Goal: Task Accomplishment & Management: Use online tool/utility

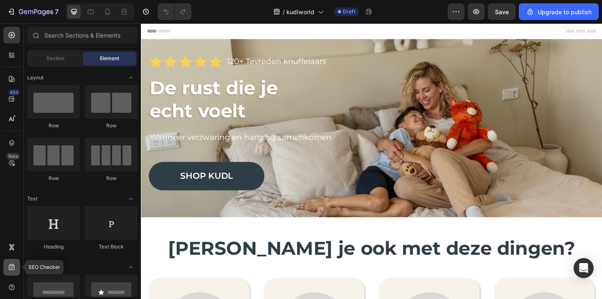
click at [7, 262] on div at bounding box center [11, 267] width 17 height 17
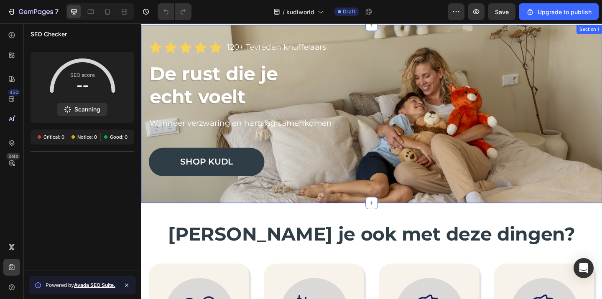
scroll to position [16, 0]
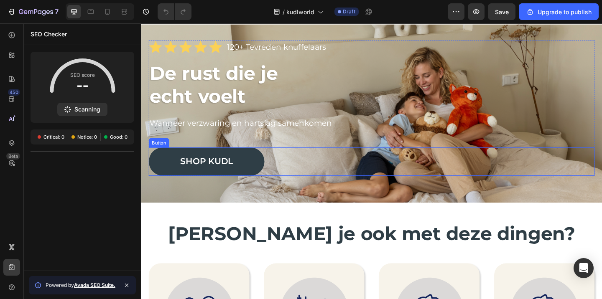
click at [434, 165] on div "Shop kudl Button" at bounding box center [391, 173] width 485 height 31
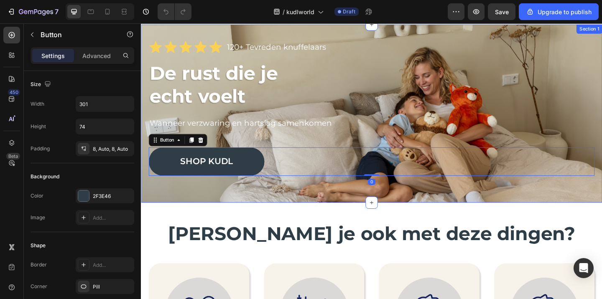
click at [449, 202] on div "Icon Icon Icon Icon Icon Icon List 120+ Tevreden knuffelaars Text Block Row De …" at bounding box center [392, 122] width 502 height 194
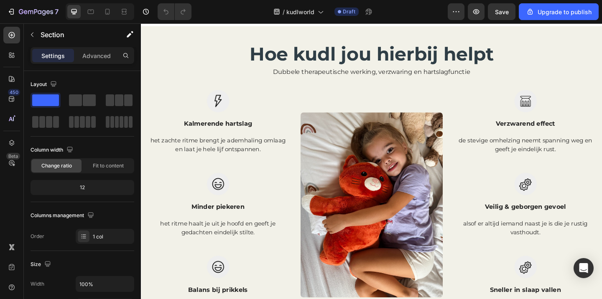
scroll to position [492, 0]
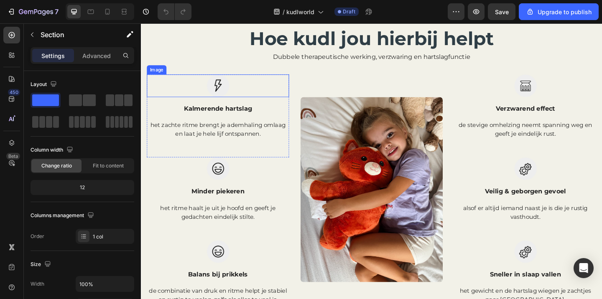
click at [222, 94] on img at bounding box center [224, 91] width 25 height 25
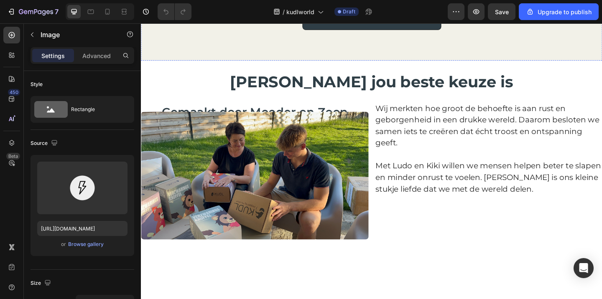
scroll to position [842, 0]
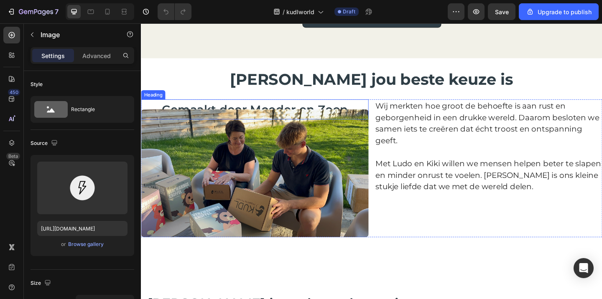
click at [350, 112] on span "Gemaakt door Moeder en Zoon" at bounding box center [264, 117] width 203 height 15
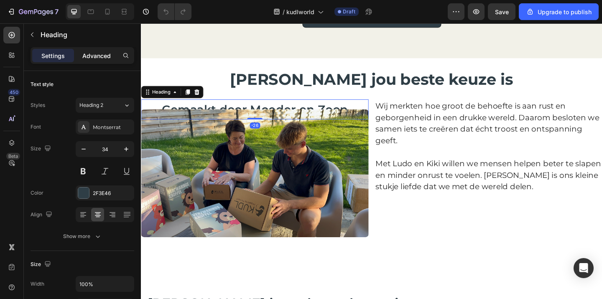
click at [105, 58] on p "Advanced" at bounding box center [96, 55] width 28 height 9
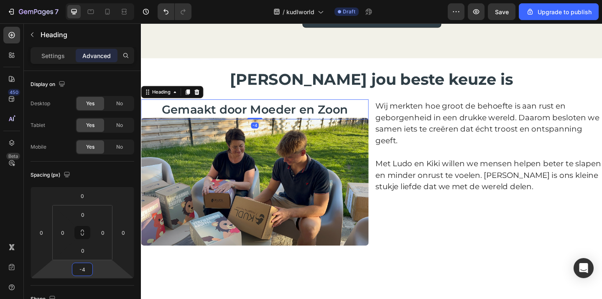
type input "-2"
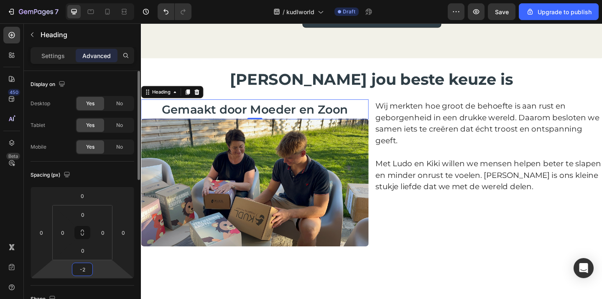
drag, startPoint x: 94, startPoint y: 270, endPoint x: 94, endPoint y: 264, distance: 5.9
click at [94, 0] on html "7 / kudlworld Draft Preview Save Upgrade to publish 450 Beta Sections(18) Eleme…" at bounding box center [301, 0] width 602 height 0
click at [123, 13] on icon at bounding box center [124, 12] width 8 height 8
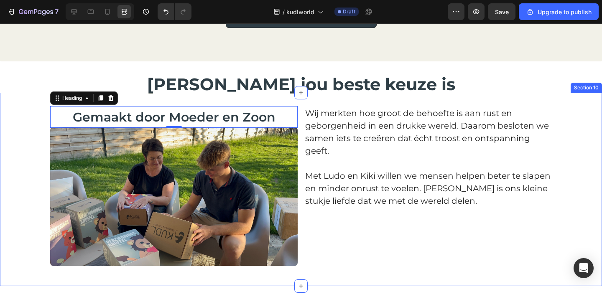
click at [28, 164] on div "Gemaakt door Moeder en Zoon Heading -2 Image Wij merkten hoe groot de behoefte …" at bounding box center [301, 189] width 602 height 167
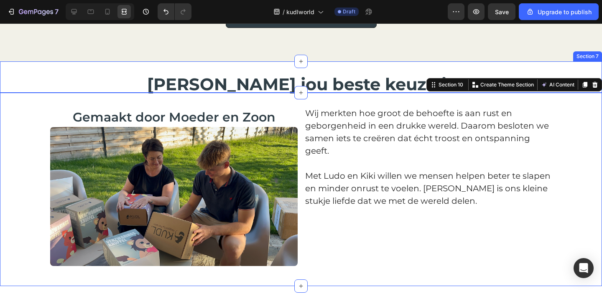
click at [50, 71] on div "Waarom Kudl jou beste keuze is Heading Section 7" at bounding box center [301, 76] width 602 height 31
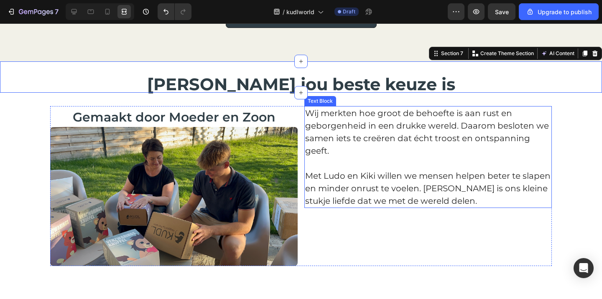
click at [384, 134] on p "Wij merkten hoe groot de behoefte is aan rust en geborgenheid in een drukke wer…" at bounding box center [428, 132] width 246 height 50
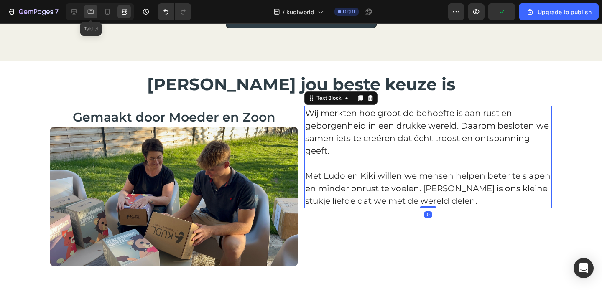
click at [94, 14] on icon at bounding box center [91, 12] width 8 height 8
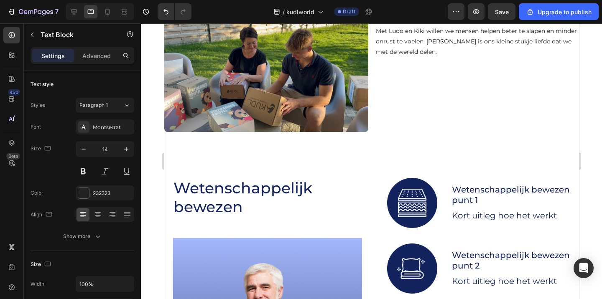
scroll to position [1563, 0]
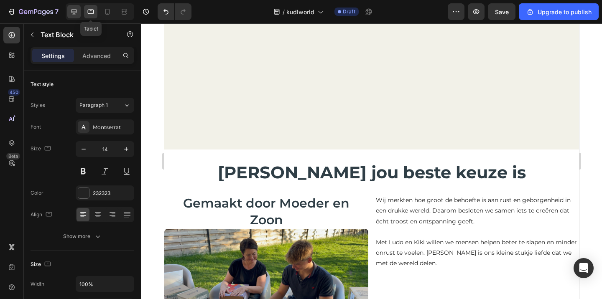
click at [80, 11] on div at bounding box center [73, 11] width 13 height 13
type input "20"
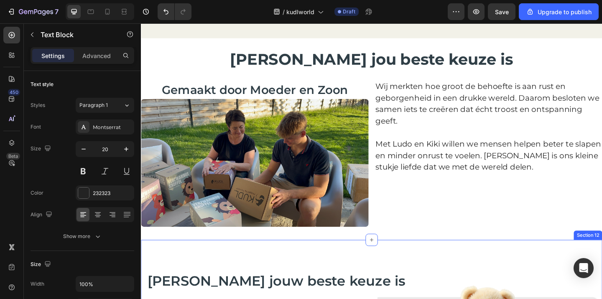
scroll to position [881, 0]
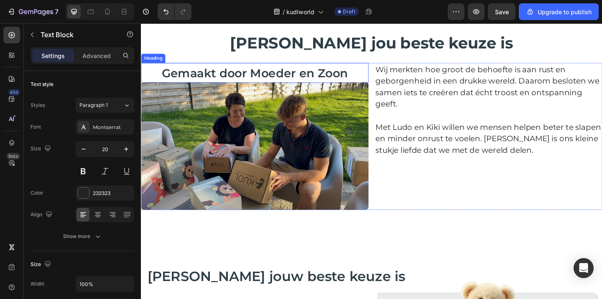
click at [267, 74] on span "Gemaakt door Moeder en Zoon" at bounding box center [264, 77] width 203 height 15
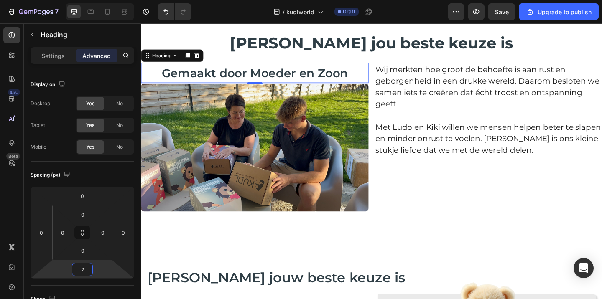
type input "4"
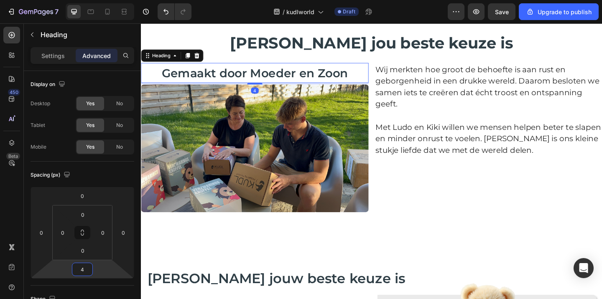
click at [94, 0] on html "7 / kudlworld Draft Preview Save Upgrade to publish 450 Beta Sections(18) Eleme…" at bounding box center [301, 0] width 602 height 0
click at [454, 167] on p "Met Ludo en Kiki willen we mensen helpen beter te slapen en minder onrust te vo…" at bounding box center [519, 149] width 246 height 38
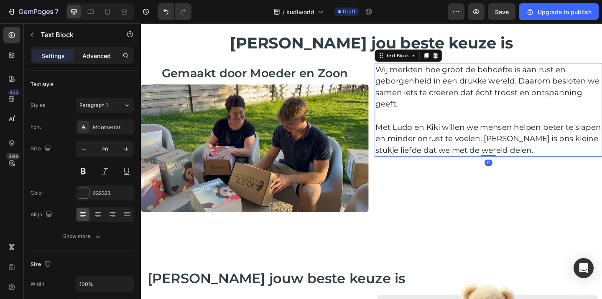
click at [89, 56] on p "Advanced" at bounding box center [96, 55] width 28 height 9
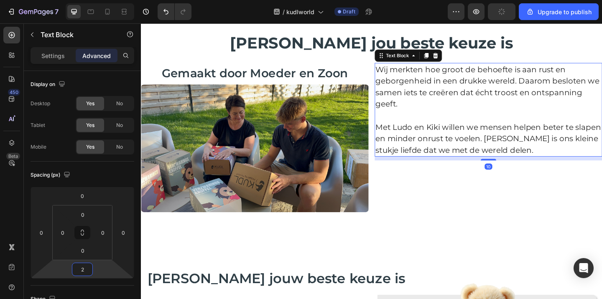
type input "0"
click at [97, 0] on html "7 / kudlworld Draft Preview Upgrade to publish 450 Beta Sections(18) Elements(8…" at bounding box center [301, 0] width 602 height 0
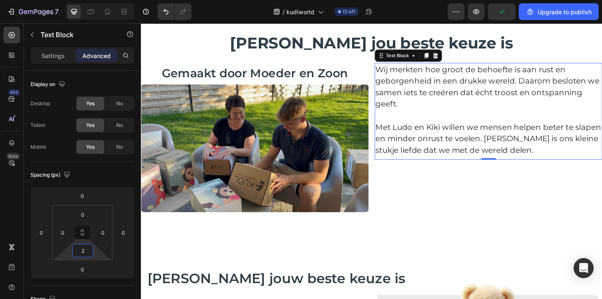
type input "0"
click at [96, 0] on html "7 / kudlworld Draft Preview Upgrade to publish 450 Beta Sections(18) Elements(8…" at bounding box center [301, 0] width 602 height 0
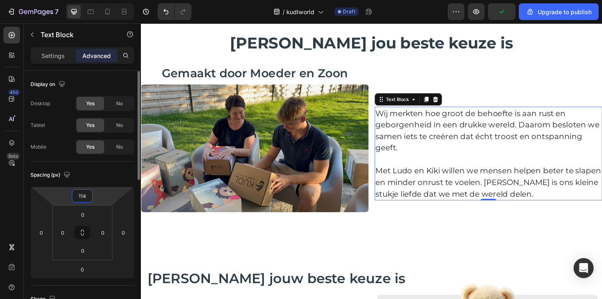
drag, startPoint x: 102, startPoint y: 197, endPoint x: 108, endPoint y: 172, distance: 25.3
click at [107, 0] on html "7 / kudlworld Draft Preview Upgrade to publish 450 Beta Sections(18) Elements(8…" at bounding box center [301, 0] width 602 height 0
type input "116"
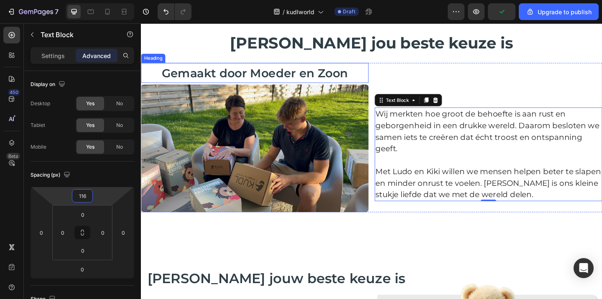
click at [283, 71] on span "Gemaakt door Moeder en Zoon" at bounding box center [264, 77] width 203 height 15
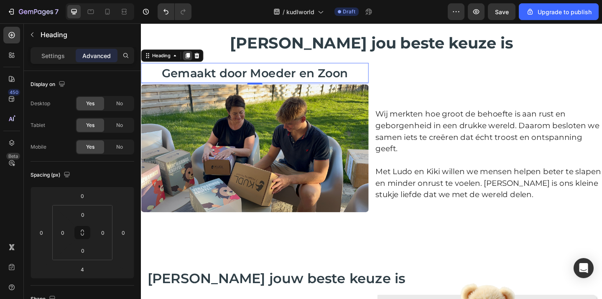
click at [190, 60] on icon at bounding box center [191, 59] width 5 height 6
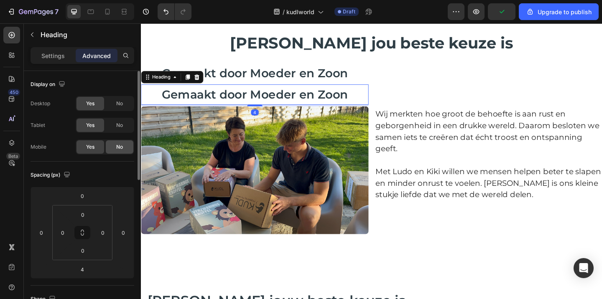
click at [124, 147] on div "No" at bounding box center [120, 146] width 28 height 13
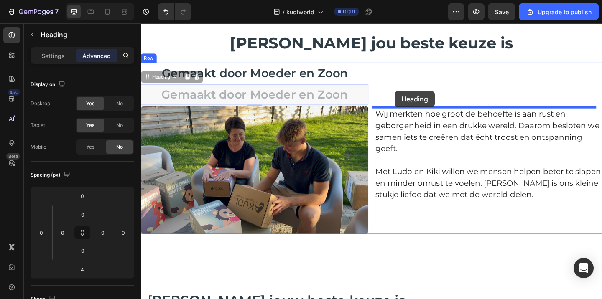
drag, startPoint x: 149, startPoint y: 81, endPoint x: 416, endPoint y: 96, distance: 267.2
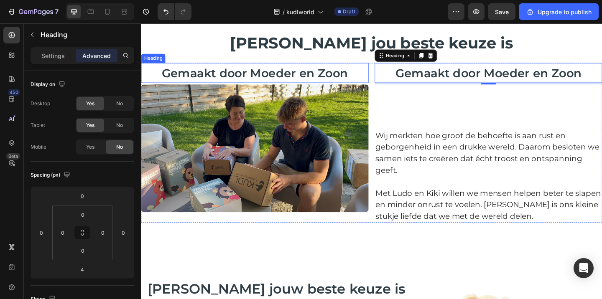
click at [366, 75] on h2 "Gemaakt door Moeder en Zoon" at bounding box center [264, 77] width 247 height 22
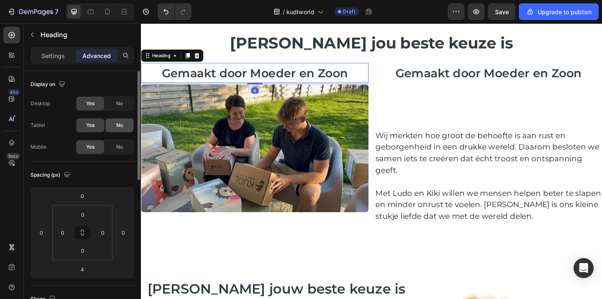
click at [125, 127] on div "No" at bounding box center [120, 125] width 28 height 13
click at [116, 106] on span "No" at bounding box center [119, 104] width 7 height 8
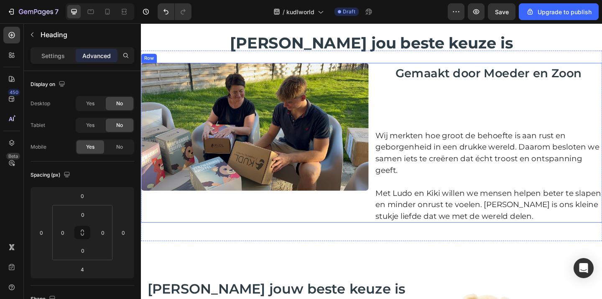
click at [458, 144] on p "Wij merkten hoe groot de behoefte is aan rust en geborgenheid in een drukke wer…" at bounding box center [519, 164] width 246 height 50
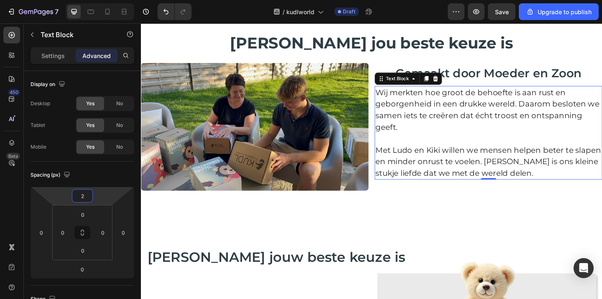
type input "0"
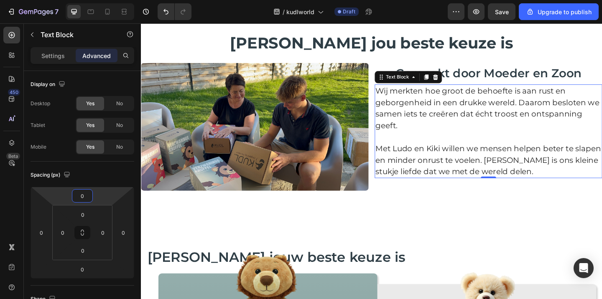
drag, startPoint x: 105, startPoint y: 198, endPoint x: 108, endPoint y: 222, distance: 24.4
click at [108, 0] on html "7 / kudlworld Draft Preview Save Upgrade to publish 450 Beta Sections(18) Eleme…" at bounding box center [301, 0] width 602 height 0
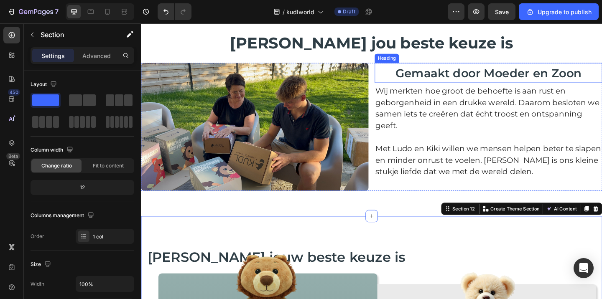
click at [486, 79] on span "Gemaakt door Moeder en Zoon" at bounding box center [519, 77] width 203 height 15
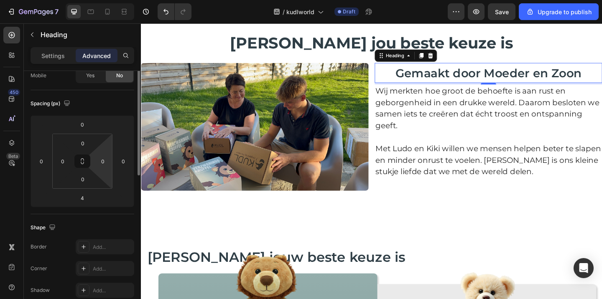
scroll to position [0, 0]
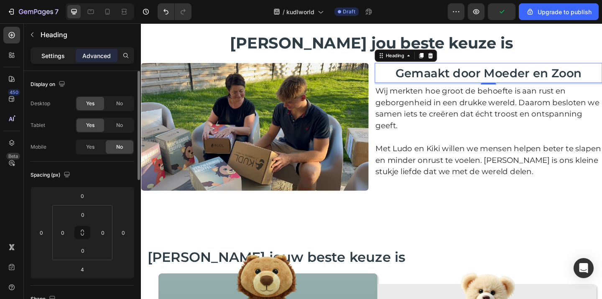
click at [57, 55] on p "Settings" at bounding box center [52, 55] width 23 height 9
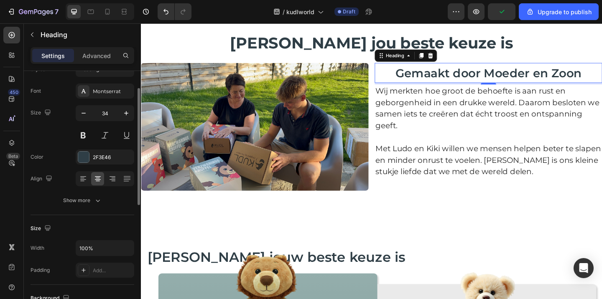
scroll to position [36, 0]
click at [82, 177] on icon at bounding box center [83, 178] width 8 height 8
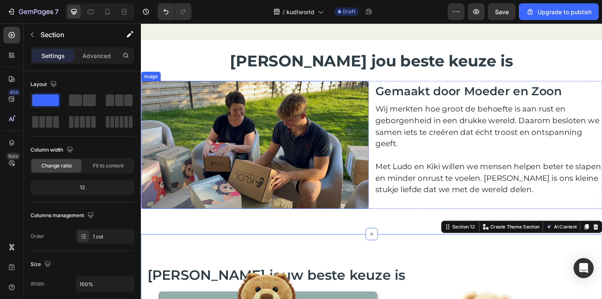
scroll to position [857, 0]
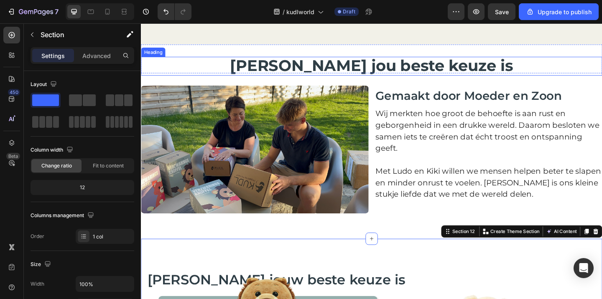
click at [367, 68] on span "Waarom Kudl jou beste keuze is" at bounding box center [392, 69] width 308 height 20
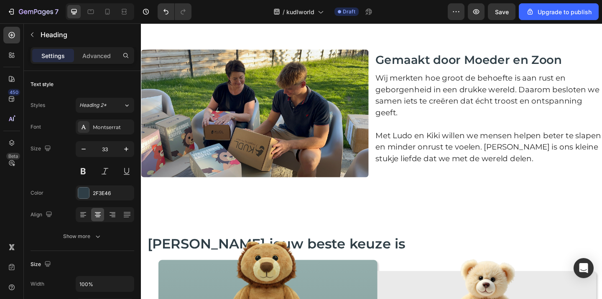
scroll to position [918, 0]
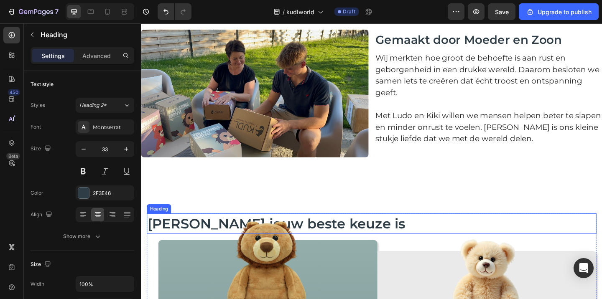
click at [383, 236] on h2 "Waarom Kudl jouw beste keuze is" at bounding box center [391, 241] width 489 height 22
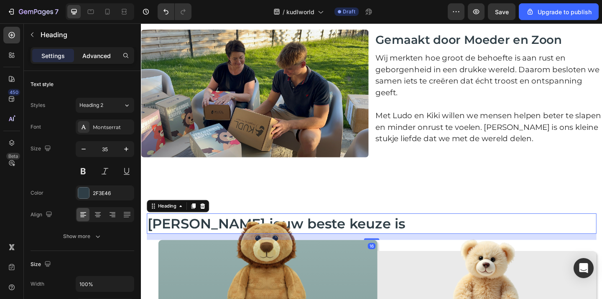
click at [103, 54] on p "Advanced" at bounding box center [96, 55] width 28 height 9
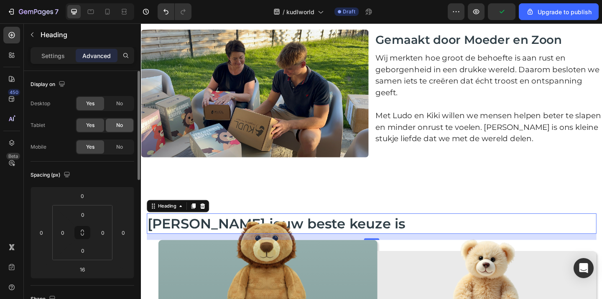
click at [117, 129] on span "No" at bounding box center [119, 126] width 7 height 8
click at [117, 105] on span "No" at bounding box center [119, 104] width 7 height 8
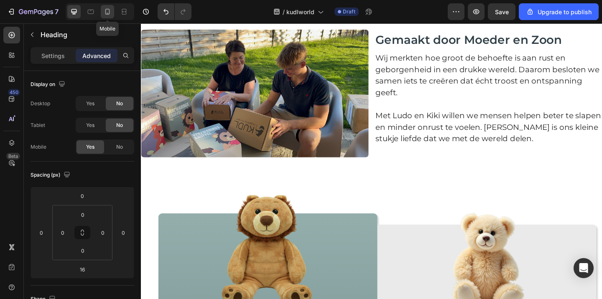
click at [111, 10] on icon at bounding box center [107, 12] width 8 height 8
type input "18"
type input "62"
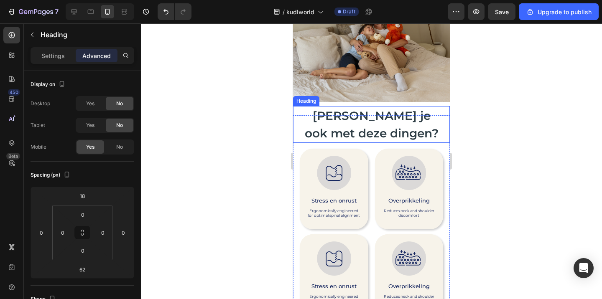
scroll to position [194, 0]
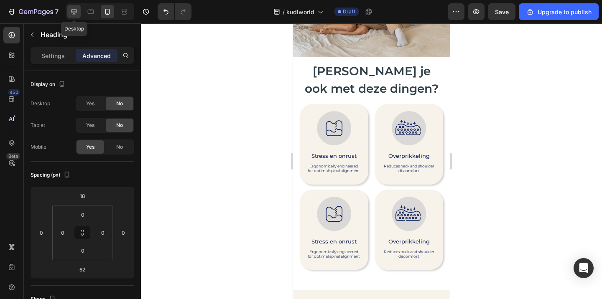
click at [74, 10] on icon at bounding box center [74, 12] width 8 height 8
type input "0"
type input "16"
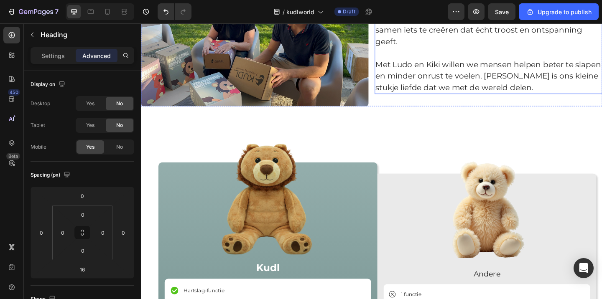
scroll to position [962, 0]
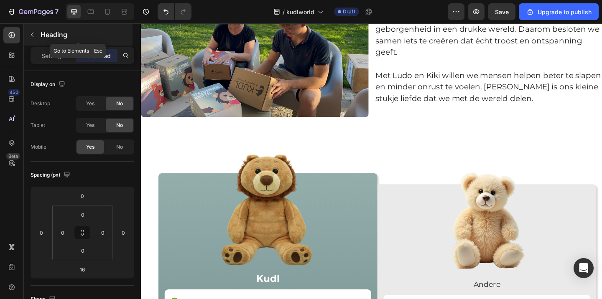
click at [38, 36] on button "button" at bounding box center [32, 34] width 13 height 13
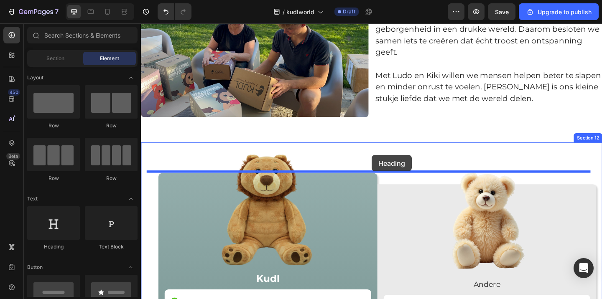
drag, startPoint x: 193, startPoint y: 251, endPoint x: 392, endPoint y: 167, distance: 216.2
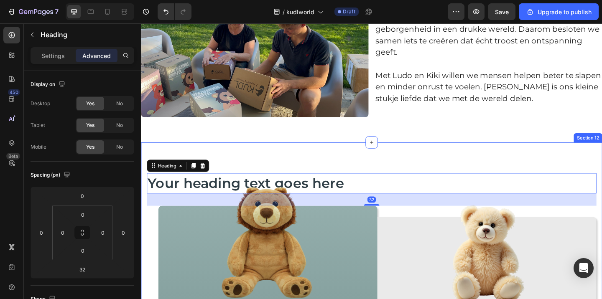
click at [365, 192] on h2 "Your heading text goes here" at bounding box center [391, 197] width 489 height 22
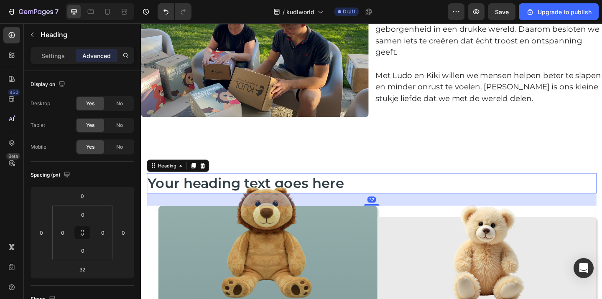
click at [365, 192] on h2 "Your heading text goes here" at bounding box center [391, 197] width 489 height 22
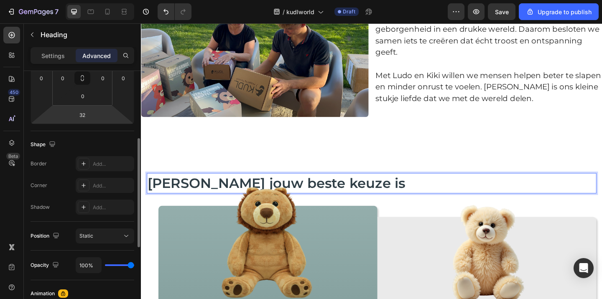
scroll to position [82, 0]
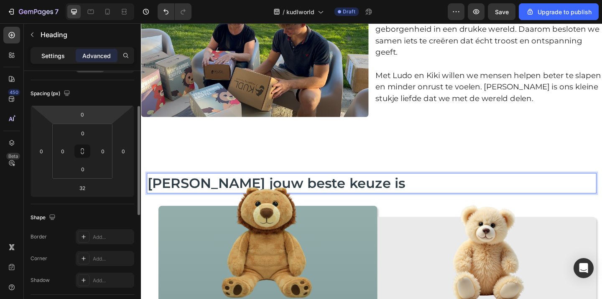
click at [46, 58] on p "Settings" at bounding box center [52, 55] width 23 height 9
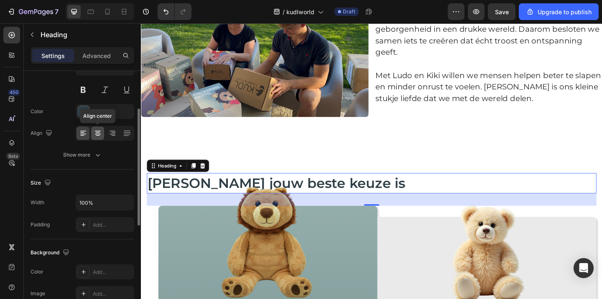
click at [97, 137] on icon at bounding box center [98, 133] width 8 height 8
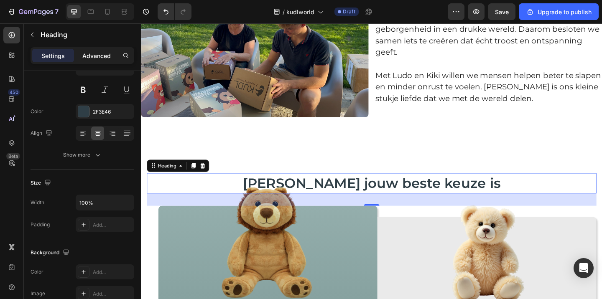
click at [96, 53] on p "Advanced" at bounding box center [96, 55] width 28 height 9
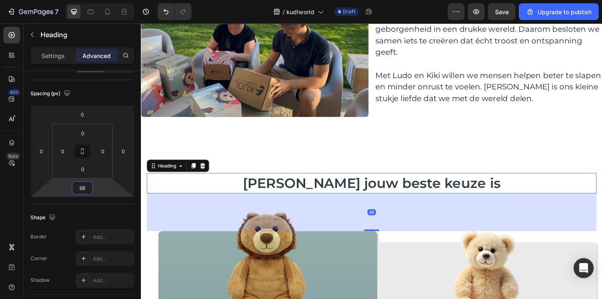
type input "100"
drag, startPoint x: 101, startPoint y: 183, endPoint x: 101, endPoint y: 169, distance: 14.2
click at [101, 0] on html "7 / kudlworld Draft Preview Save Upgrade to publish 450 Beta Sections(18) Eleme…" at bounding box center [301, 0] width 602 height 0
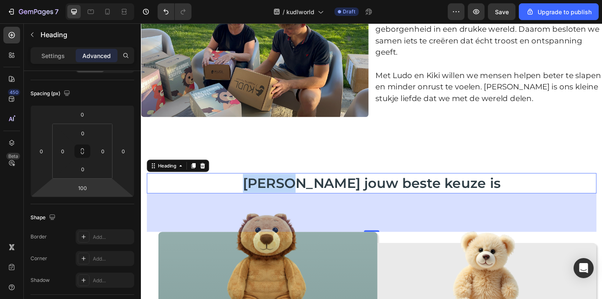
click at [292, 193] on p "Waarom Kudl jouw beste keuze is" at bounding box center [391, 197] width 487 height 20
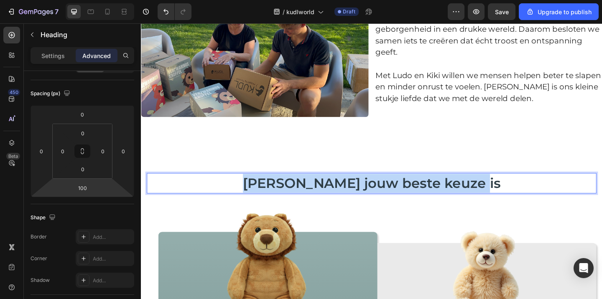
click at [292, 193] on p "Waarom Kudl jouw beste keuze is" at bounding box center [391, 197] width 487 height 20
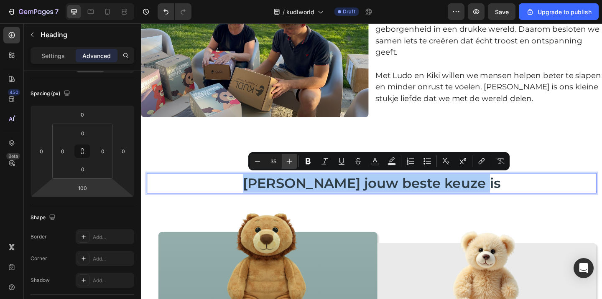
click at [286, 162] on icon "Editor contextual toolbar" at bounding box center [289, 161] width 8 height 8
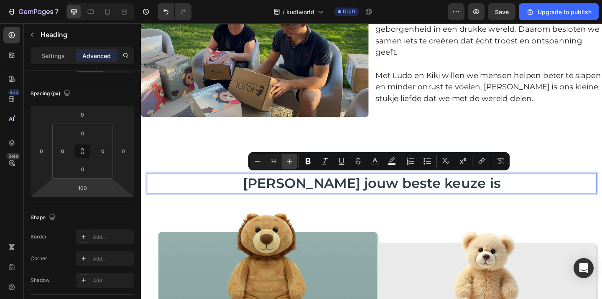
click at [287, 162] on icon "Editor contextual toolbar" at bounding box center [289, 161] width 8 height 8
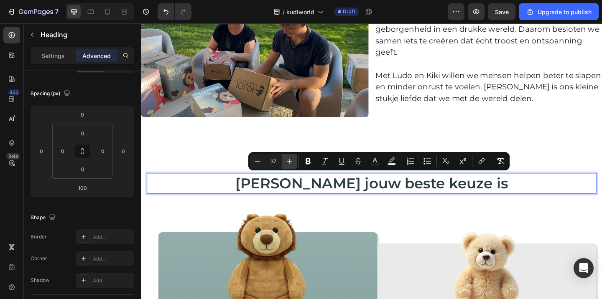
click at [287, 162] on icon "Editor contextual toolbar" at bounding box center [289, 161] width 8 height 8
type input "40"
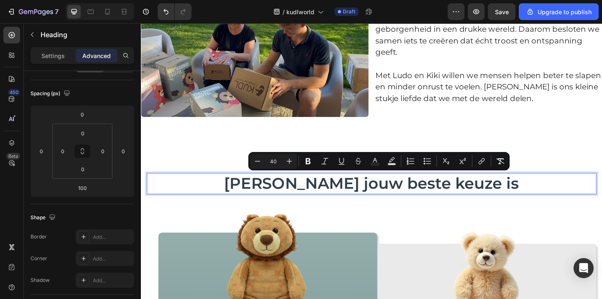
click at [207, 188] on p "Waarom Kudl jouw beste keuze is" at bounding box center [391, 197] width 487 height 21
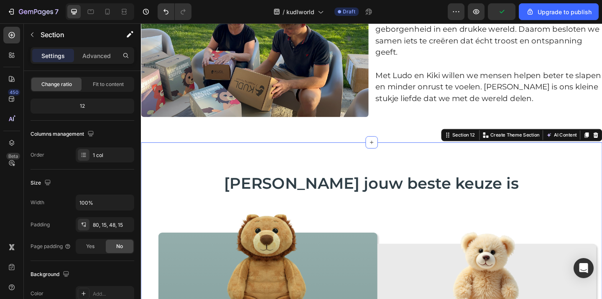
scroll to position [0, 0]
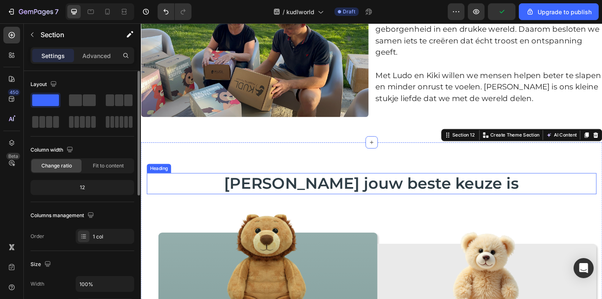
click at [227, 191] on p "⁠⁠⁠⁠⁠⁠⁠ Waarom Kudl jouw beste keuze is" at bounding box center [391, 197] width 487 height 21
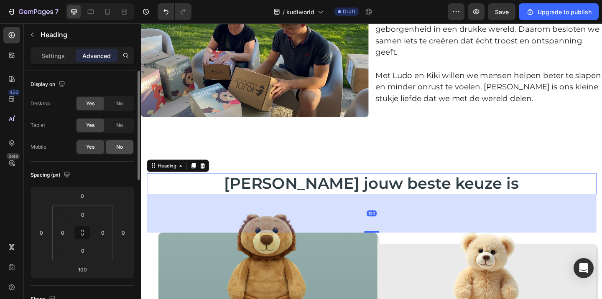
click at [120, 146] on span "No" at bounding box center [119, 147] width 7 height 8
click at [123, 121] on div "No" at bounding box center [120, 125] width 28 height 13
click at [117, 123] on span "No" at bounding box center [119, 126] width 7 height 8
click at [89, 123] on span "Yes" at bounding box center [90, 126] width 8 height 8
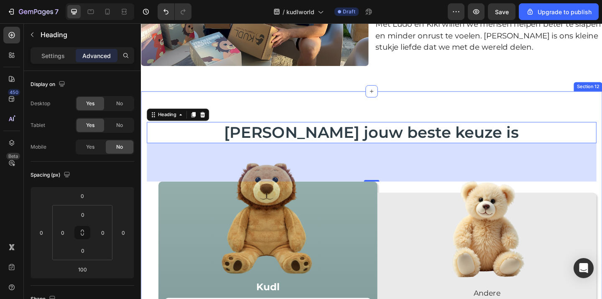
scroll to position [1024, 0]
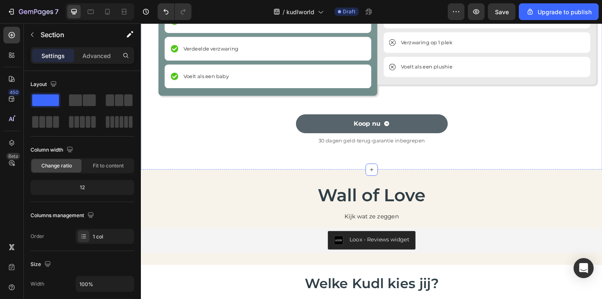
scroll to position [1393, 0]
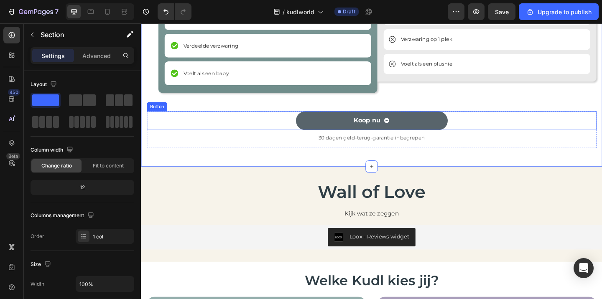
click at [318, 133] on button "Koop nu" at bounding box center [391, 129] width 165 height 20
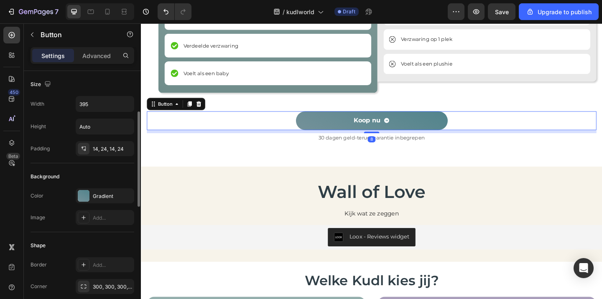
scroll to position [37, 0]
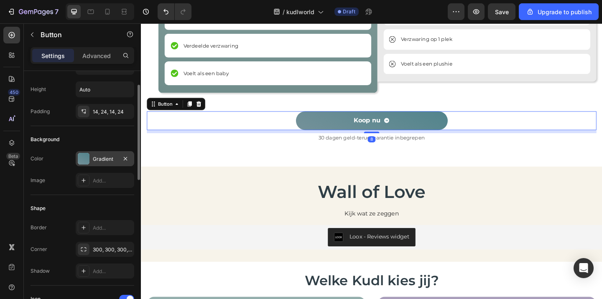
click at [97, 157] on div "Gradient" at bounding box center [105, 160] width 24 height 8
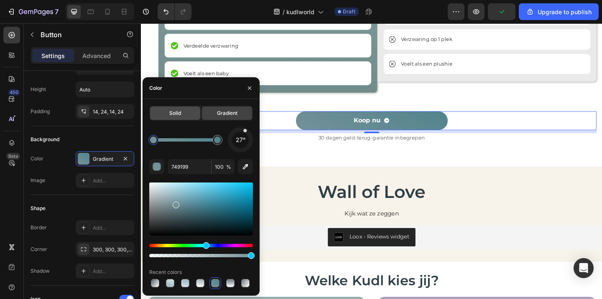
click at [182, 115] on div "Solid" at bounding box center [175, 113] width 50 height 13
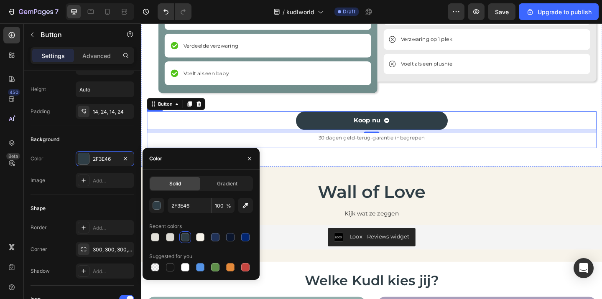
click at [291, 157] on div "Koop nu Button 8 30 dagen geld-terug-garantie inbegrepen Text Block" at bounding box center [391, 139] width 489 height 40
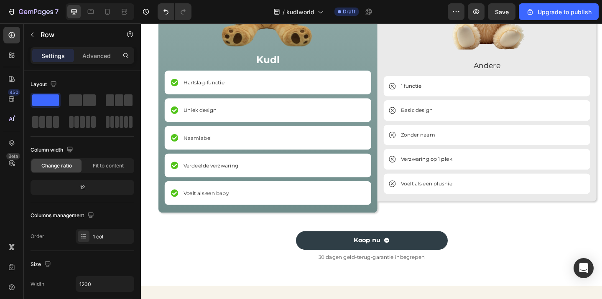
scroll to position [1391, 0]
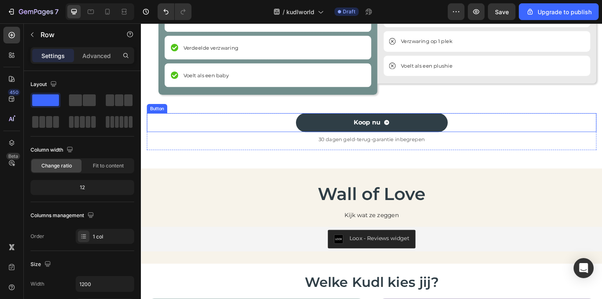
click at [148, 130] on div "Koop nu Button" at bounding box center [391, 131] width 489 height 20
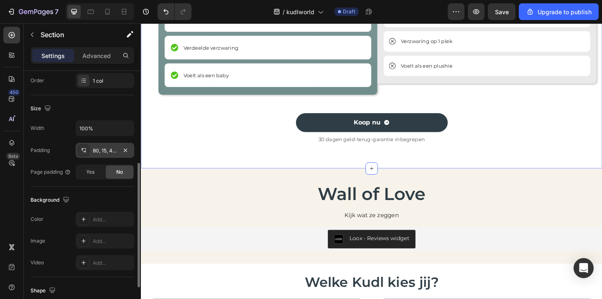
scroll to position [192, 0]
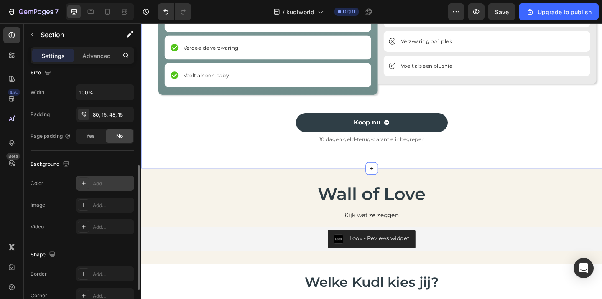
click at [103, 183] on div "Add..." at bounding box center [112, 184] width 39 height 8
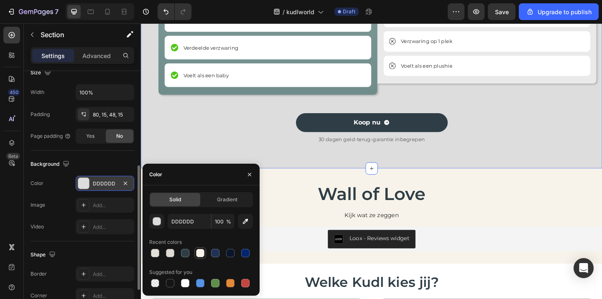
click at [204, 254] on div at bounding box center [200, 253] width 8 height 8
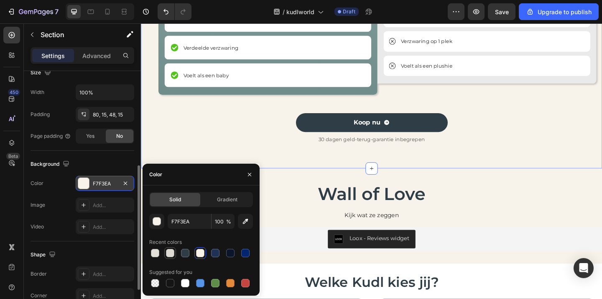
click at [170, 254] on div at bounding box center [170, 253] width 8 height 8
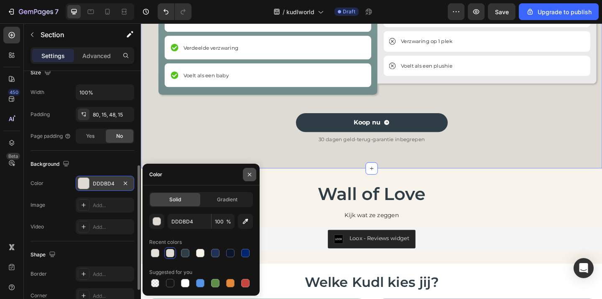
click at [252, 171] on icon "button" at bounding box center [249, 174] width 7 height 7
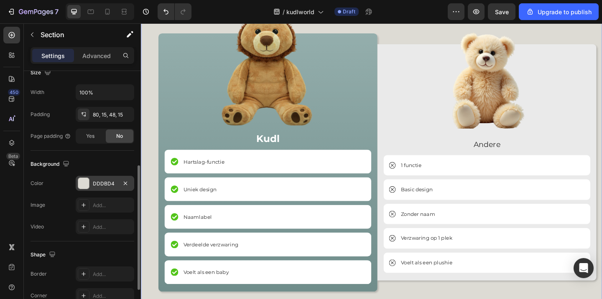
scroll to position [1328, 0]
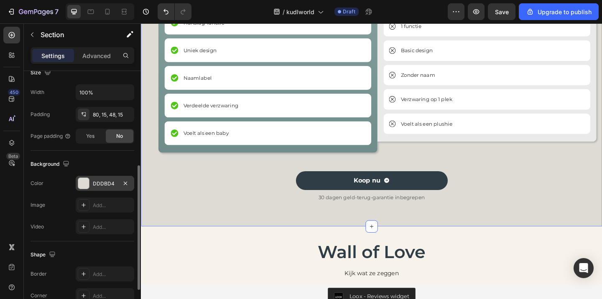
click at [101, 191] on div "The changes might be hidden by the video. Color DDDBD4 Image Add... Video Add..." at bounding box center [83, 205] width 104 height 59
click at [100, 188] on div "DDDBD4" at bounding box center [105, 183] width 59 height 15
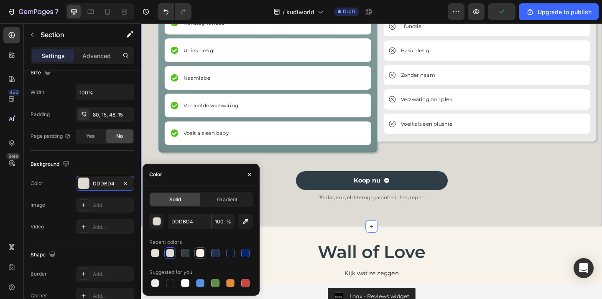
click at [199, 253] on div at bounding box center [200, 253] width 8 height 8
type input "F7F3EA"
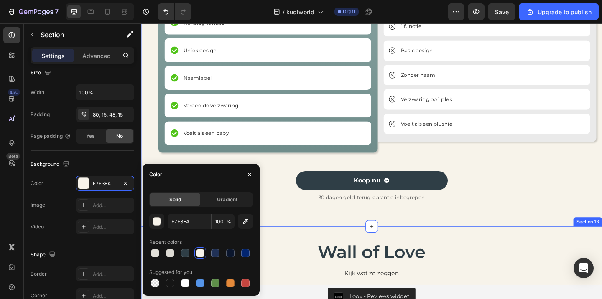
click at [309, 267] on h2 "Wall of Love" at bounding box center [392, 272] width 502 height 28
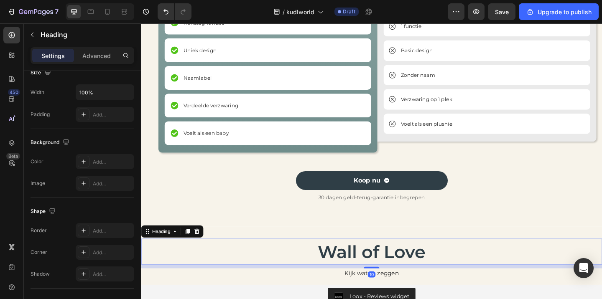
scroll to position [0, 0]
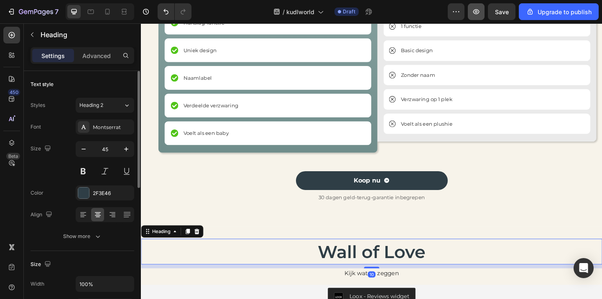
click at [480, 9] on icon "button" at bounding box center [476, 12] width 8 height 8
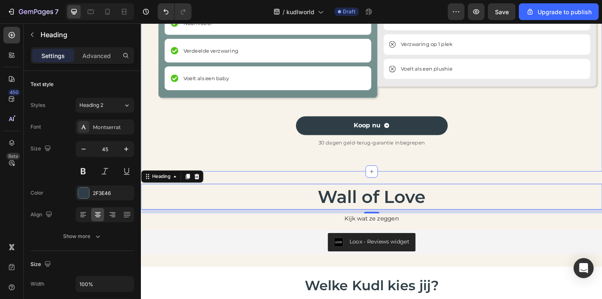
scroll to position [1394, 0]
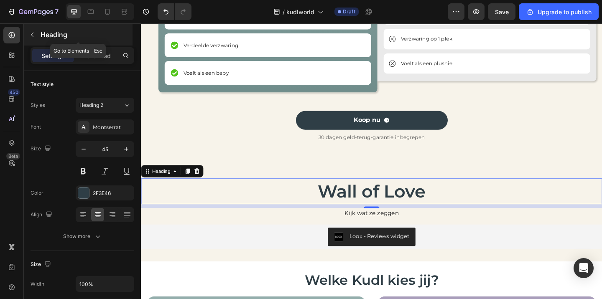
click at [33, 31] on button "button" at bounding box center [32, 34] width 13 height 13
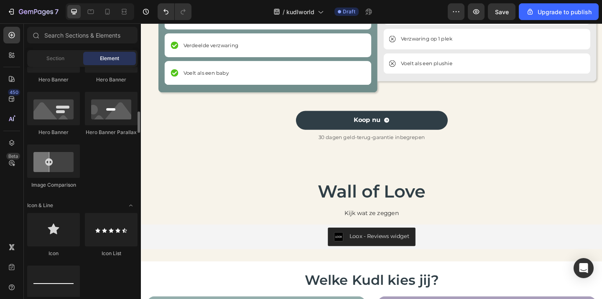
scroll to position [417, 0]
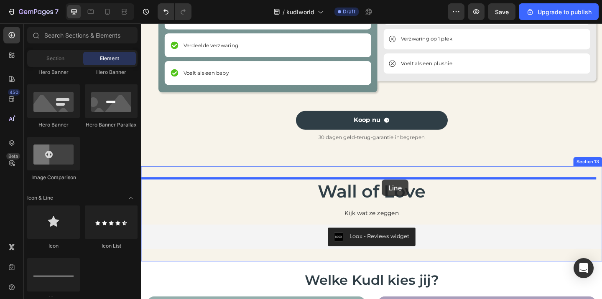
drag, startPoint x: 200, startPoint y: 296, endPoint x: 403, endPoint y: 194, distance: 227.4
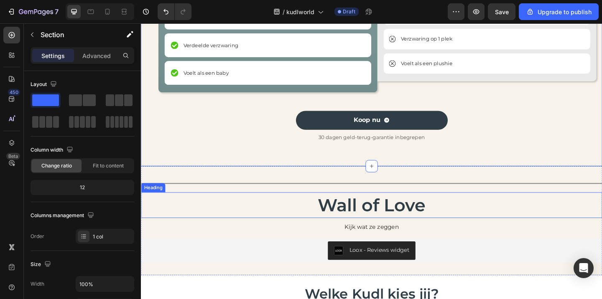
click at [408, 232] on h2 "Wall of Love" at bounding box center [392, 221] width 502 height 28
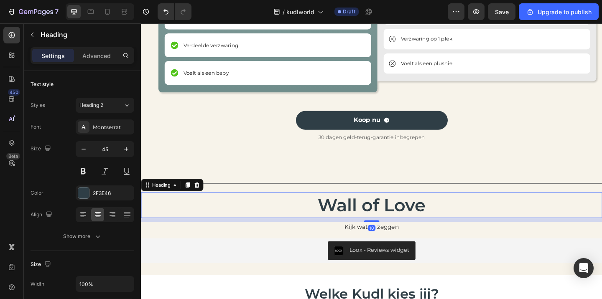
click at [401, 219] on h2 "Wall of Love" at bounding box center [392, 221] width 502 height 28
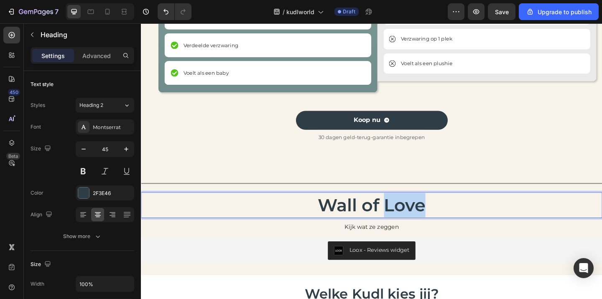
click at [401, 219] on p "Wall of Love" at bounding box center [392, 221] width 500 height 26
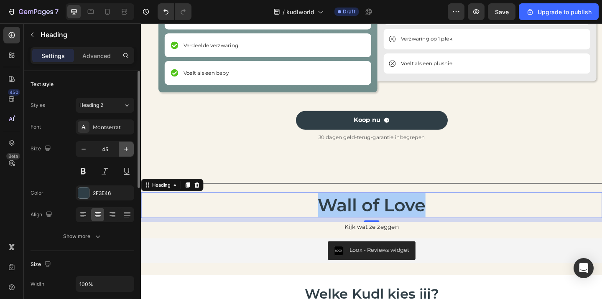
click at [128, 147] on icon "button" at bounding box center [126, 149] width 8 height 8
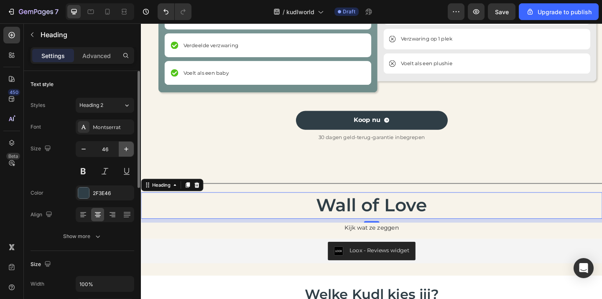
click at [128, 147] on icon "button" at bounding box center [126, 149] width 8 height 8
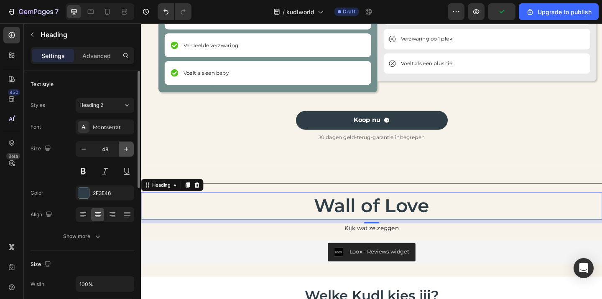
click at [128, 147] on icon "button" at bounding box center [126, 149] width 8 height 8
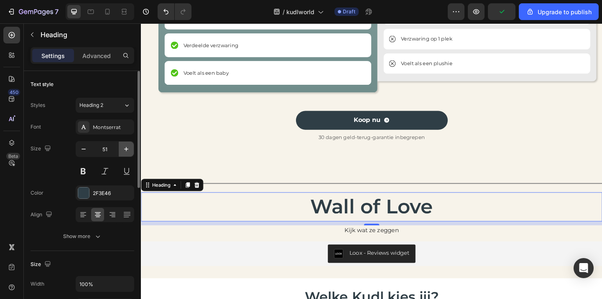
click at [128, 147] on icon "button" at bounding box center [126, 149] width 8 height 8
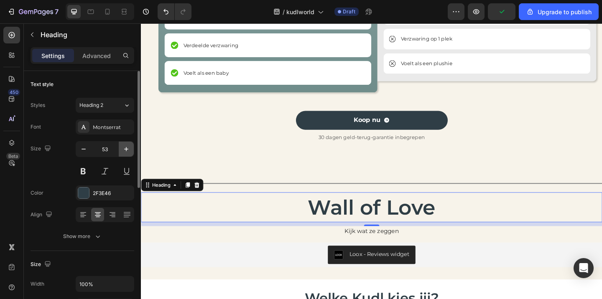
click at [128, 147] on icon "button" at bounding box center [126, 149] width 8 height 8
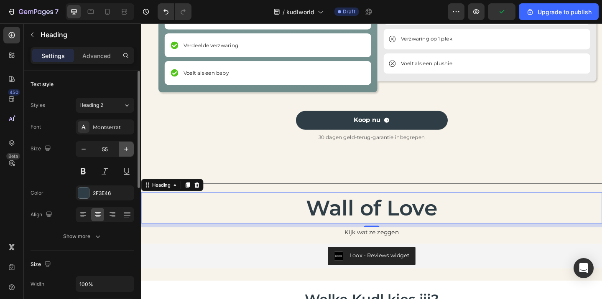
click at [128, 147] on icon "button" at bounding box center [126, 149] width 8 height 8
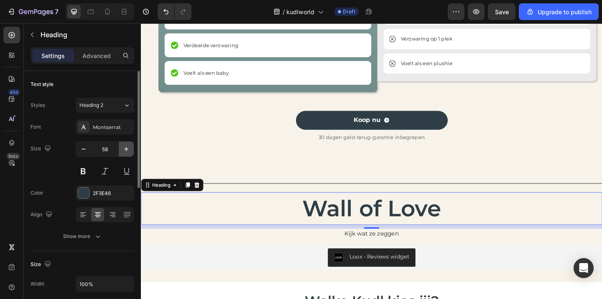
click at [128, 147] on icon "button" at bounding box center [126, 149] width 8 height 8
type input "60"
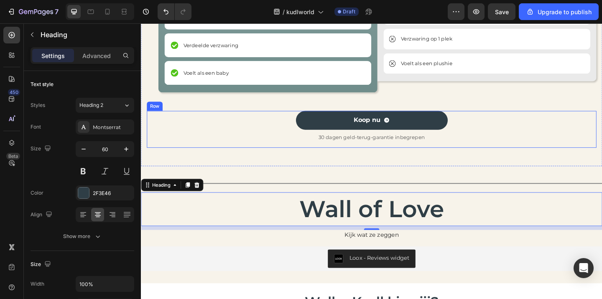
click at [194, 156] on div "Koop nu Button 30 dagen geld-terug-garantie inbegrepen Text Block" at bounding box center [391, 139] width 489 height 40
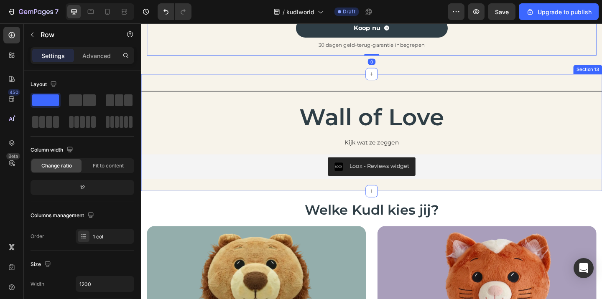
scroll to position [1515, 0]
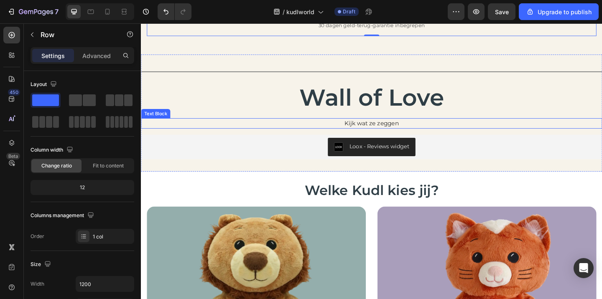
click at [401, 131] on p "Kijk wat ze zeggen" at bounding box center [392, 133] width 500 height 10
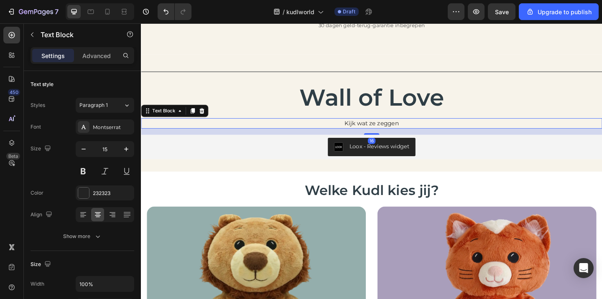
click at [401, 131] on p "Kijk wat ze zeggen" at bounding box center [392, 133] width 500 height 10
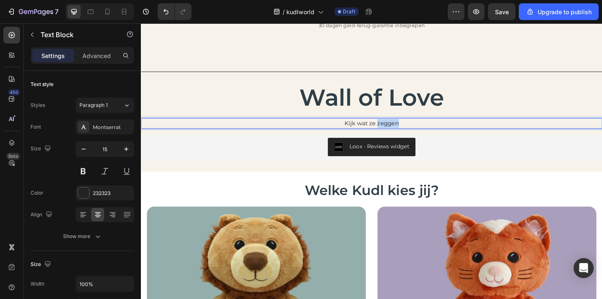
click at [401, 131] on p "Kijk wat ze zeggen" at bounding box center [392, 133] width 500 height 10
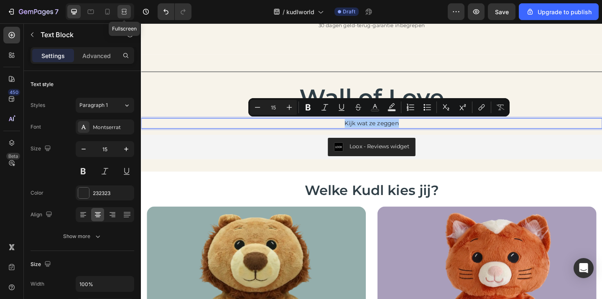
click at [125, 9] on icon at bounding box center [124, 10] width 5 height 2
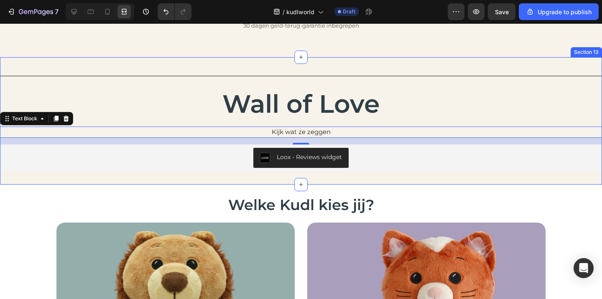
click at [84, 173] on div "Title Line Wall of Love Heading Kijk wat ze zeggen Text Block 16 Loox - Reviews…" at bounding box center [301, 121] width 602 height 128
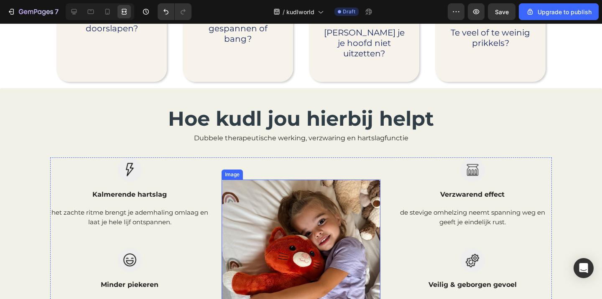
scroll to position [412, 0]
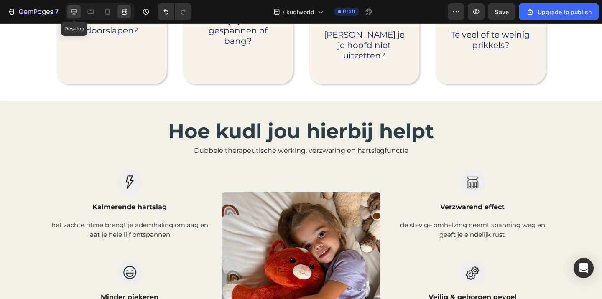
click at [73, 11] on icon at bounding box center [74, 12] width 8 height 8
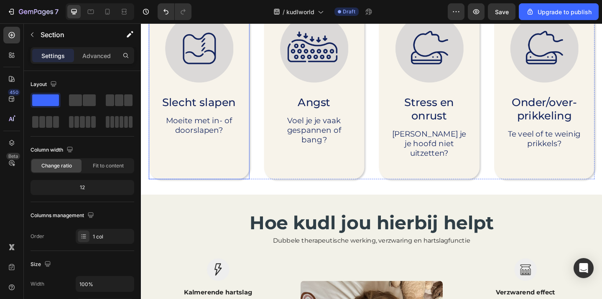
scroll to position [336, 0]
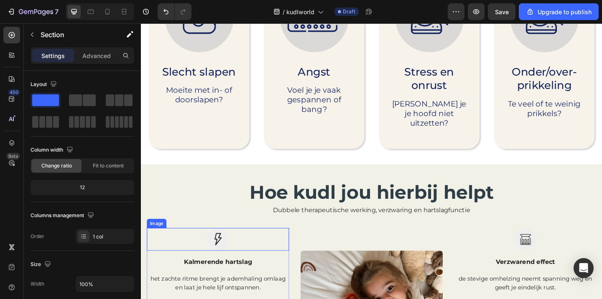
click at [227, 251] on img at bounding box center [224, 258] width 25 height 25
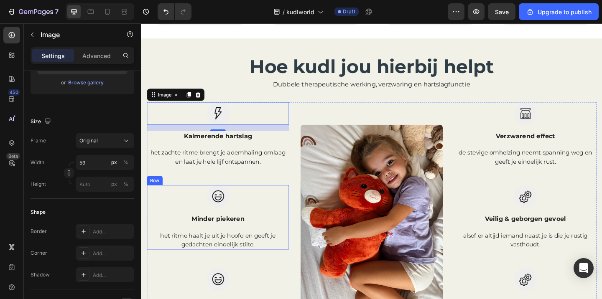
scroll to position [470, 0]
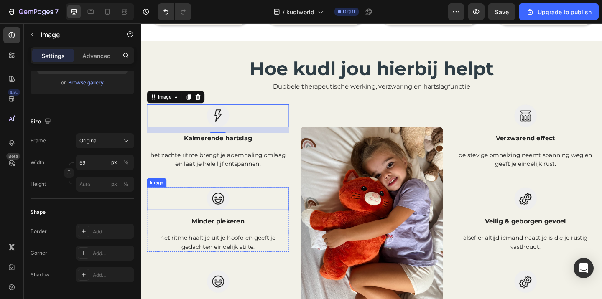
click at [225, 203] on img at bounding box center [224, 214] width 25 height 25
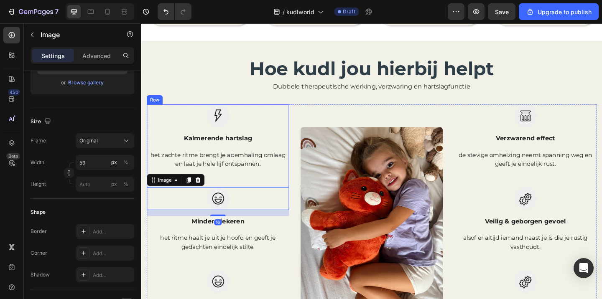
click at [271, 184] on div "Image Kalmerende hartslag Text block het zachte ritme brengt je ademhaling omla…" at bounding box center [224, 157] width 155 height 90
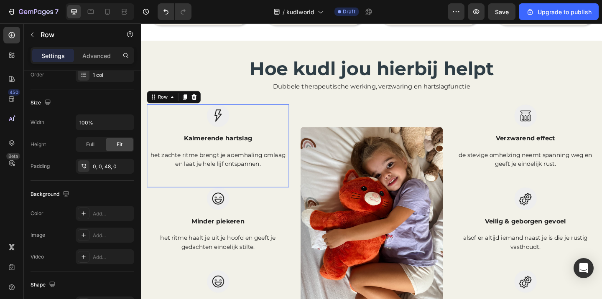
scroll to position [0, 0]
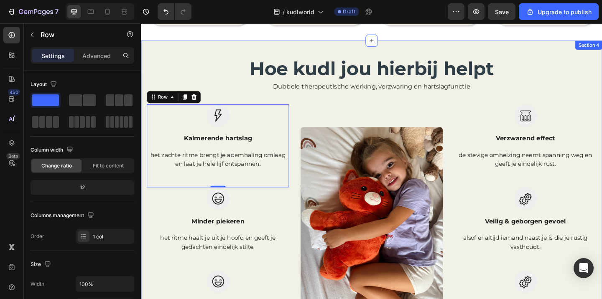
click at [232, 91] on div "Hoe kudl jou hierbij helpt Heading Dubbele therapeutische werking, verzwaring e…" at bounding box center [391, 234] width 489 height 351
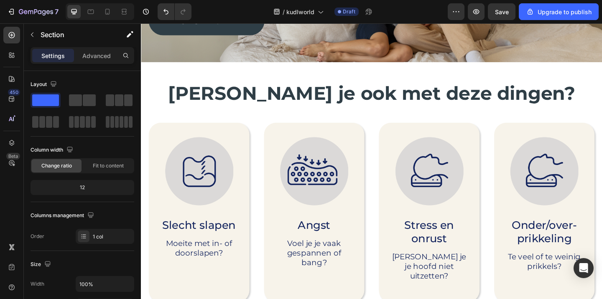
scroll to position [134, 0]
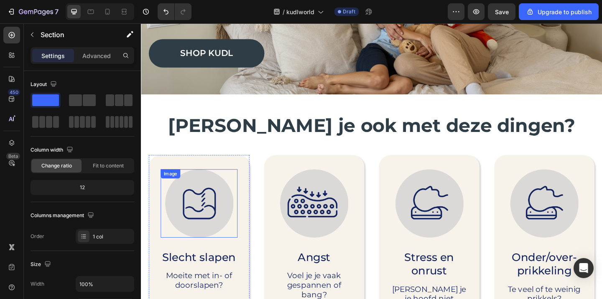
click at [200, 202] on img at bounding box center [204, 219] width 74 height 74
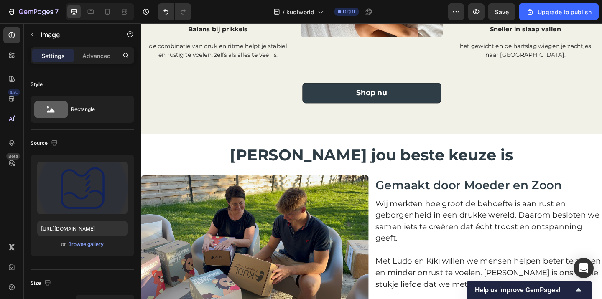
scroll to position [845, 0]
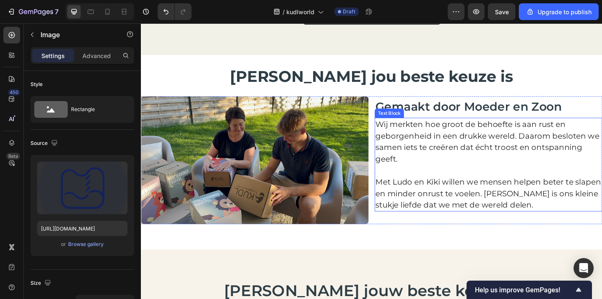
click at [424, 146] on p "Wij merkten hoe groot de behoefte is aan rust en geborgenheid in een drukke wer…" at bounding box center [519, 152] width 246 height 50
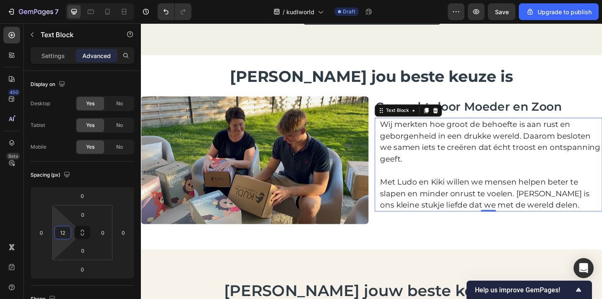
type input "10"
click at [71, 0] on html "7 / kudlworld Draft Preview Save Upgrade to publish 450 Beta Sections(18) Eleme…" at bounding box center [301, 0] width 602 height 0
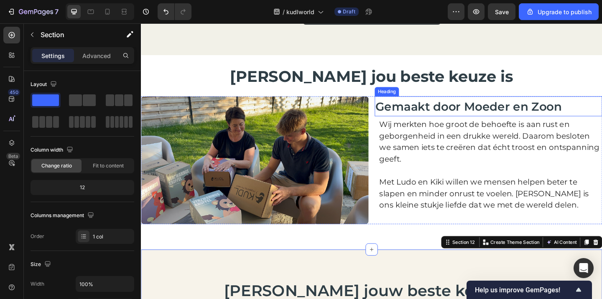
click at [426, 117] on span "Gemaakt door Moeder en Zoon" at bounding box center [497, 113] width 203 height 15
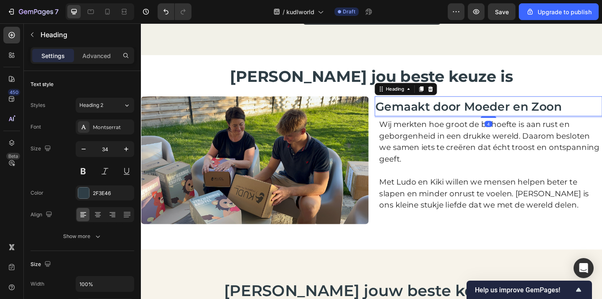
click at [89, 62] on div "Settings Advanced" at bounding box center [83, 55] width 104 height 17
click at [89, 54] on p "Advanced" at bounding box center [96, 55] width 28 height 9
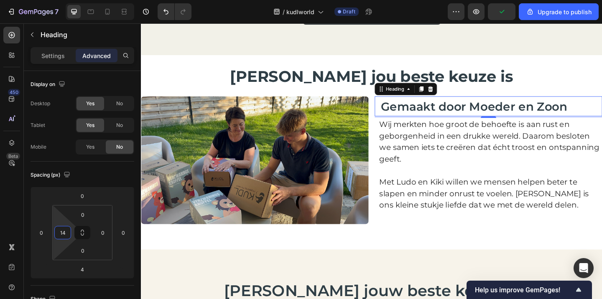
type input "12"
click at [73, 0] on html "7 / kudlworld Draft Preview Upgrade to publish 450 Beta Sections(18) Elements(8…" at bounding box center [301, 0] width 602 height 0
click at [314, 216] on img at bounding box center [264, 172] width 247 height 139
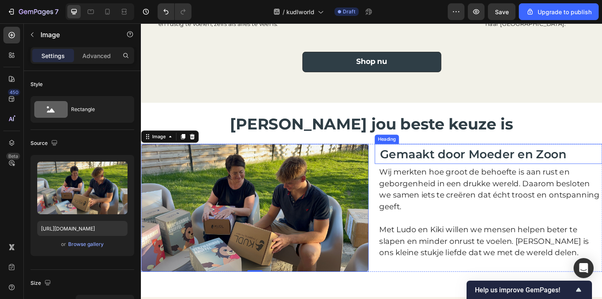
scroll to position [809, 0]
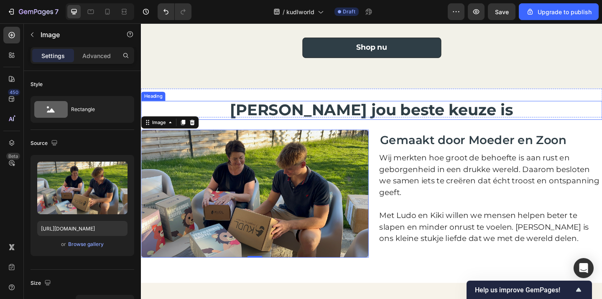
click at [446, 122] on span "Waarom Kudl jou beste keuze is" at bounding box center [392, 117] width 308 height 20
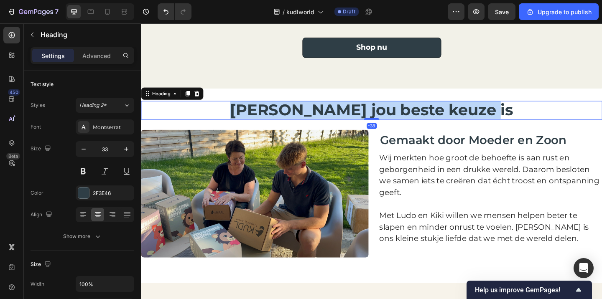
click at [446, 122] on span "Waarom Kudl jou beste keuze is" at bounding box center [392, 117] width 308 height 20
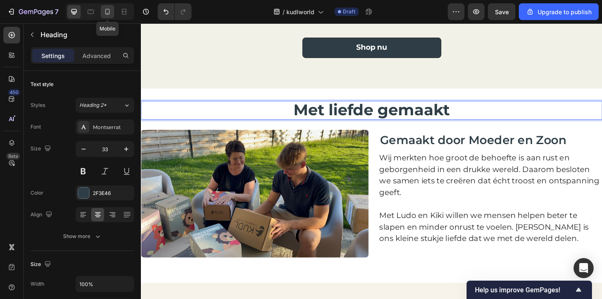
click at [105, 15] on icon at bounding box center [107, 12] width 8 height 8
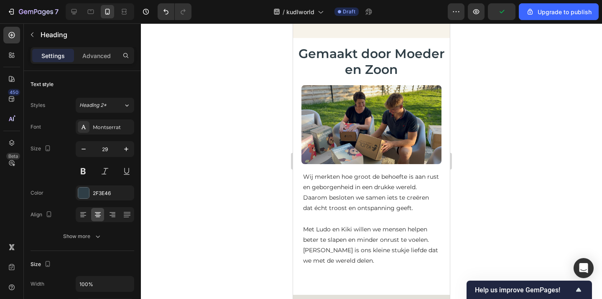
scroll to position [761, 0]
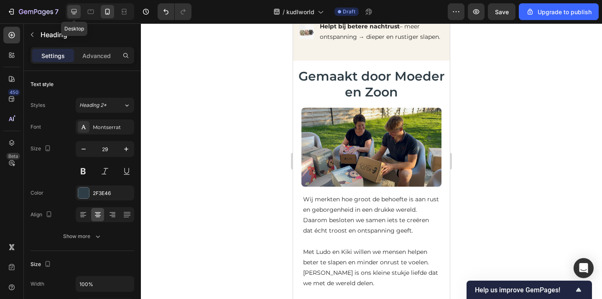
click at [74, 13] on icon at bounding box center [74, 12] width 8 height 8
type input "33"
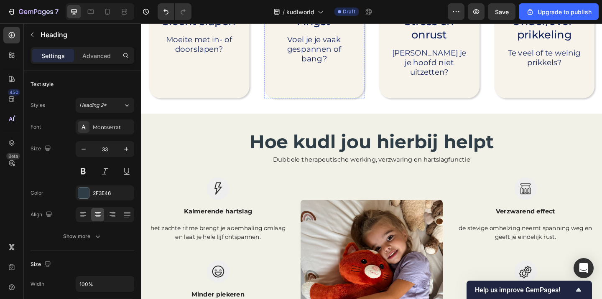
scroll to position [429, 0]
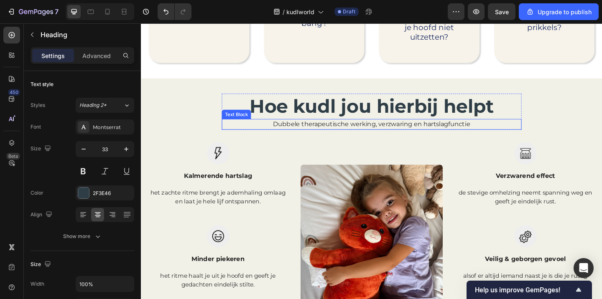
click at [397, 128] on p "Dubbele therapeutische werking, verzwaring en hartslagfunctie" at bounding box center [392, 133] width 324 height 10
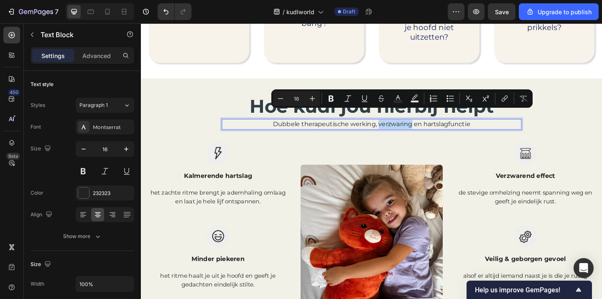
click at [397, 128] on p "Dubbele therapeutische werking, verzwaring en hartslagfunctie" at bounding box center [392, 133] width 324 height 10
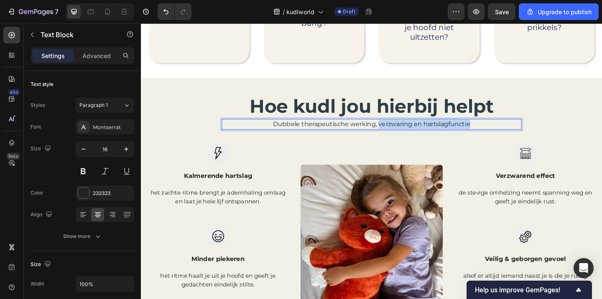
drag, startPoint x: 395, startPoint y: 122, endPoint x: 506, endPoint y: 121, distance: 111.2
click at [506, 128] on p "Dubbele therapeutische werking, verzwaring en hartslagfunctie" at bounding box center [392, 133] width 324 height 10
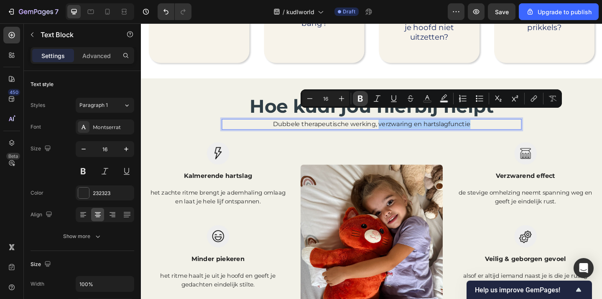
click at [360, 101] on icon "Editor contextual toolbar" at bounding box center [360, 99] width 5 height 6
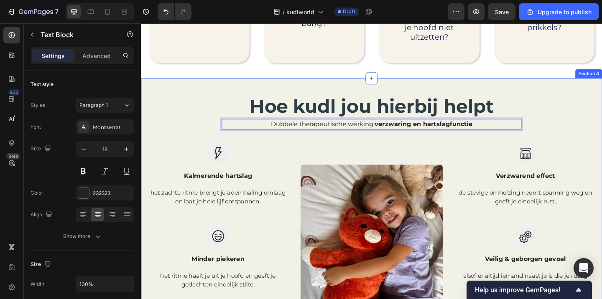
click at [576, 88] on div "Hoe kudl jou hierbij helpt Heading Dubbele therapeutische werking, verzwaring e…" at bounding box center [392, 283] width 502 height 401
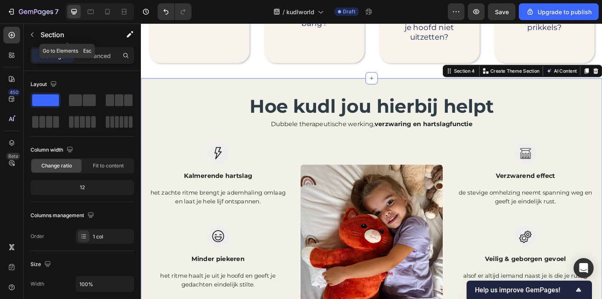
click at [29, 34] on icon "button" at bounding box center [32, 34] width 7 height 7
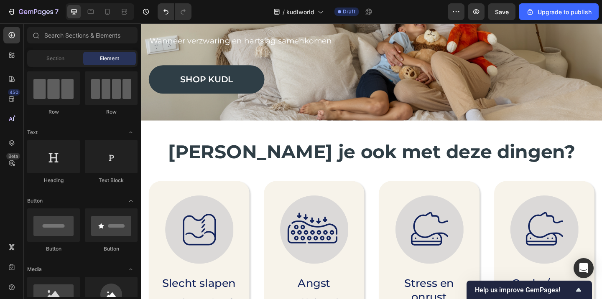
scroll to position [99, 0]
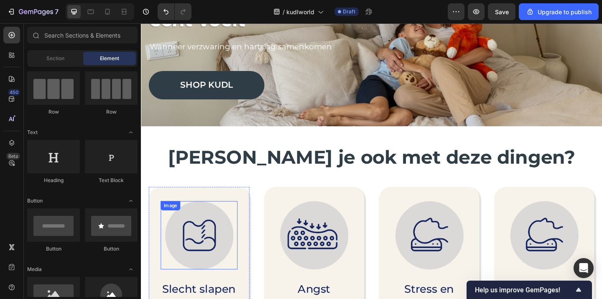
click at [202, 252] on img at bounding box center [204, 254] width 74 height 74
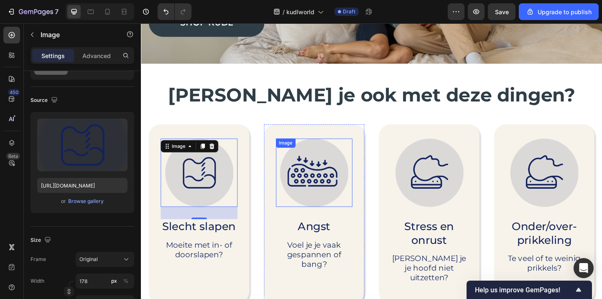
scroll to position [176, 0]
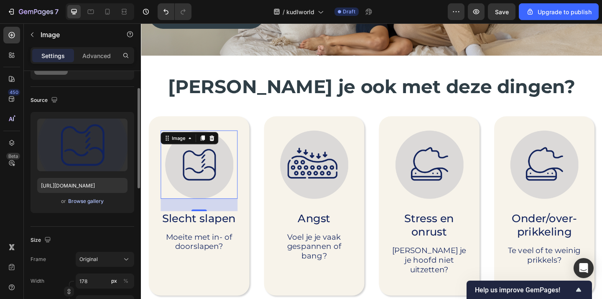
click at [93, 202] on div "Browse gallery" at bounding box center [86, 202] width 36 height 8
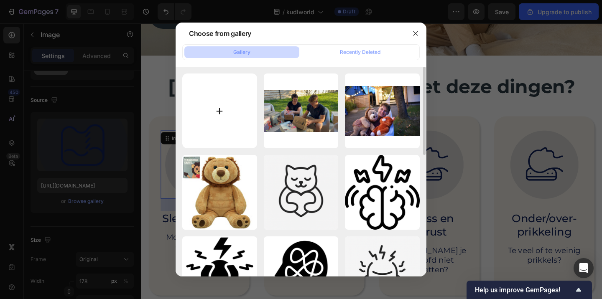
click at [219, 106] on input "file" at bounding box center [219, 111] width 75 height 75
type input "C:\fakepath\Tekengebied 15.png"
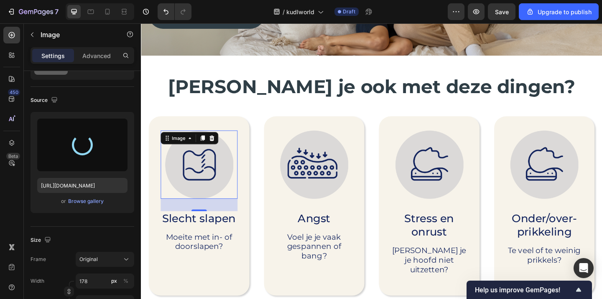
type input "https://cdn.shopify.com/s/files/1/0860/1976/8663/files/gempages_581040431320531…"
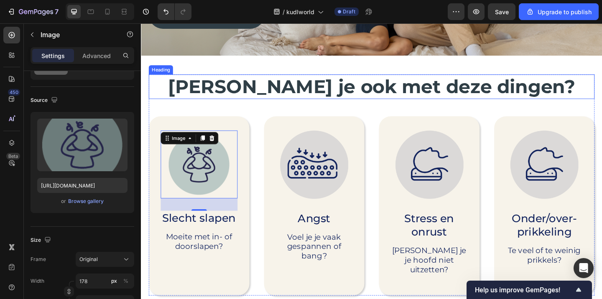
click at [171, 75] on div "Heading" at bounding box center [162, 74] width 23 height 8
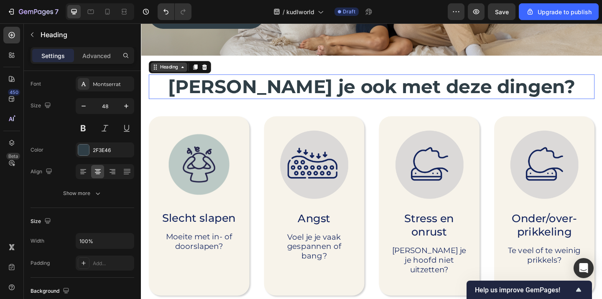
scroll to position [0, 0]
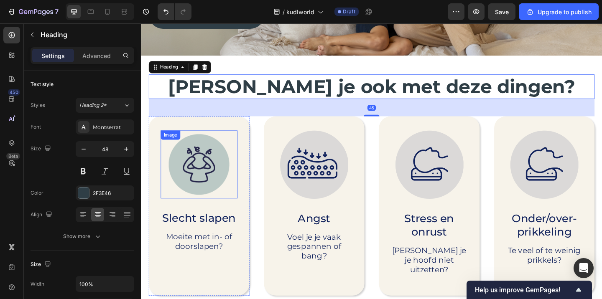
click at [224, 165] on img at bounding box center [204, 177] width 74 height 74
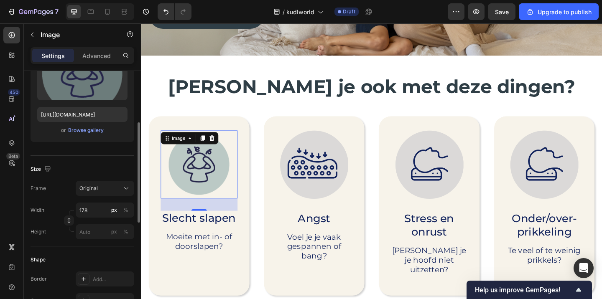
scroll to position [118, 0]
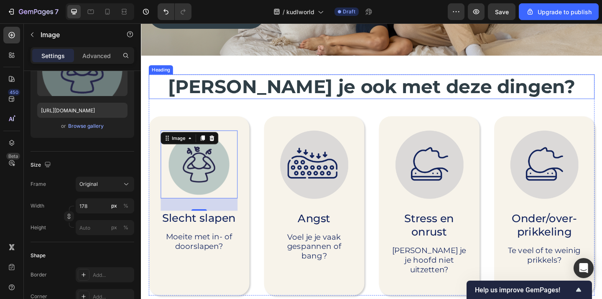
click at [173, 91] on h2 "Worstel je ook met deze dingen?" at bounding box center [391, 92] width 485 height 27
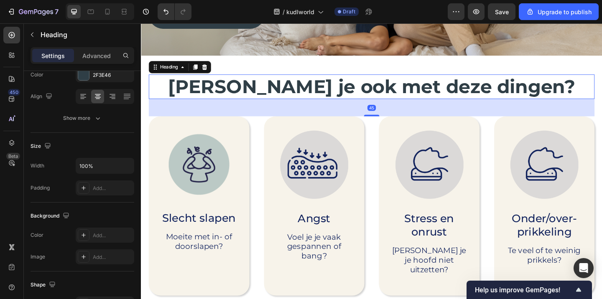
scroll to position [0, 0]
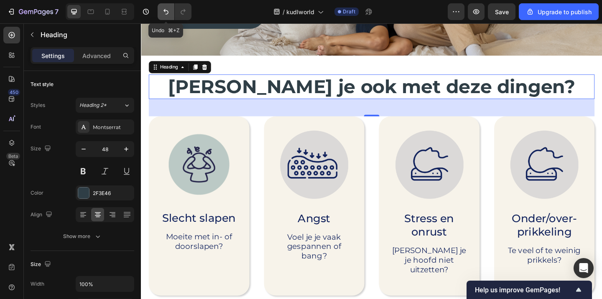
click at [163, 13] on icon "Undo/Redo" at bounding box center [166, 12] width 8 height 8
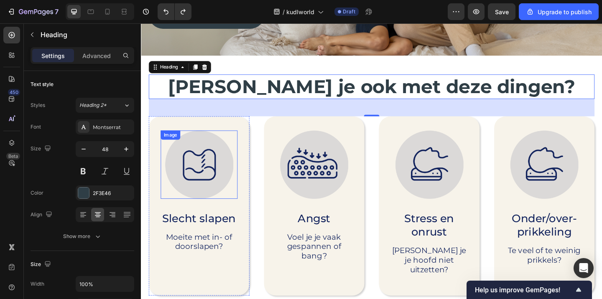
click at [205, 173] on img at bounding box center [204, 177] width 74 height 74
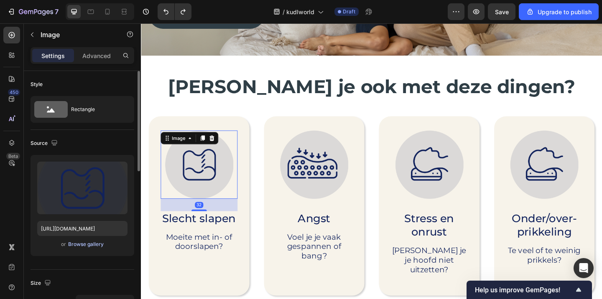
click at [84, 242] on div "Browse gallery" at bounding box center [86, 245] width 36 height 8
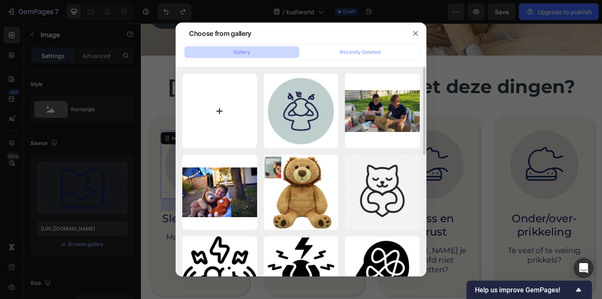
click at [215, 117] on input "file" at bounding box center [219, 111] width 75 height 75
type input "C:\fakepath\Tekengebied 16.png"
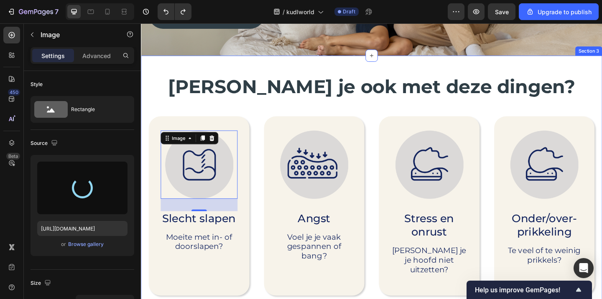
type input "https://cdn.shopify.com/s/files/1/0860/1976/8663/files/gempages_581040431320531…"
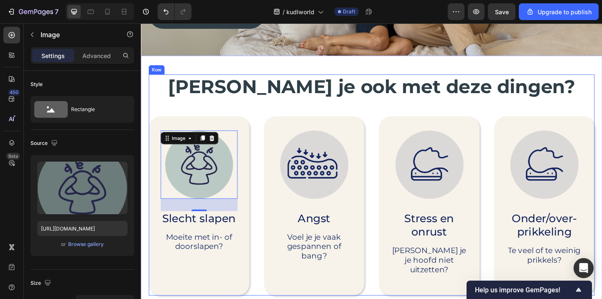
click at [167, 113] on div "Worstel je ook met deze dingen? Heading Image 32 Slecht slapen Text Block Moeit…" at bounding box center [391, 199] width 485 height 241
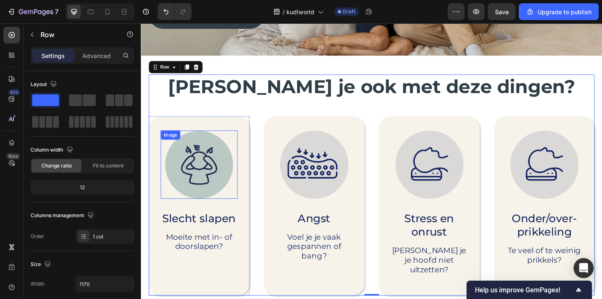
click at [226, 166] on img at bounding box center [204, 177] width 74 height 74
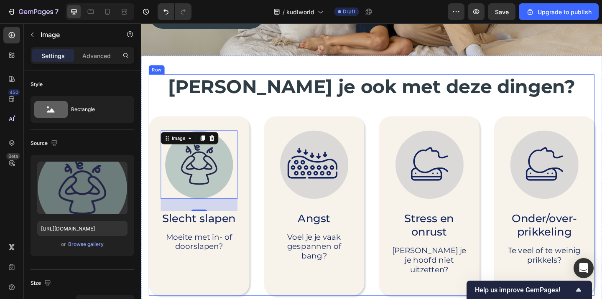
click at [186, 98] on h2 "Worstel je ook met deze dingen?" at bounding box center [391, 92] width 485 height 27
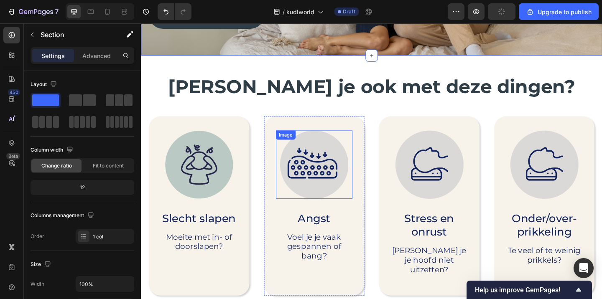
click at [345, 153] on img at bounding box center [329, 177] width 74 height 74
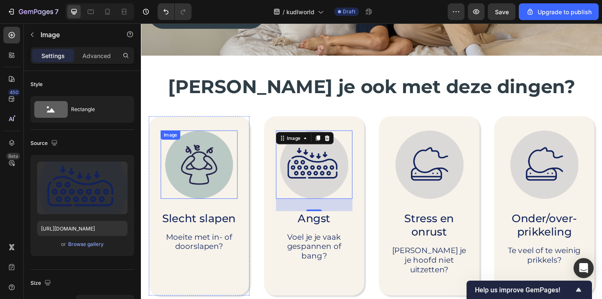
click at [219, 205] on img at bounding box center [204, 177] width 74 height 74
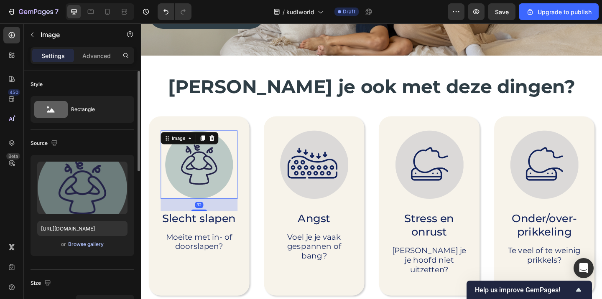
click at [90, 243] on div "Browse gallery" at bounding box center [86, 245] width 36 height 8
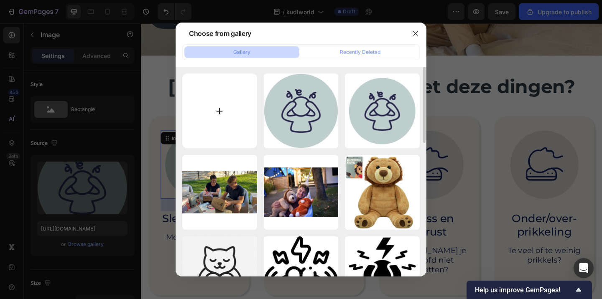
click at [209, 120] on input "file" at bounding box center [219, 111] width 75 height 75
type input "C:\fakepath\Tekengebied 16.png"
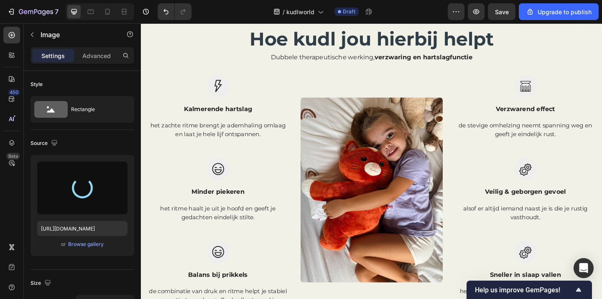
scroll to position [505, 0]
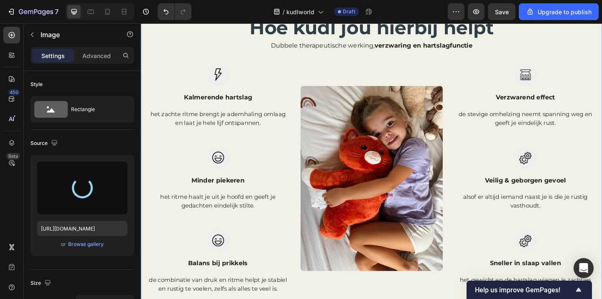
type input "https://cdn.shopify.com/s/files/1/0860/1976/8663/files/gempages_581040431320531…"
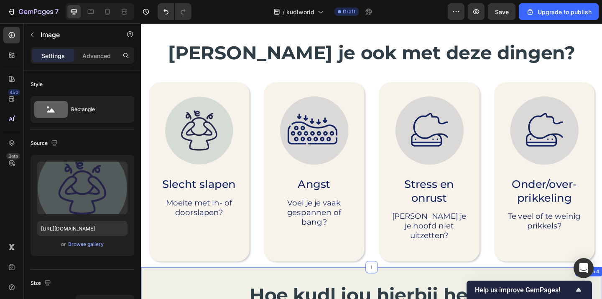
scroll to position [203, 0]
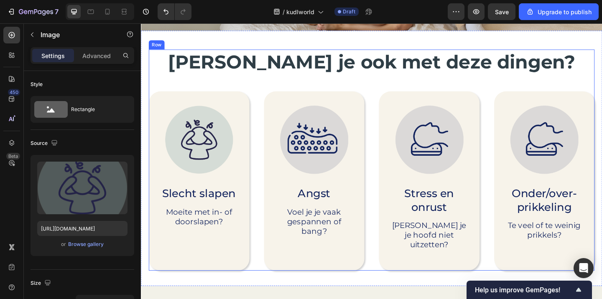
click at [188, 81] on div "Worstel je ook met deze dingen? Heading Image Slecht slapen Text Block Moeite m…" at bounding box center [391, 172] width 485 height 241
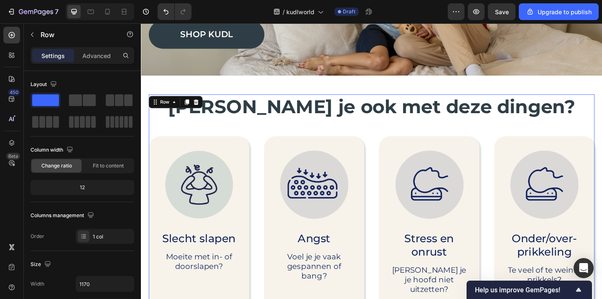
scroll to position [153, 0]
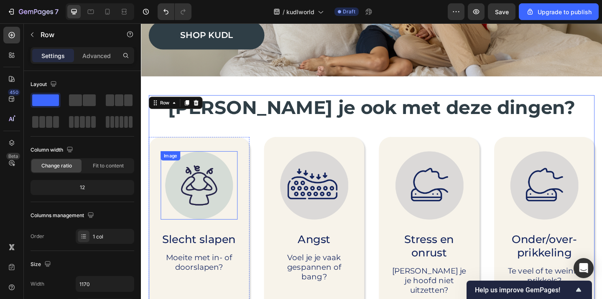
click at [217, 197] on img at bounding box center [204, 200] width 74 height 74
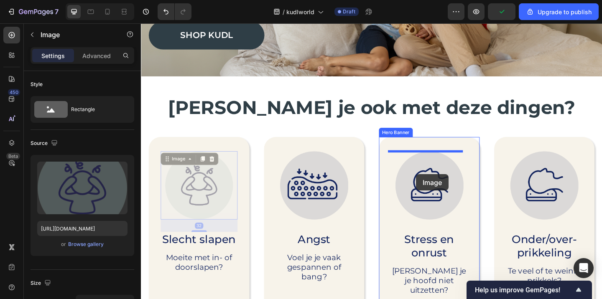
drag, startPoint x: 170, startPoint y: 168, endPoint x: 440, endPoint y: 188, distance: 271.2
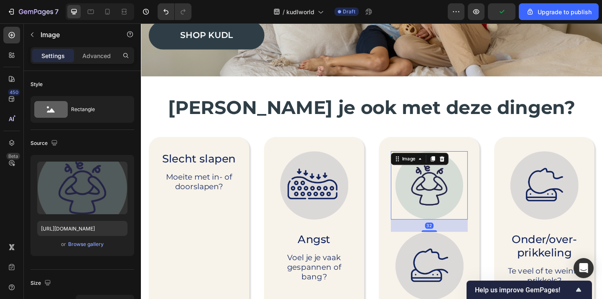
scroll to position [197, 0]
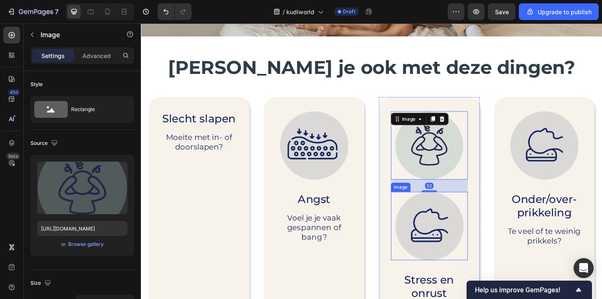
click at [446, 214] on img at bounding box center [454, 244] width 74 height 74
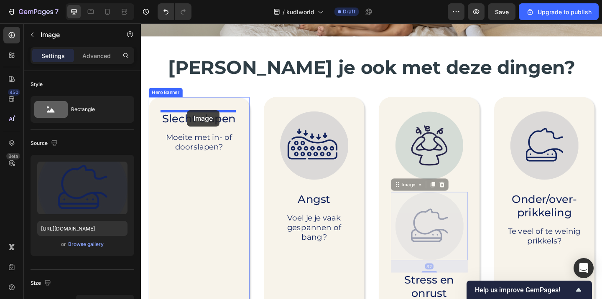
drag, startPoint x: 424, startPoint y: 203, endPoint x: 191, endPoint y: 117, distance: 248.4
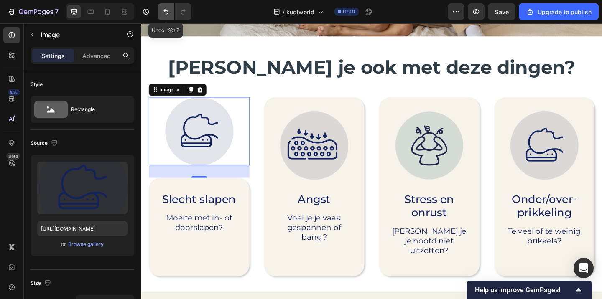
click at [164, 17] on button "Undo/Redo" at bounding box center [166, 11] width 17 height 17
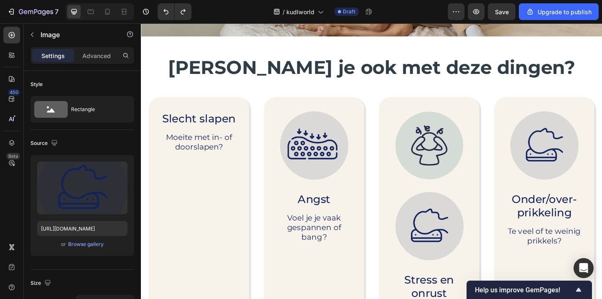
click at [469, 235] on img at bounding box center [454, 244] width 74 height 74
click at [429, 223] on img at bounding box center [454, 244] width 74 height 74
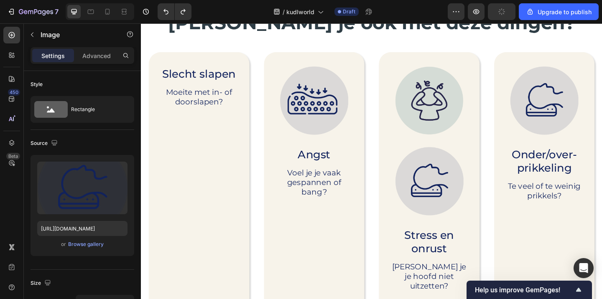
scroll to position [284, 0]
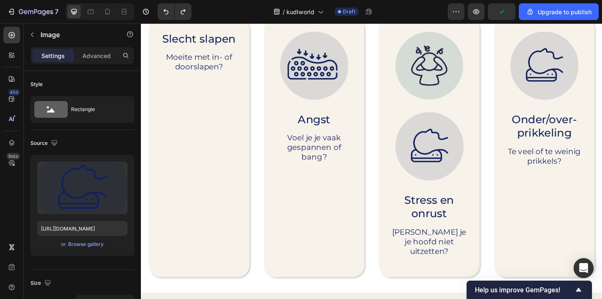
click at [457, 173] on img at bounding box center [454, 157] width 74 height 74
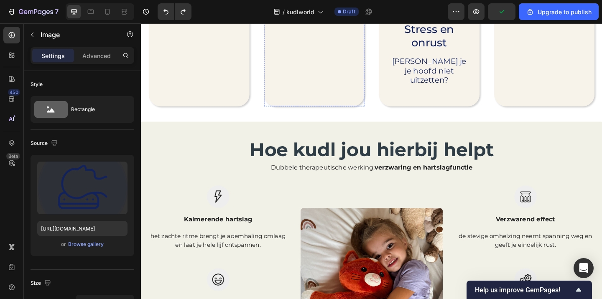
scroll to position [499, 0]
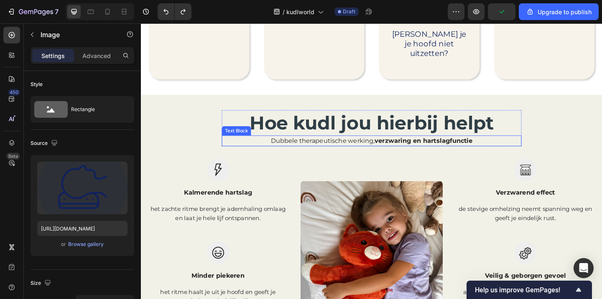
click at [299, 146] on p "Dubbele therapeutische werking, verzwaring en hartslagfunctie" at bounding box center [392, 151] width 324 height 10
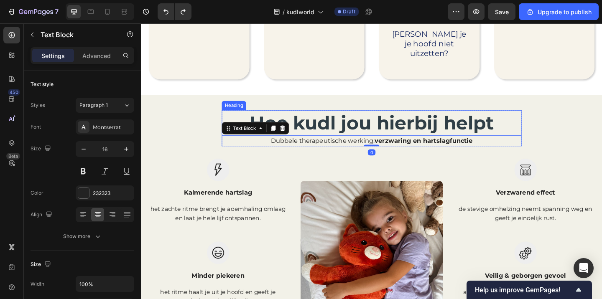
click at [301, 118] on h2 "Hoe kudl jou hierbij helpt" at bounding box center [392, 132] width 306 height 28
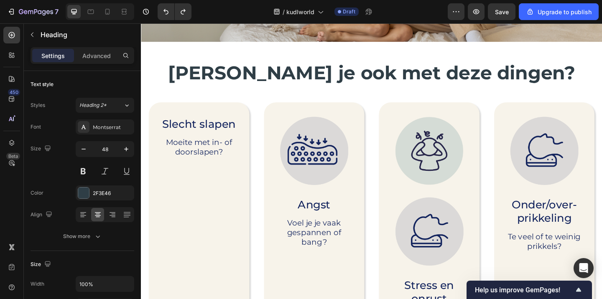
scroll to position [188, 0]
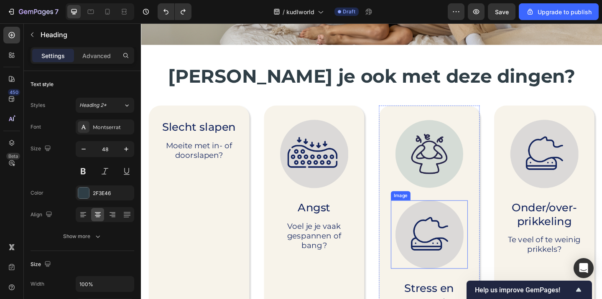
click at [456, 246] on img at bounding box center [454, 253] width 74 height 74
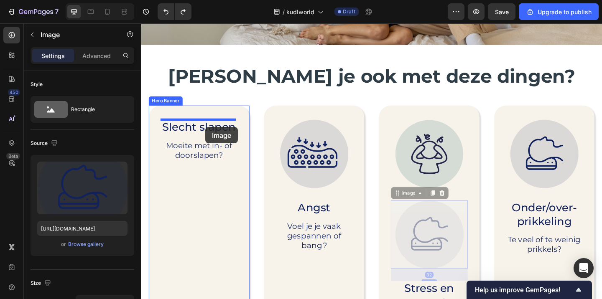
drag, startPoint x: 416, startPoint y: 212, endPoint x: 211, endPoint y: 136, distance: 219.2
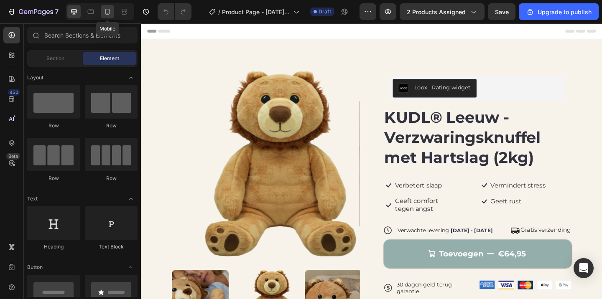
click at [107, 7] on div at bounding box center [107, 11] width 13 height 13
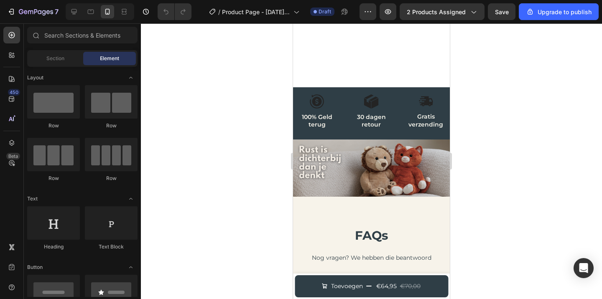
scroll to position [1635, 0]
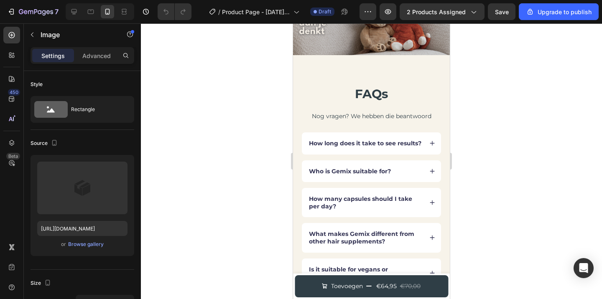
click at [506, 102] on div at bounding box center [371, 161] width 461 height 276
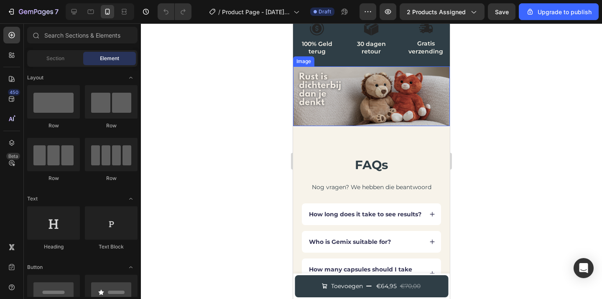
scroll to position [1677, 0]
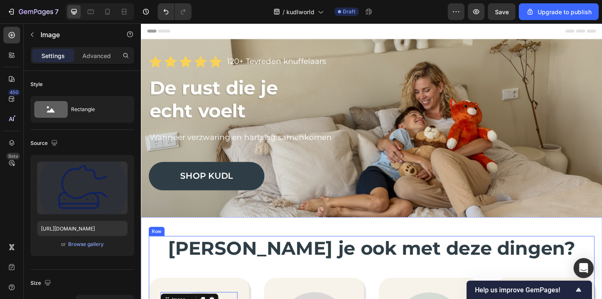
scroll to position [188, 0]
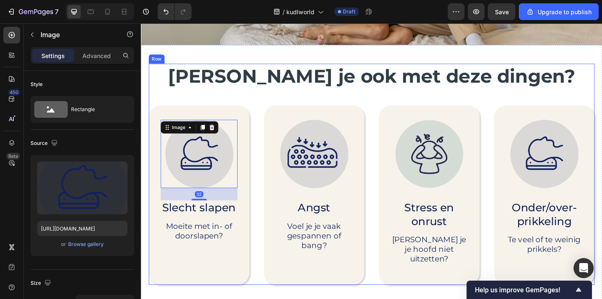
click at [199, 94] on div "Worstel je ook met deze dingen? Heading Image 32 Slecht slapen Text Block Moeit…" at bounding box center [391, 187] width 485 height 241
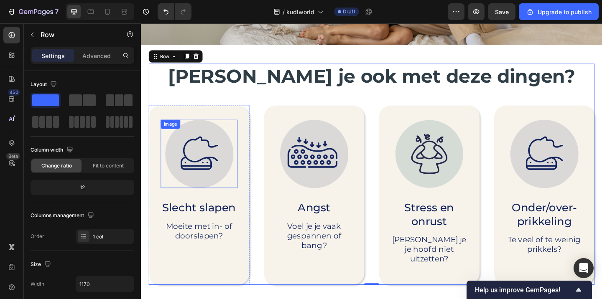
click at [210, 181] on img at bounding box center [204, 165] width 74 height 74
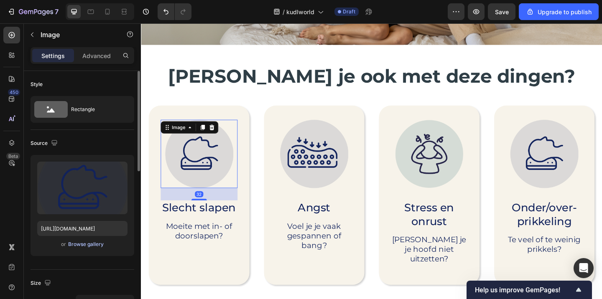
click at [83, 242] on div "Browse gallery" at bounding box center [86, 245] width 36 height 8
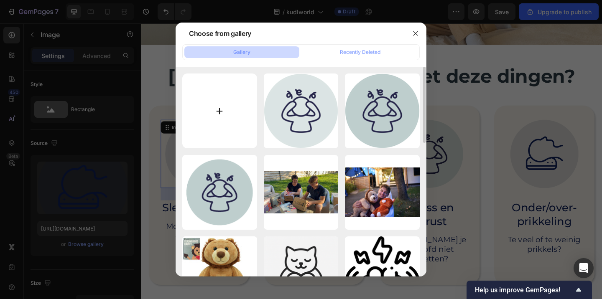
click at [244, 115] on input "file" at bounding box center [219, 111] width 75 height 75
type input "C:\fakepath\Tekengebied 18.png"
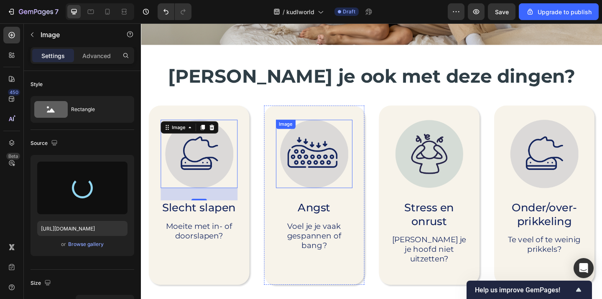
type input "https://cdn.shopify.com/s/files/1/0860/1976/8663/files/gempages_581040431320531…"
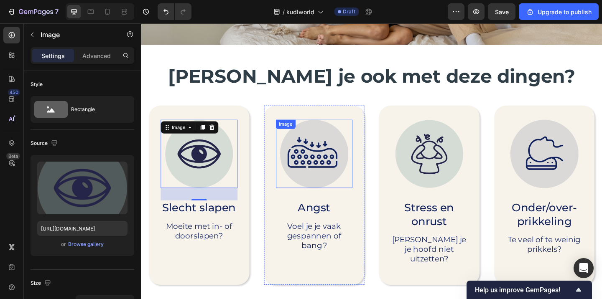
click at [345, 160] on img at bounding box center [329, 165] width 74 height 74
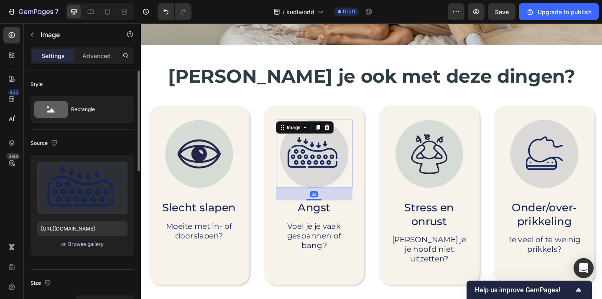
click at [92, 244] on div "Browse gallery" at bounding box center [86, 245] width 36 height 8
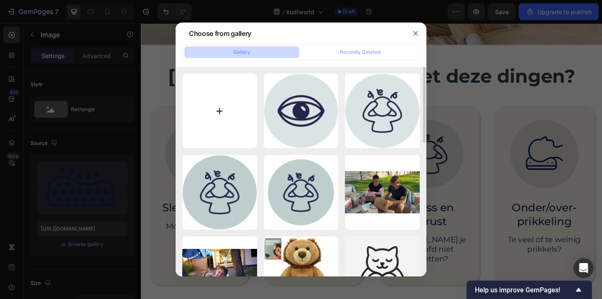
click at [228, 118] on input "file" at bounding box center [219, 111] width 75 height 75
type input "C:\fakepath\Tekengebied 17.png"
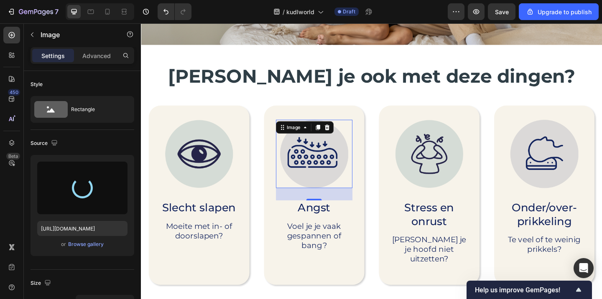
type input "https://cdn.shopify.com/s/files/1/0860/1976/8663/files/gempages_581040431320531…"
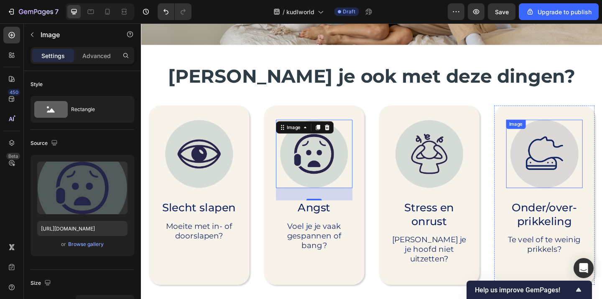
click at [602, 168] on img at bounding box center [579, 165] width 74 height 74
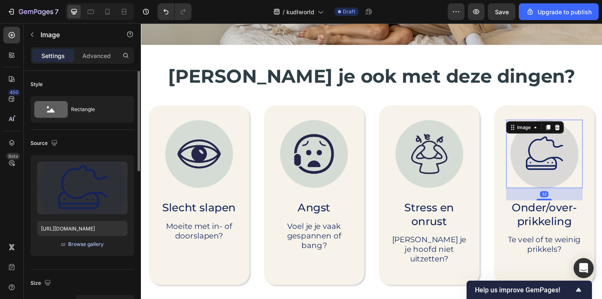
click at [84, 242] on div "Browse gallery" at bounding box center [86, 245] width 36 height 8
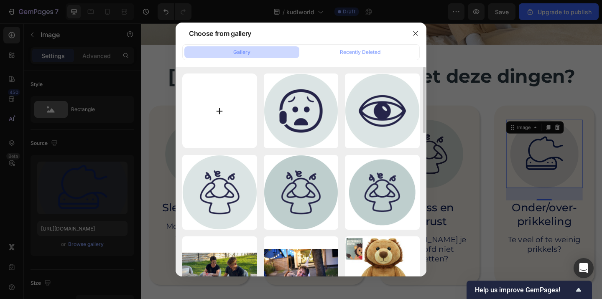
click at [212, 124] on input "file" at bounding box center [219, 111] width 75 height 75
type input "C:\fakepath\Tekengebied 19.png"
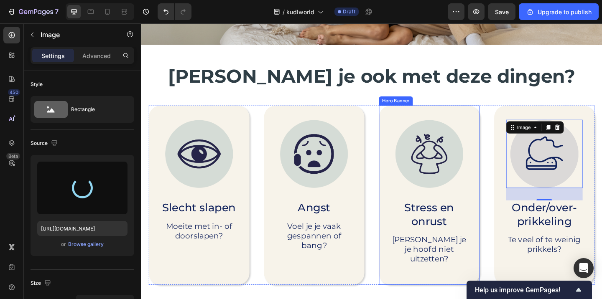
type input "https://cdn.shopify.com/s/files/1/0860/1976/8663/files/gempages_581040431320531…"
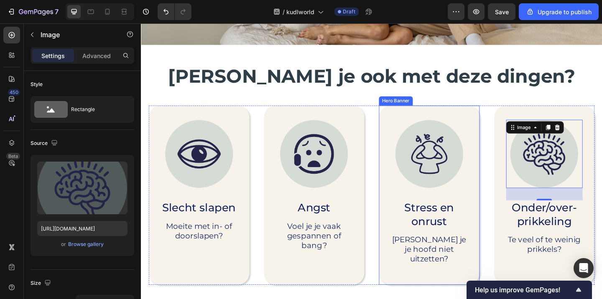
scroll to position [245, 0]
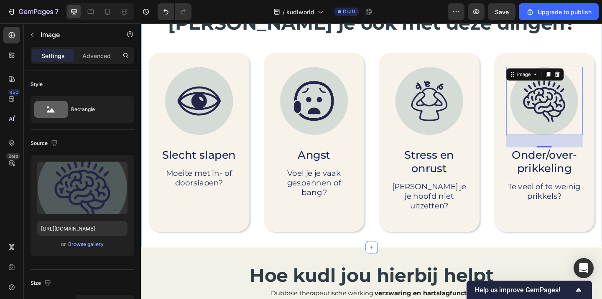
click at [399, 249] on div "Worstel je ook met deze dingen? Heading Image Slecht slapen Text Block Moeite m…" at bounding box center [392, 128] width 502 height 278
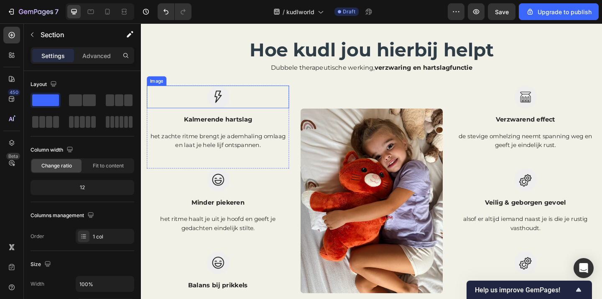
scroll to position [466, 0]
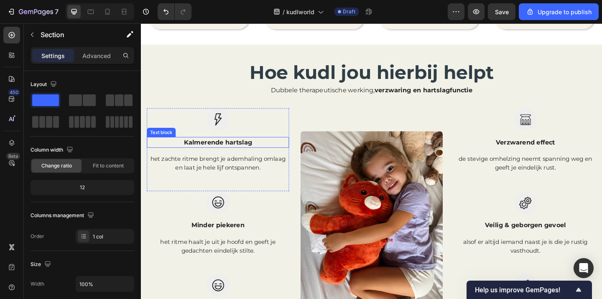
click at [248, 148] on p "Kalmerende hartslag" at bounding box center [224, 153] width 153 height 10
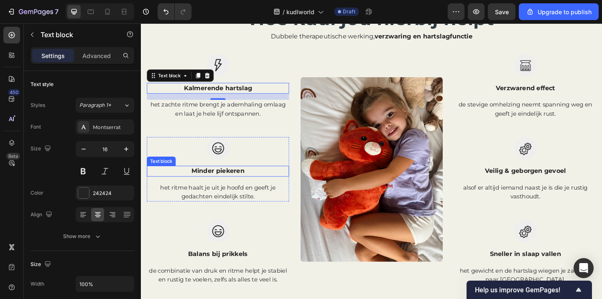
scroll to position [513, 0]
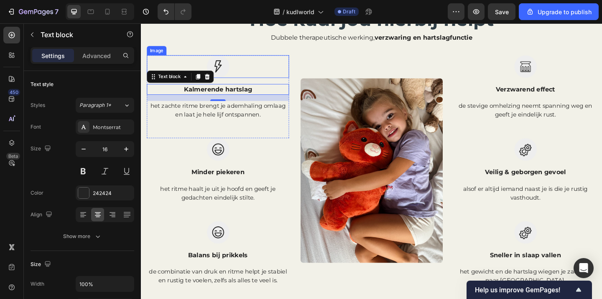
click at [237, 74] on div at bounding box center [224, 70] width 155 height 25
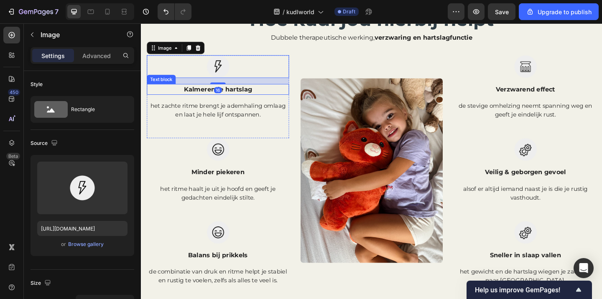
click at [203, 101] on div "Kalmerende hartslag" at bounding box center [224, 95] width 155 height 12
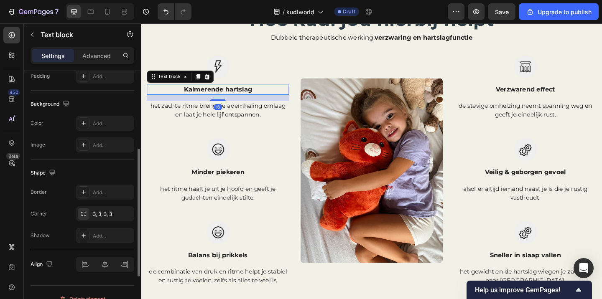
scroll to position [0, 0]
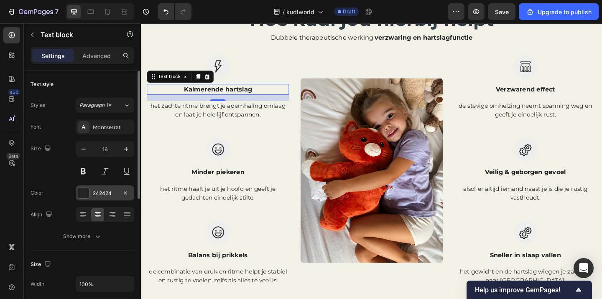
click at [100, 192] on div "242424" at bounding box center [105, 194] width 24 height 8
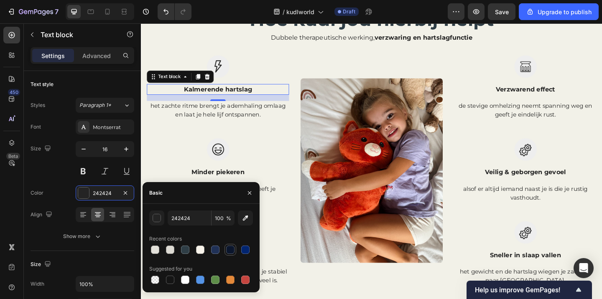
click at [232, 249] on div at bounding box center [230, 250] width 8 height 8
click at [182, 249] on div at bounding box center [185, 250] width 8 height 8
type input "2F3E46"
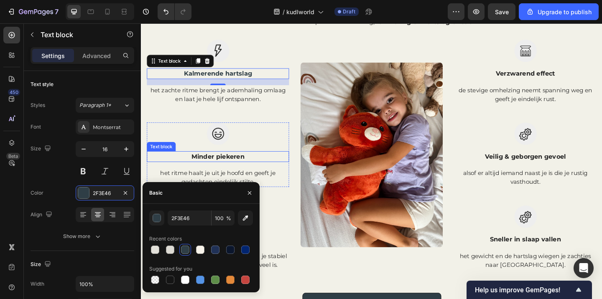
scroll to position [531, 0]
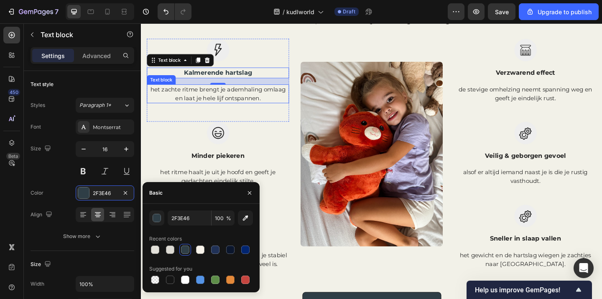
click at [249, 99] on p "het zachte ritme brengt je ademhaling omlaag en laat je hele lijf ontspannen." at bounding box center [224, 100] width 153 height 19
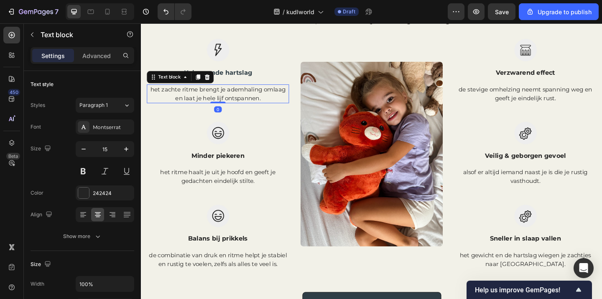
scroll to position [484, 0]
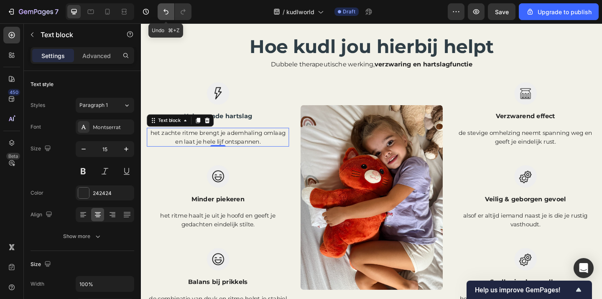
click at [165, 12] on icon "Undo/Redo" at bounding box center [165, 11] width 5 height 5
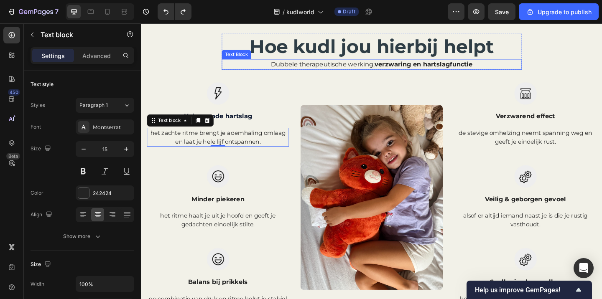
scroll to position [429, 0]
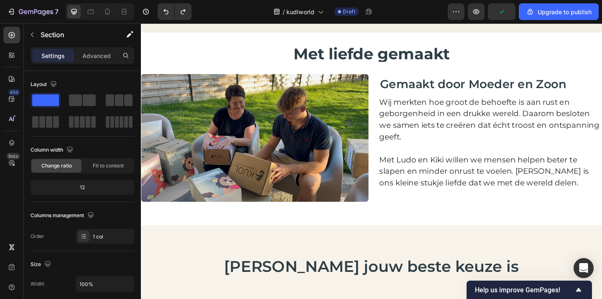
scroll to position [872, 0]
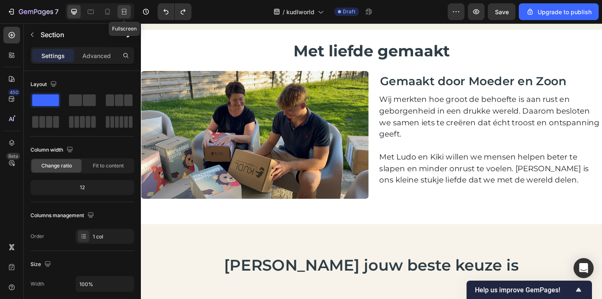
click at [122, 13] on icon at bounding box center [124, 12] width 8 height 8
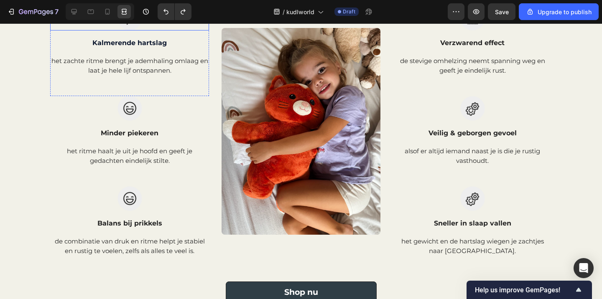
scroll to position [574, 0]
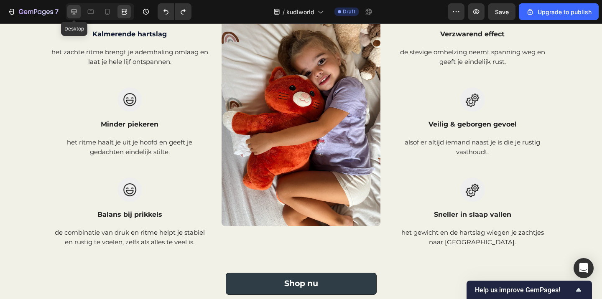
click at [75, 11] on icon at bounding box center [74, 12] width 8 height 8
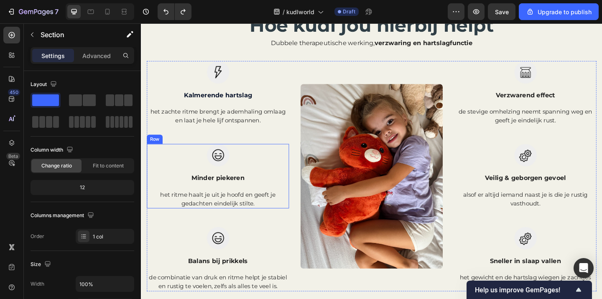
scroll to position [468, 0]
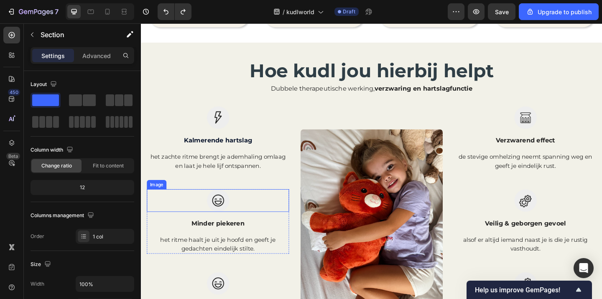
click at [232, 212] on img at bounding box center [224, 216] width 25 height 25
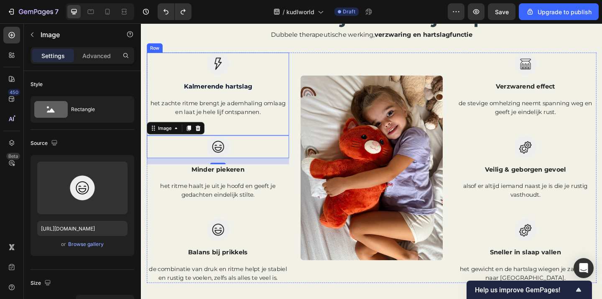
scroll to position [517, 0]
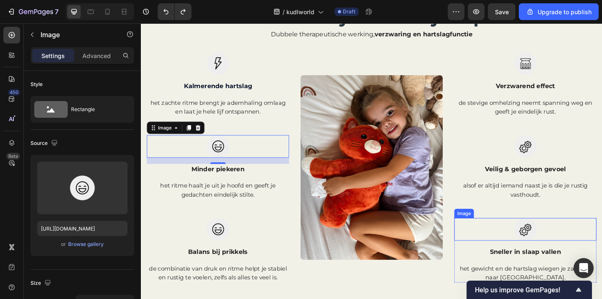
click at [556, 244] on img at bounding box center [559, 247] width 25 height 25
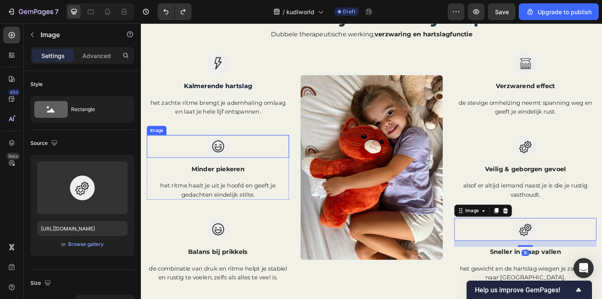
click at [227, 157] on img at bounding box center [224, 157] width 25 height 25
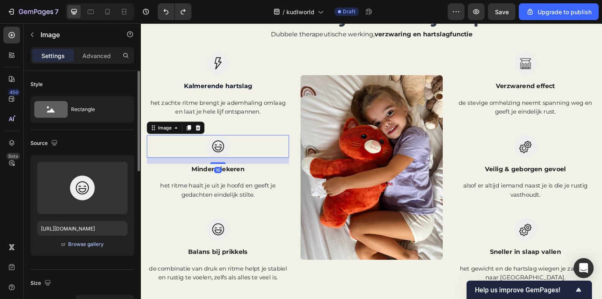
click at [88, 245] on div "Browse gallery" at bounding box center [86, 245] width 36 height 8
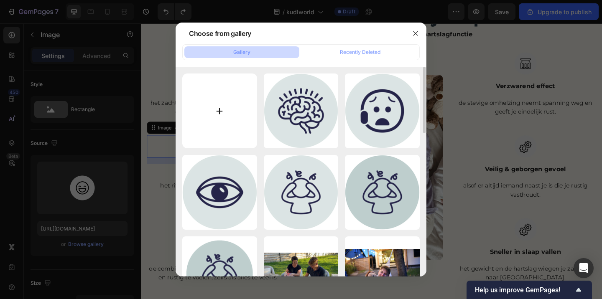
click at [222, 121] on input "file" at bounding box center [219, 111] width 75 height 75
type input "C:\fakepath\Tekengebied 16 kopie.png"
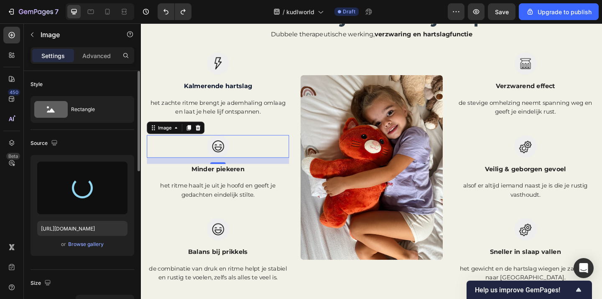
scroll to position [49, 0]
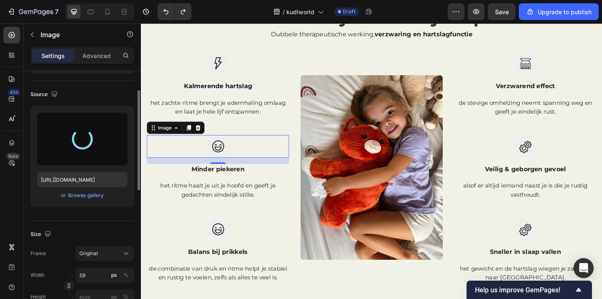
type input "https://cdn.shopify.com/s/files/1/0860/1976/8663/files/gempages_581040431320531…"
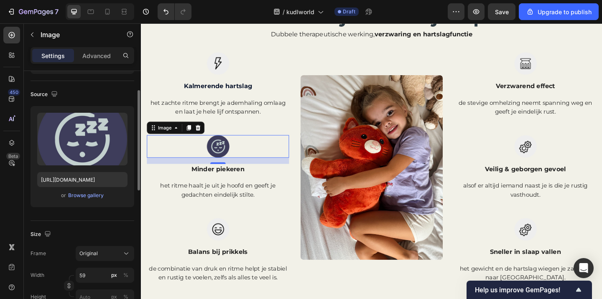
click at [93, 224] on div "Size Frame Original Width 59 px % Height px %" at bounding box center [83, 266] width 104 height 91
click at [178, 228] on div "Image Kalmerende hartslag Text block het zachte ritme brengt je ademhaling omla…" at bounding box center [224, 180] width 155 height 251
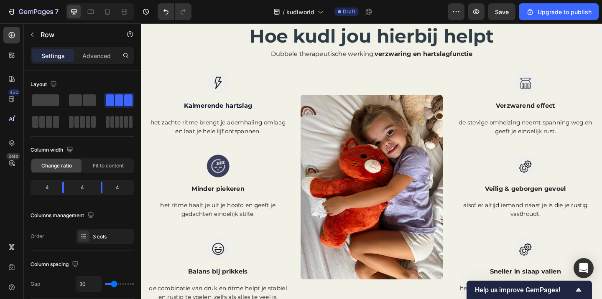
scroll to position [495, 0]
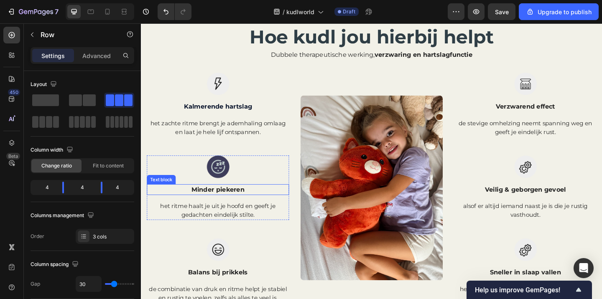
click at [232, 207] on p "Minder piekeren" at bounding box center [224, 204] width 153 height 10
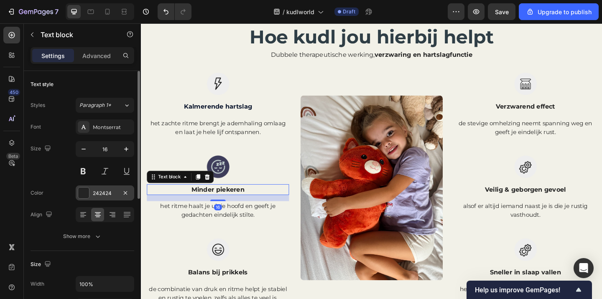
click at [99, 191] on div "242424" at bounding box center [105, 194] width 24 height 8
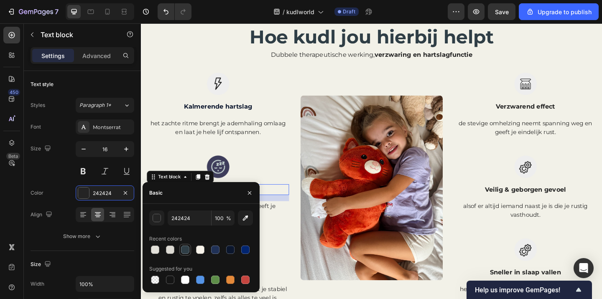
click at [186, 250] on div at bounding box center [185, 250] width 8 height 8
type input "2F3E46"
click at [248, 191] on icon "button" at bounding box center [249, 192] width 3 height 3
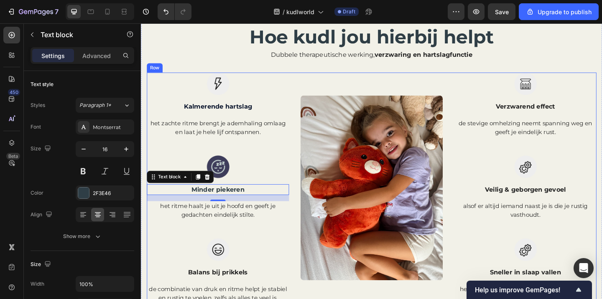
click at [257, 249] on div "Image Kalmerende hartslag Text block het zachte ritme brengt je ademhaling omla…" at bounding box center [224, 202] width 155 height 251
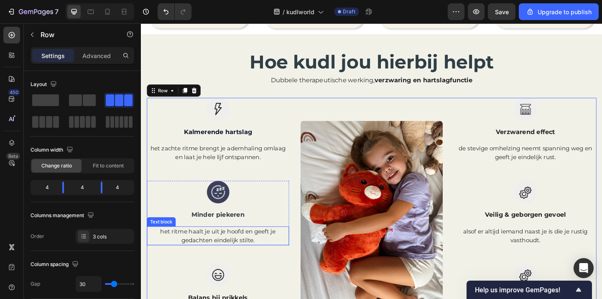
scroll to position [472, 0]
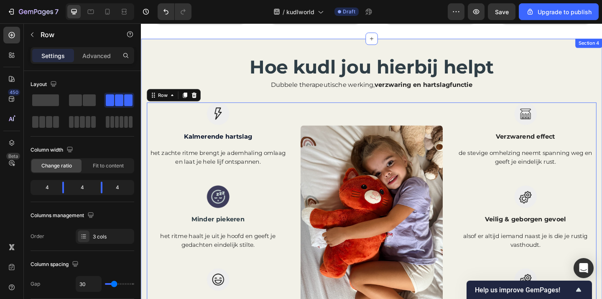
click at [214, 45] on div "Hoe kudl jou hierbij helpt Heading Dubbele therapeutische werking, verzwaring e…" at bounding box center [392, 240] width 502 height 401
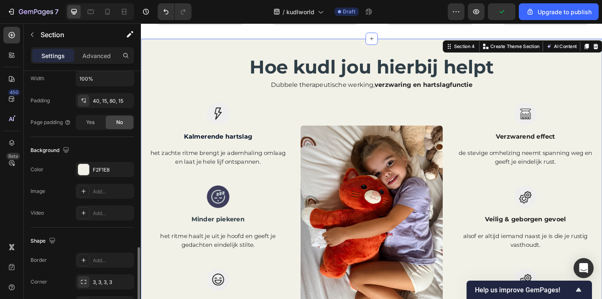
scroll to position [258, 0]
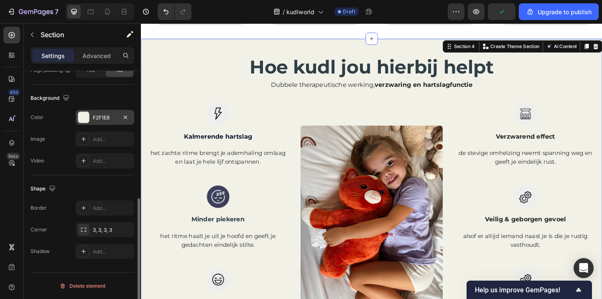
click at [97, 112] on div "F2F1E8" at bounding box center [105, 117] width 59 height 15
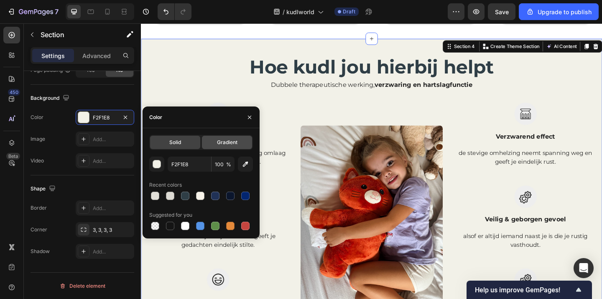
click at [216, 143] on div "Gradient" at bounding box center [227, 142] width 50 height 13
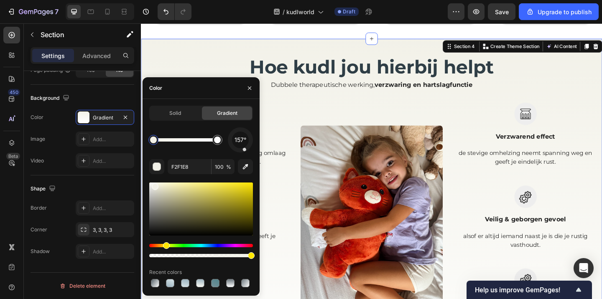
click at [246, 153] on div "157° F2F1E8 100 % Recent colors" at bounding box center [201, 209] width 104 height 162
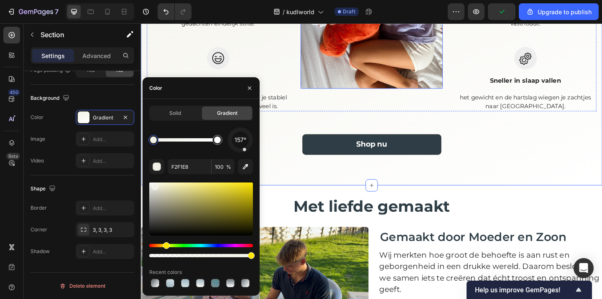
scroll to position [752, 0]
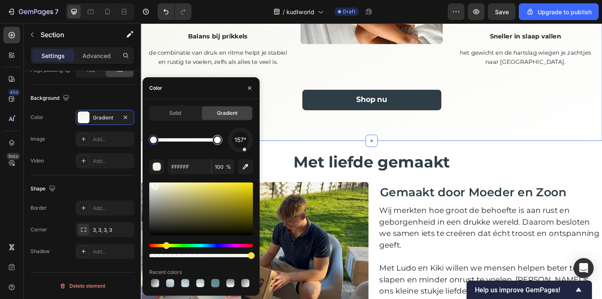
click at [218, 139] on div at bounding box center [217, 140] width 7 height 7
click at [152, 140] on div at bounding box center [153, 140] width 7 height 7
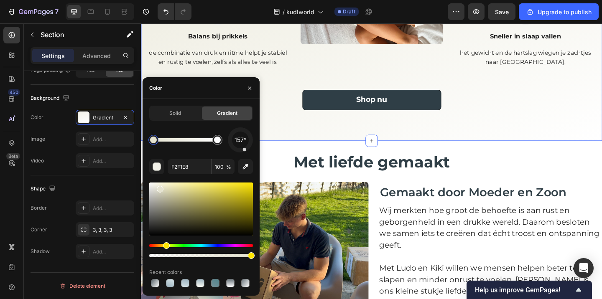
click at [159, 188] on div at bounding box center [160, 189] width 7 height 7
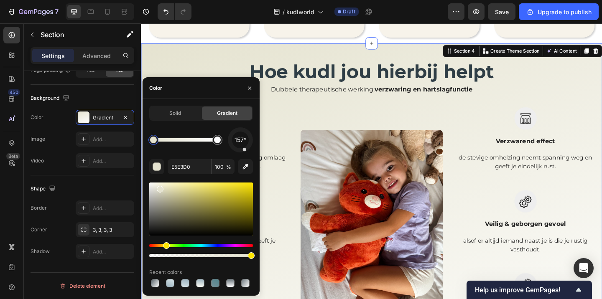
scroll to position [441, 0]
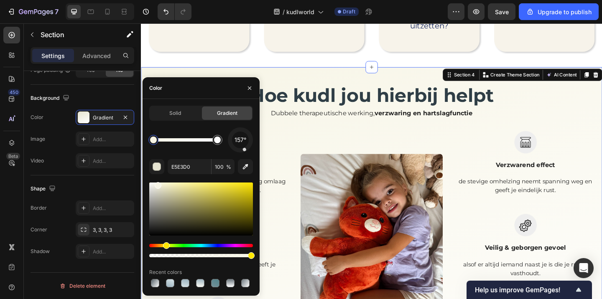
drag, startPoint x: 161, startPoint y: 190, endPoint x: 157, endPoint y: 184, distance: 7.1
click at [157, 184] on div at bounding box center [158, 185] width 7 height 7
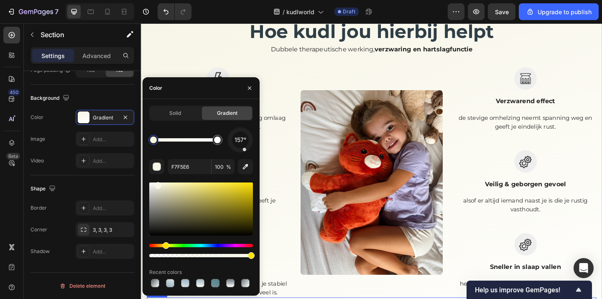
scroll to position [497, 0]
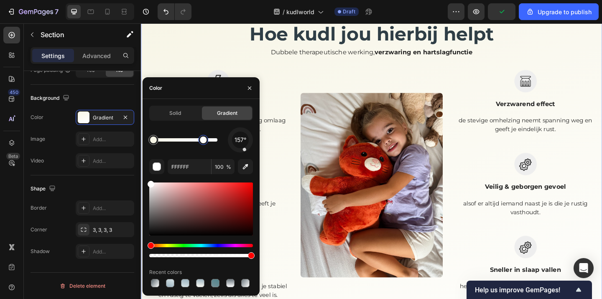
drag, startPoint x: 218, startPoint y: 142, endPoint x: 203, endPoint y: 143, distance: 15.1
click at [203, 143] on div at bounding box center [203, 140] width 7 height 7
type input "F7F5E6"
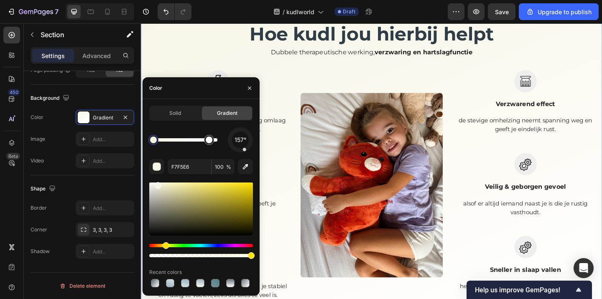
drag, startPoint x: 203, startPoint y: 143, endPoint x: 209, endPoint y: 142, distance: 6.7
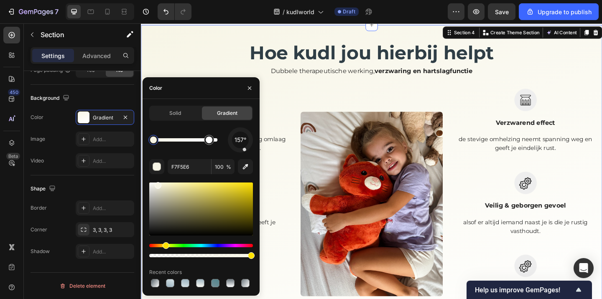
scroll to position [444, 0]
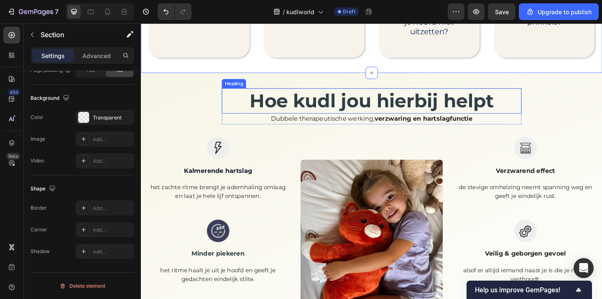
scroll to position [418, 0]
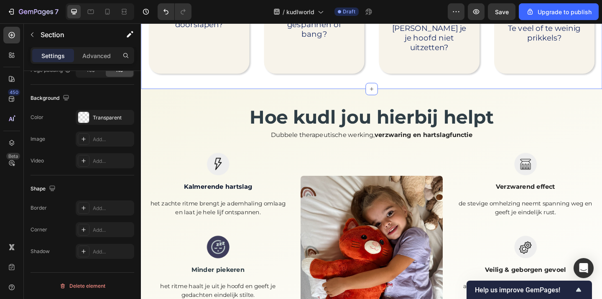
click at [123, 8] on icon at bounding box center [124, 12] width 8 height 8
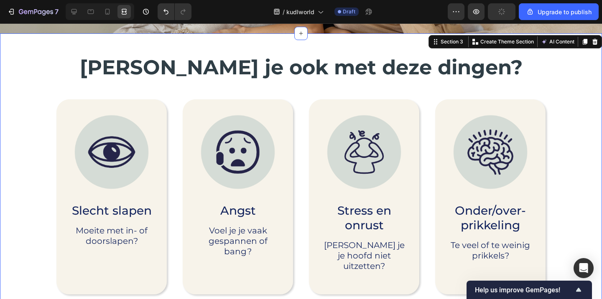
scroll to position [166, 0]
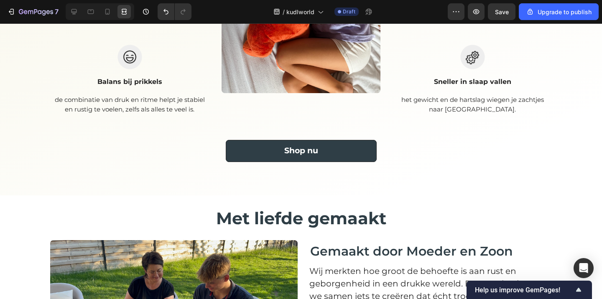
scroll to position [713, 0]
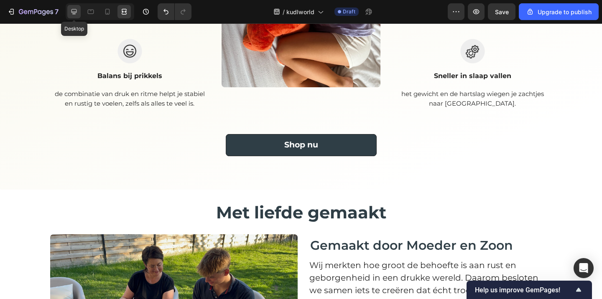
click at [78, 13] on icon at bounding box center [74, 12] width 8 height 8
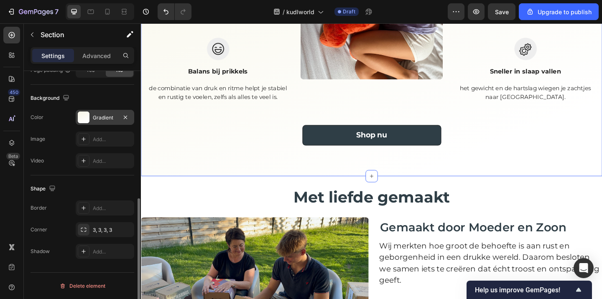
click at [105, 112] on div "Gradient" at bounding box center [105, 117] width 59 height 15
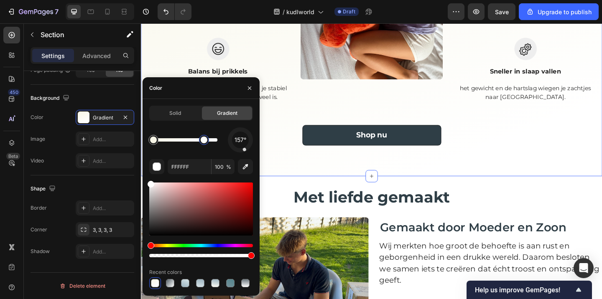
drag, startPoint x: 211, startPoint y: 143, endPoint x: 204, endPoint y: 143, distance: 6.7
click at [204, 143] on div at bounding box center [204, 140] width 7 height 7
type input "F7F5E6"
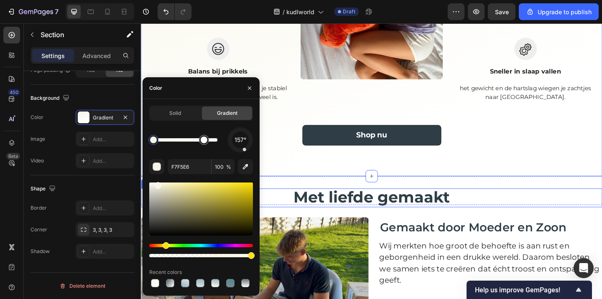
click at [513, 217] on h2 "Met liefde gemaakt" at bounding box center [392, 213] width 502 height 20
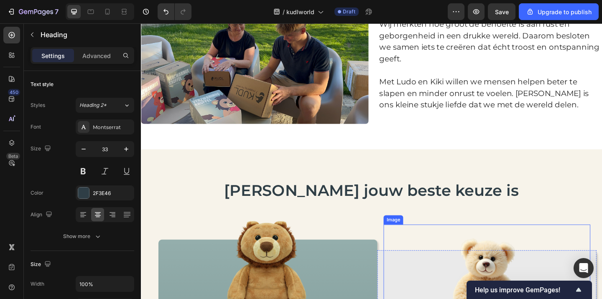
click at [405, 249] on div at bounding box center [517, 302] width 225 height 120
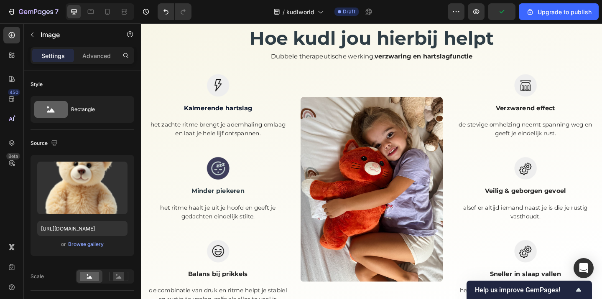
scroll to position [493, 0]
click at [204, 64] on div "Hoe kudl jou hierbij helpt Heading Dubbele therapeutische werking, verzwaring e…" at bounding box center [391, 201] width 489 height 351
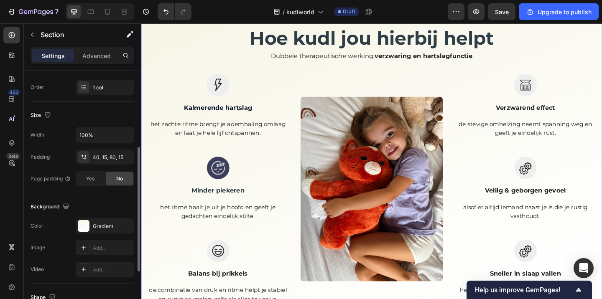
scroll to position [159, 0]
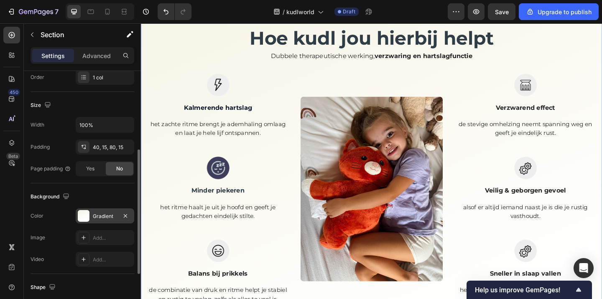
click at [98, 220] on div "Gradient" at bounding box center [105, 217] width 24 height 8
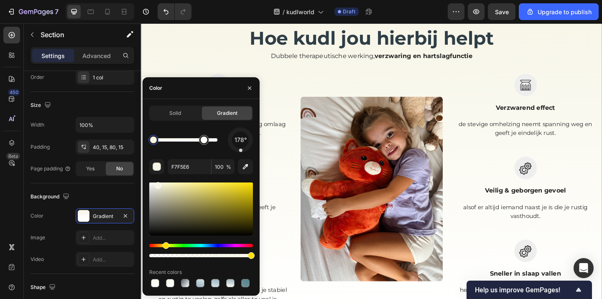
click at [240, 152] on div at bounding box center [240, 140] width 26 height 26
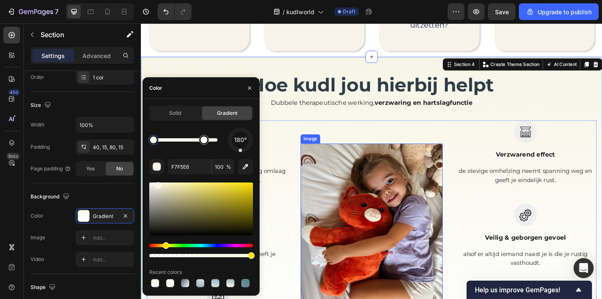
scroll to position [443, 0]
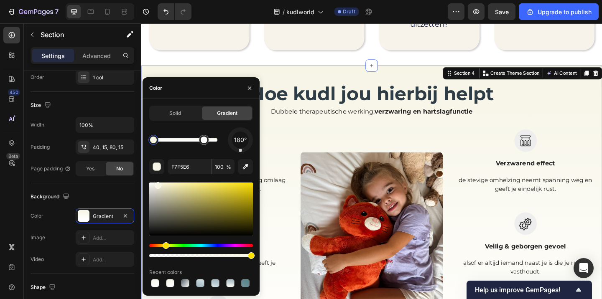
click at [245, 152] on div "180°" at bounding box center [240, 140] width 25 height 25
click at [250, 145] on div at bounding box center [240, 140] width 25 height 25
click at [237, 152] on div at bounding box center [240, 140] width 31 height 31
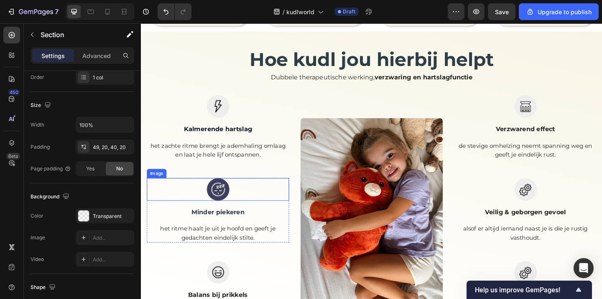
scroll to position [463, 0]
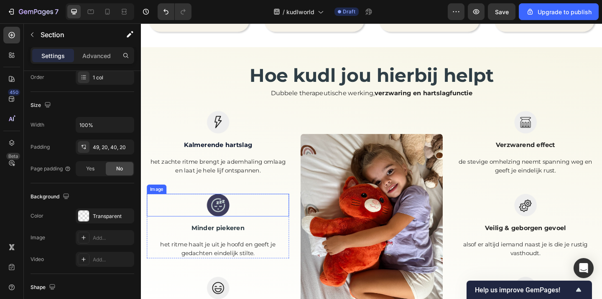
click at [222, 219] on img at bounding box center [224, 221] width 25 height 25
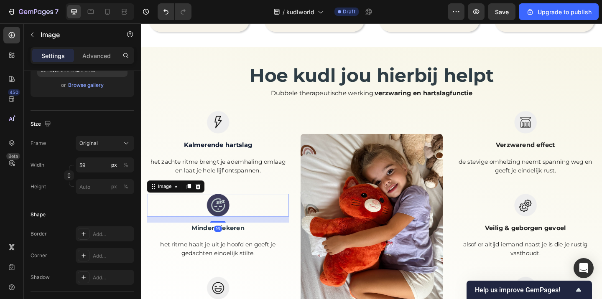
scroll to position [0, 0]
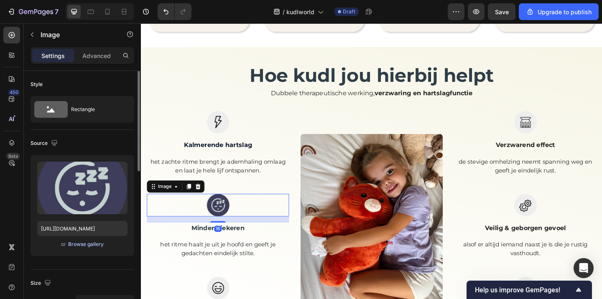
click at [88, 246] on div "Browse gallery" at bounding box center [86, 245] width 36 height 8
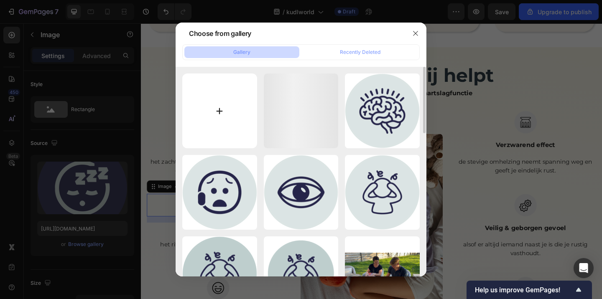
click at [229, 107] on input "file" at bounding box center [219, 111] width 75 height 75
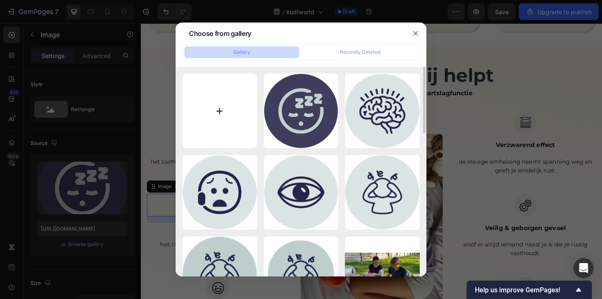
type input "C:\fakepath\Tekengebied 16 kopie.png"
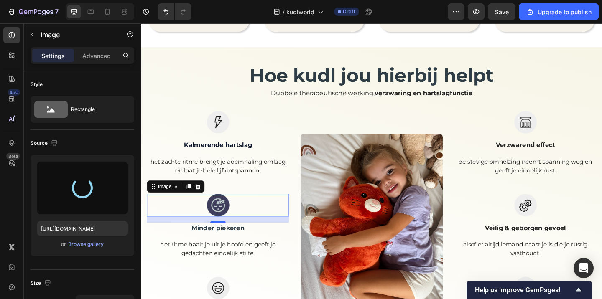
type input "https://cdn.shopify.com/s/files/1/0860/1976/8663/files/gempages_581040431320531…"
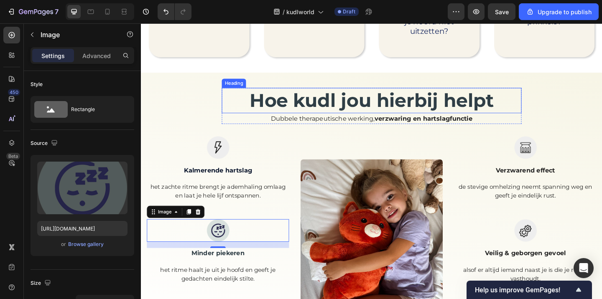
scroll to position [428, 0]
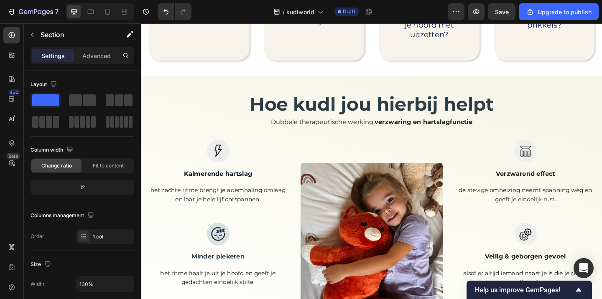
scroll to position [462, 0]
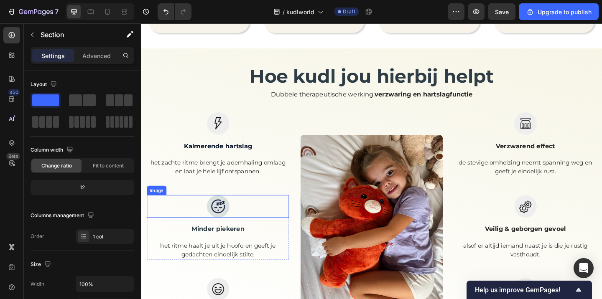
click at [234, 213] on img at bounding box center [224, 222] width 25 height 25
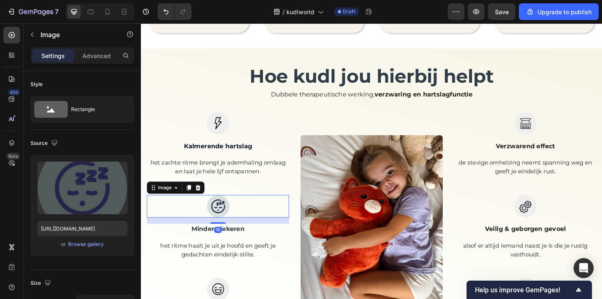
scroll to position [490, 0]
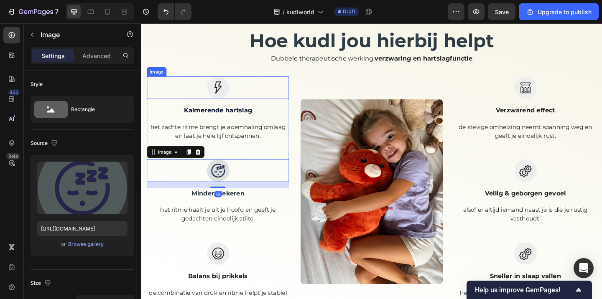
click at [224, 89] on img at bounding box center [224, 93] width 25 height 25
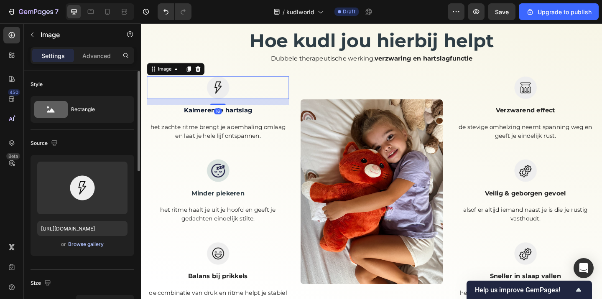
click at [80, 246] on div "Browse gallery" at bounding box center [86, 245] width 36 height 8
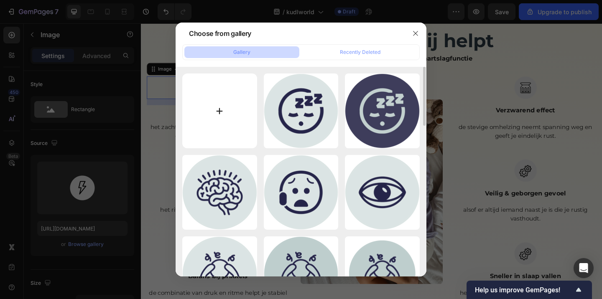
click at [245, 112] on input "file" at bounding box center [219, 111] width 75 height 75
type input "C:\fakepath\Tekengebied 16 kopie 3.png"
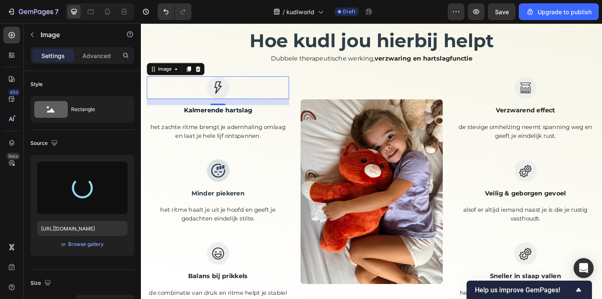
type input "https://cdn.shopify.com/s/files/1/0860/1976/8663/files/gempages_581040431320531…"
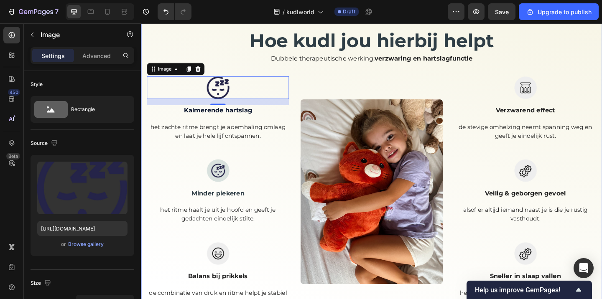
click at [214, 46] on div "Hoe kudl jou hierbij helpt Heading Dubbele therapeutische werking, verzwaring e…" at bounding box center [391, 203] width 489 height 351
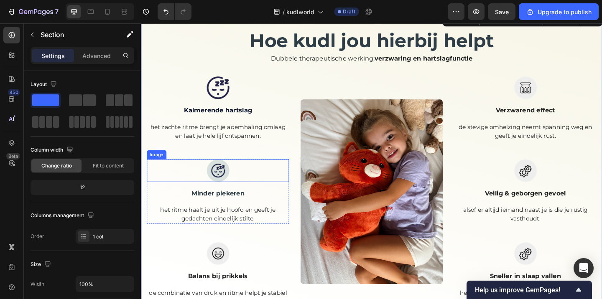
click at [230, 179] on img at bounding box center [224, 183] width 25 height 25
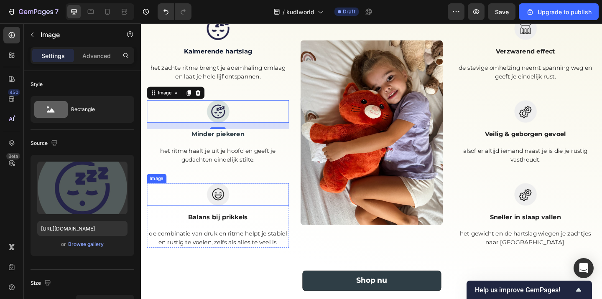
scroll to position [544, 0]
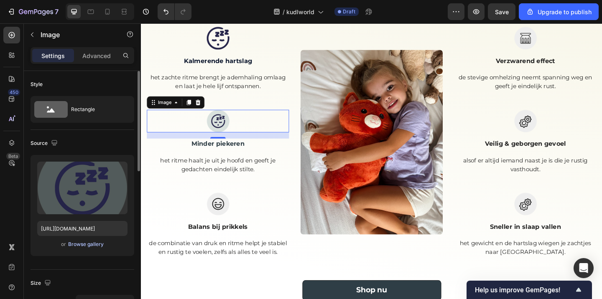
click at [82, 247] on div "Browse gallery" at bounding box center [86, 245] width 36 height 8
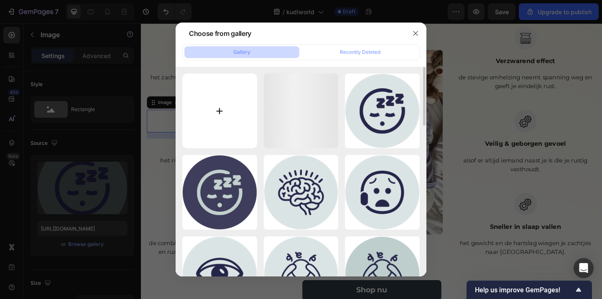
click at [226, 119] on input "file" at bounding box center [219, 111] width 75 height 75
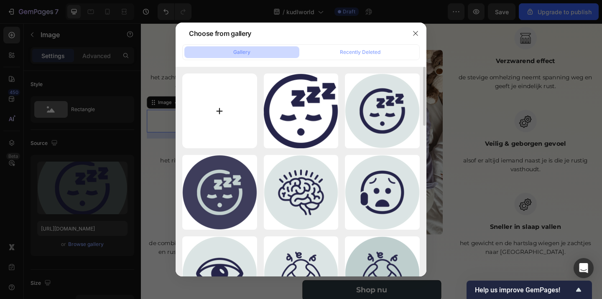
type input "C:\fakepath\Tekengebied 16 kopie 2.png"
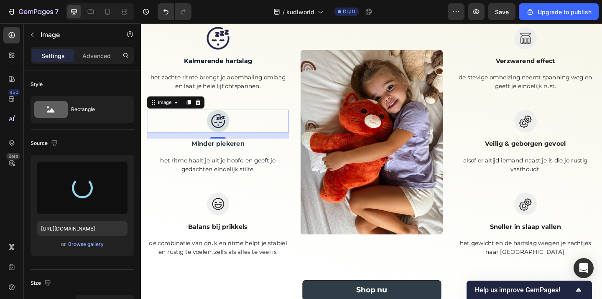
type input "https://cdn.shopify.com/s/files/1/0860/1976/8663/files/gempages_581040431320531…"
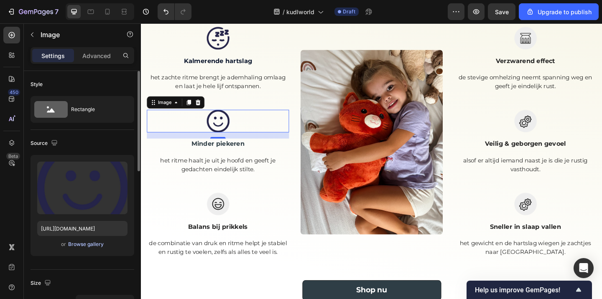
click at [93, 242] on div "Browse gallery" at bounding box center [86, 245] width 36 height 8
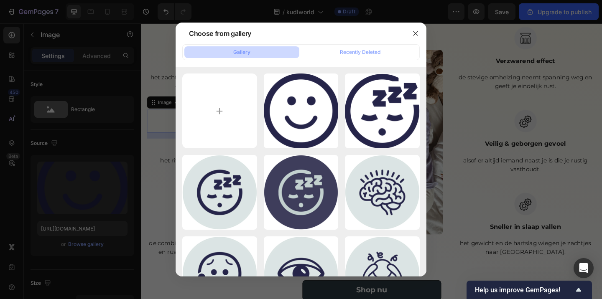
click at [346, 46] on div "Gallery Recently Deleted" at bounding box center [300, 52] width 237 height 16
click at [220, 107] on input "file" at bounding box center [219, 111] width 75 height 75
click at [416, 31] on icon "button" at bounding box center [415, 33] width 7 height 7
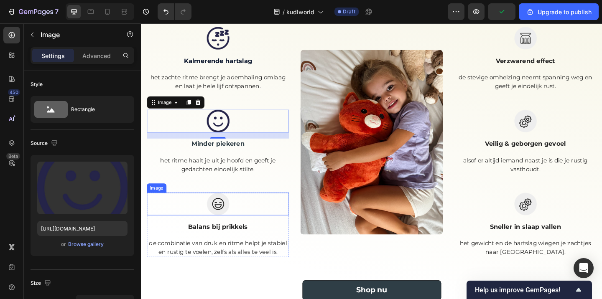
click at [223, 224] on img at bounding box center [224, 220] width 25 height 25
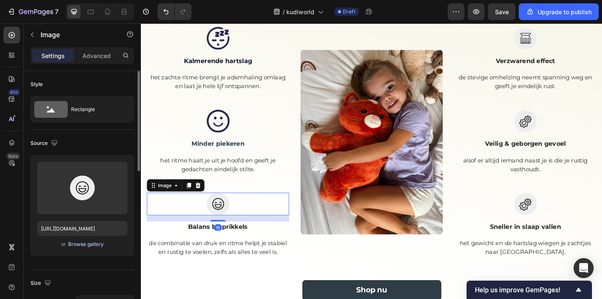
click at [89, 248] on button "Browse gallery" at bounding box center [86, 244] width 36 height 8
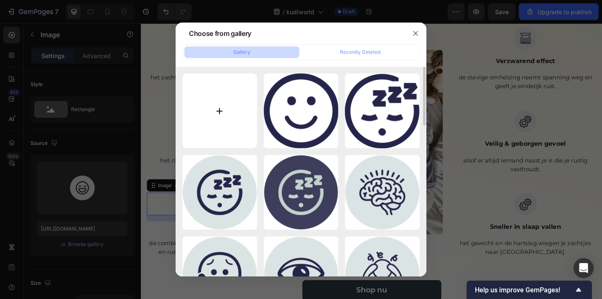
click at [227, 92] on input "file" at bounding box center [219, 111] width 75 height 75
type input "C:\fakepath\Tekengebied 16 kopie.png"
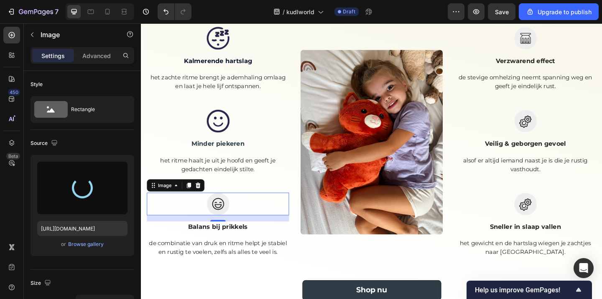
type input "https://cdn.shopify.com/s/files/1/0860/1976/8663/files/gempages_581040431320531…"
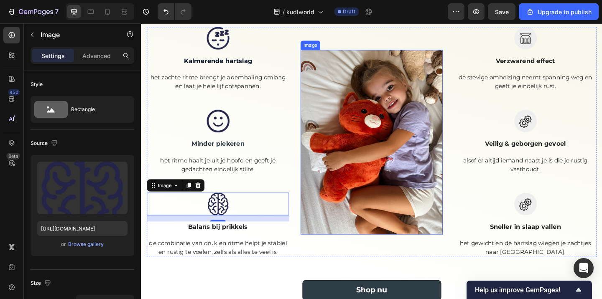
click at [265, 176] on p "het ritme haalt je uit je hoofd en geeft je gedachten eindelijk stilte." at bounding box center [224, 177] width 153 height 19
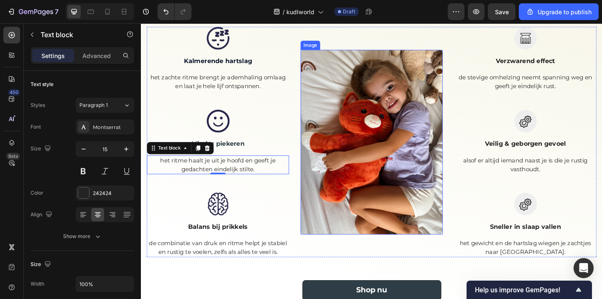
scroll to position [523, 0]
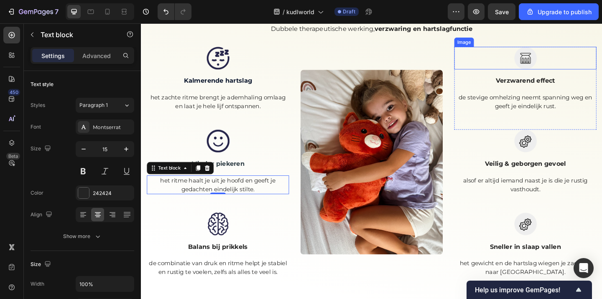
click at [561, 64] on img at bounding box center [559, 61] width 25 height 25
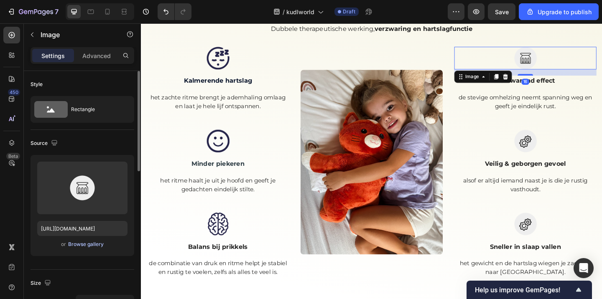
click at [88, 245] on div "Browse gallery" at bounding box center [86, 245] width 36 height 8
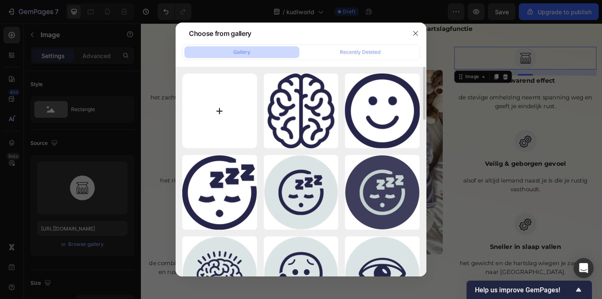
click at [244, 113] on input "file" at bounding box center [219, 111] width 75 height 75
type input "C:\fakepath\Tekengebied 18 kopie.png"
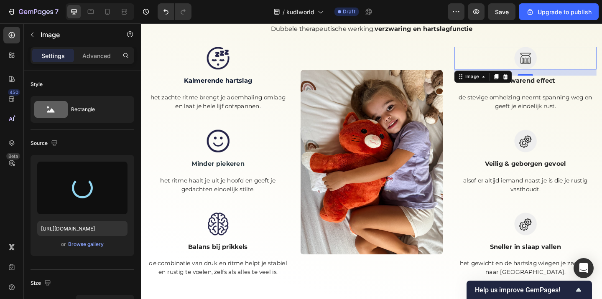
type input "https://cdn.shopify.com/s/files/1/0860/1976/8663/files/gempages_581040431320531…"
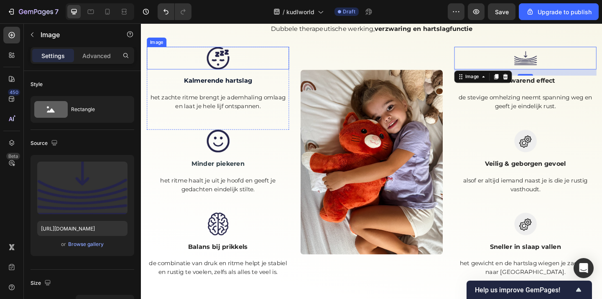
click at [231, 63] on img at bounding box center [224, 61] width 25 height 25
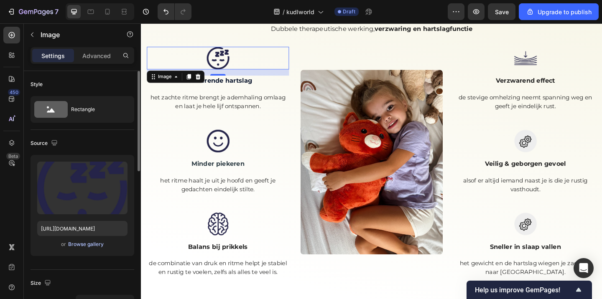
click at [85, 245] on div "Browse gallery" at bounding box center [86, 245] width 36 height 8
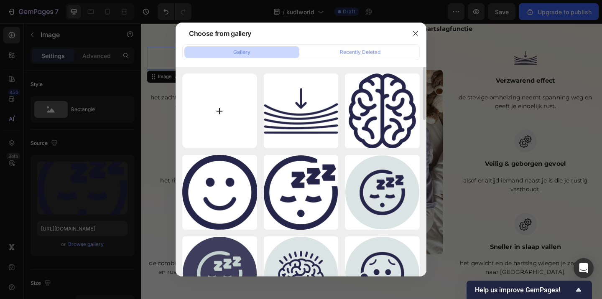
click at [225, 105] on input "file" at bounding box center [219, 111] width 75 height 75
type input "C:\fakepath\Tekengebied 17 kopie.png"
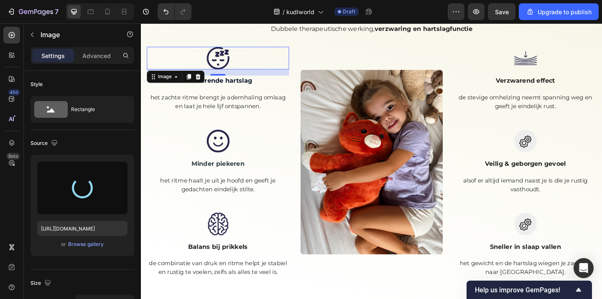
type input "https://cdn.shopify.com/s/files/1/0860/1976/8663/files/gempages_581040431320531…"
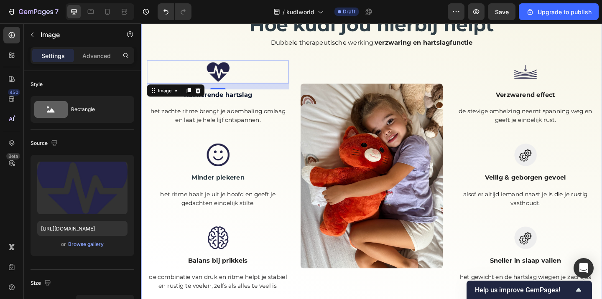
scroll to position [508, 0]
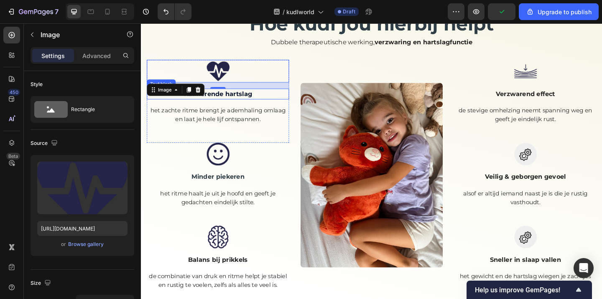
click at [234, 101] on p "Kalmerende hartslag" at bounding box center [224, 100] width 153 height 10
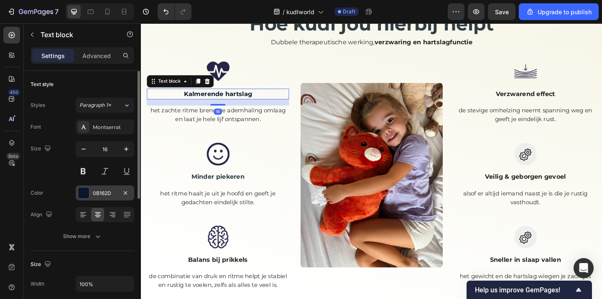
click at [95, 195] on div "0B162D" at bounding box center [105, 194] width 24 height 8
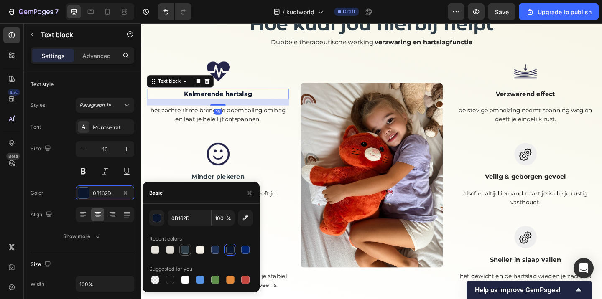
click at [185, 247] on div at bounding box center [185, 250] width 8 height 8
click at [158, 217] on div "button" at bounding box center [157, 218] width 8 height 8
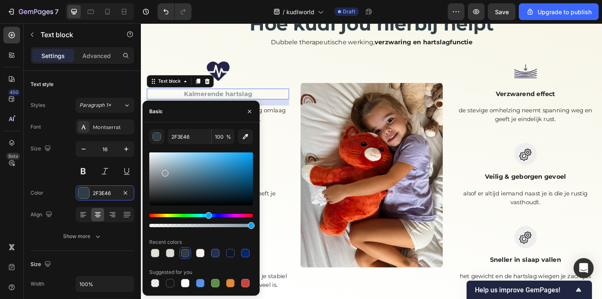
drag, startPoint x: 179, startPoint y: 181, endPoint x: 163, endPoint y: 171, distance: 18.9
click at [163, 171] on div at bounding box center [201, 179] width 104 height 53
click at [163, 165] on div at bounding box center [201, 179] width 104 height 53
click at [167, 168] on div at bounding box center [201, 179] width 104 height 53
click at [167, 172] on div at bounding box center [168, 173] width 7 height 7
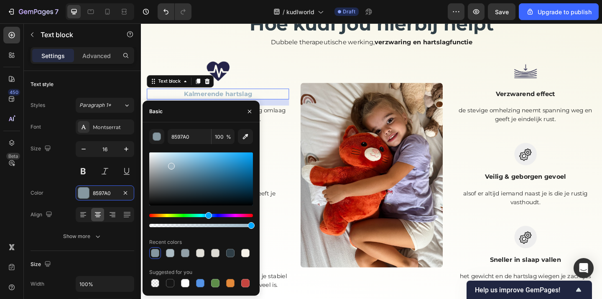
click at [171, 165] on div at bounding box center [201, 179] width 104 height 53
click at [165, 181] on div at bounding box center [201, 179] width 104 height 53
type input "636F75"
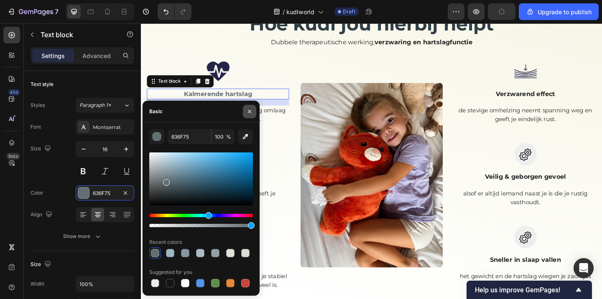
click at [250, 115] on button "button" at bounding box center [249, 111] width 13 height 13
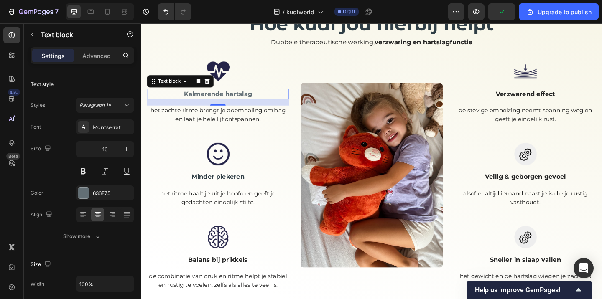
click at [256, 168] on div at bounding box center [224, 165] width 155 height 25
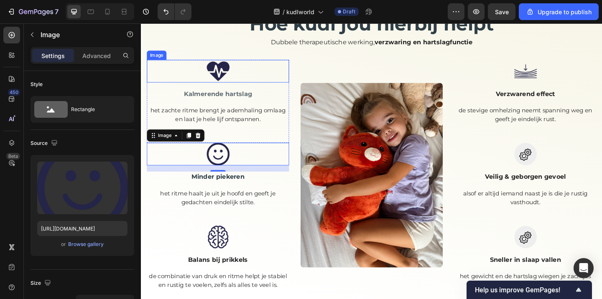
click at [220, 76] on img at bounding box center [224, 75] width 25 height 25
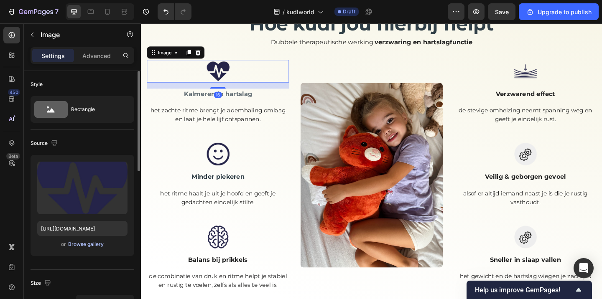
click at [87, 247] on div "Browse gallery" at bounding box center [86, 245] width 36 height 8
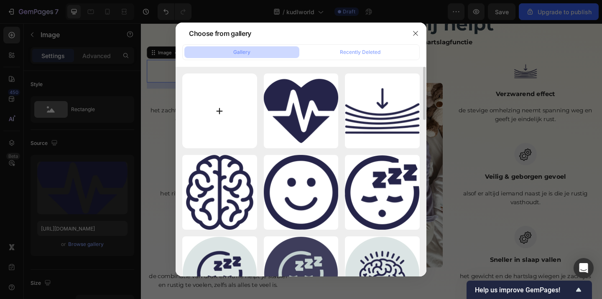
click at [241, 127] on input "file" at bounding box center [219, 111] width 75 height 75
click at [412, 31] on icon "button" at bounding box center [415, 33] width 7 height 7
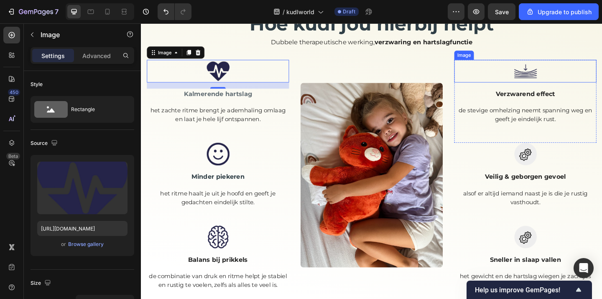
click at [565, 79] on img at bounding box center [559, 75] width 25 height 25
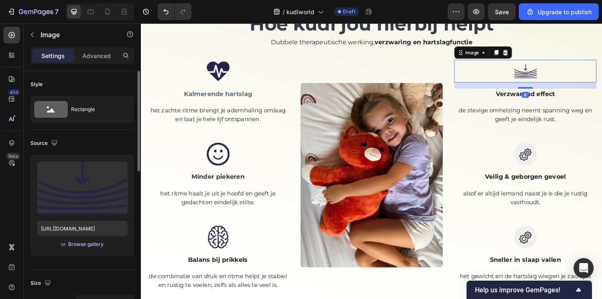
click at [93, 245] on div "Browse gallery" at bounding box center [86, 245] width 36 height 8
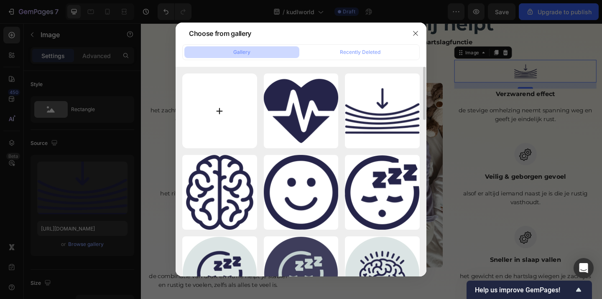
click at [217, 112] on input "file" at bounding box center [219, 111] width 75 height 75
type input "C:\fakepath\Tekengebied 18 kopie.png"
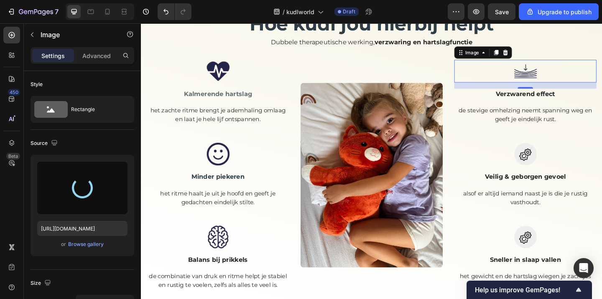
type input "https://cdn.shopify.com/s/files/1/0860/1976/8663/files/gempages_581040431320531…"
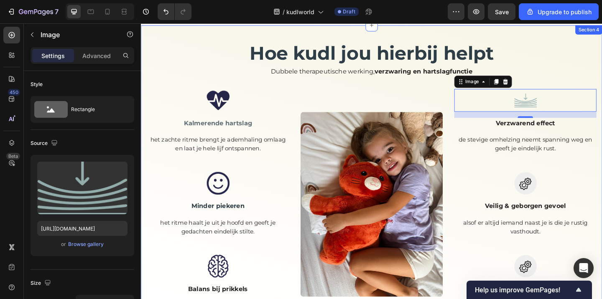
scroll to position [459, 0]
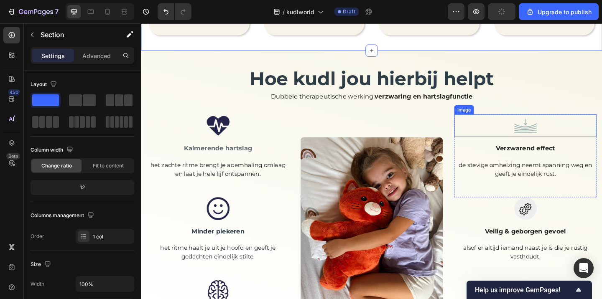
click at [547, 122] on img at bounding box center [559, 134] width 25 height 25
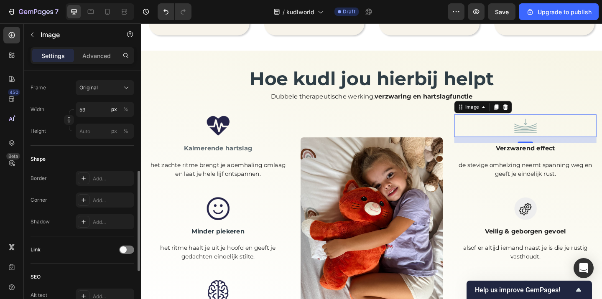
scroll to position [239, 0]
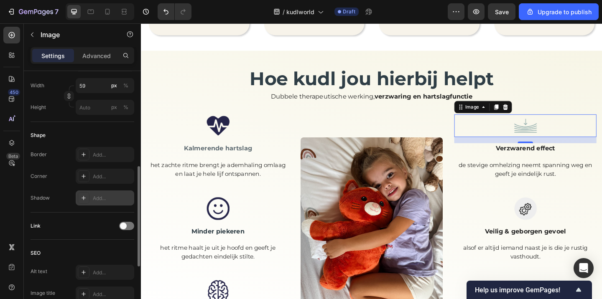
click at [106, 202] on div "Add..." at bounding box center [105, 198] width 59 height 15
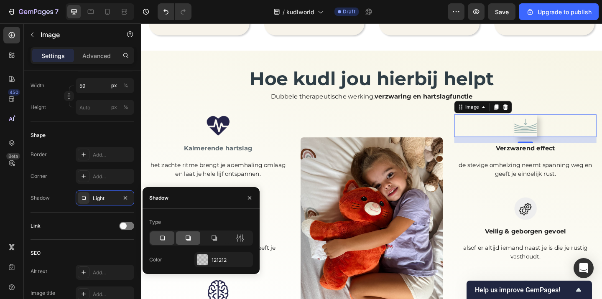
click at [186, 235] on icon at bounding box center [188, 238] width 8 height 8
click at [209, 237] on div at bounding box center [214, 238] width 24 height 13
click at [168, 240] on div at bounding box center [162, 238] width 24 height 13
click at [249, 199] on icon "button" at bounding box center [249, 198] width 7 height 7
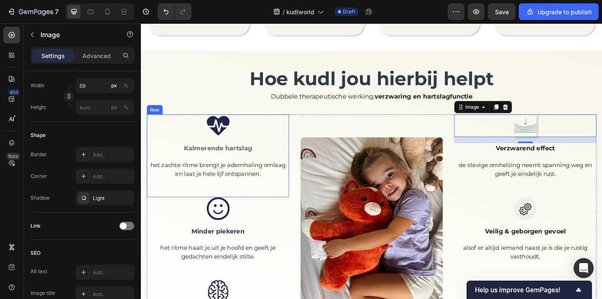
click at [290, 201] on div "Image Kalmerende hartslag Text block het zachte ritme brengt je ademhaling omla…" at bounding box center [224, 167] width 155 height 90
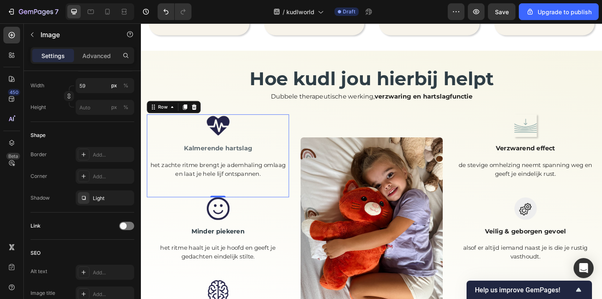
scroll to position [0, 0]
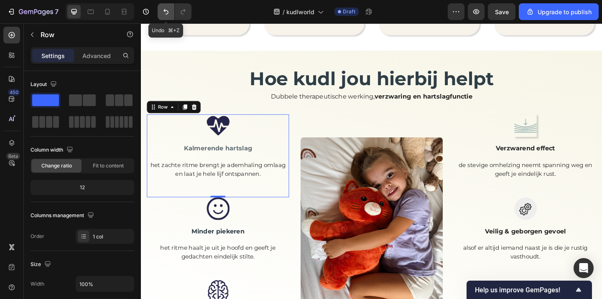
click at [164, 16] on button "Undo/Redo" at bounding box center [166, 11] width 17 height 17
click at [166, 17] on button "Undo/Redo" at bounding box center [166, 11] width 17 height 17
click at [230, 122] on img at bounding box center [224, 134] width 25 height 25
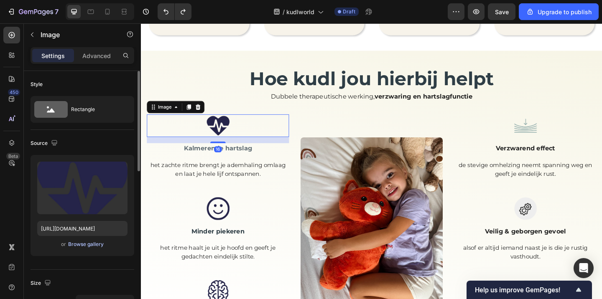
click at [91, 245] on div "Browse gallery" at bounding box center [86, 245] width 36 height 8
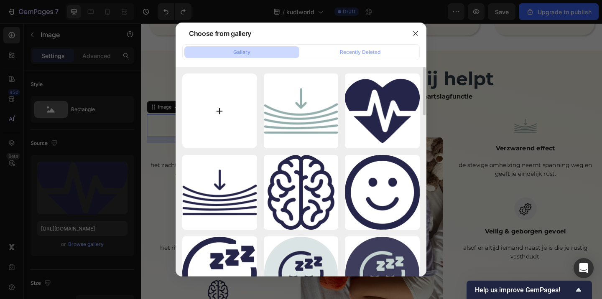
click at [235, 140] on input "file" at bounding box center [219, 111] width 75 height 75
type input "C:\fakepath\Tekengebied 17 kopie.png"
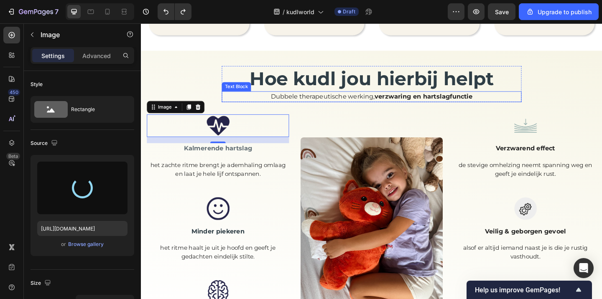
type input "https://cdn.shopify.com/s/files/1/0860/1976/8663/files/gempages_581040431320531…"
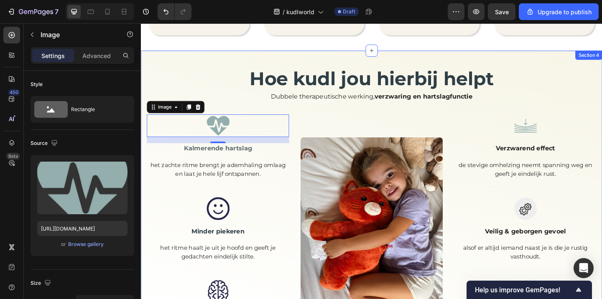
click at [204, 53] on div "Hoe kudl jou hierbij helpt Heading Dubbele therapeutische werking, verzwaring e…" at bounding box center [392, 253] width 502 height 401
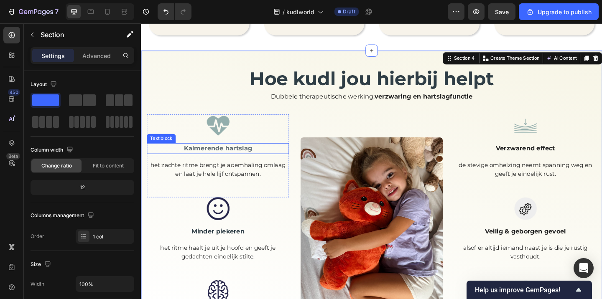
click at [220, 155] on p "Kalmerende hartslag" at bounding box center [224, 160] width 153 height 10
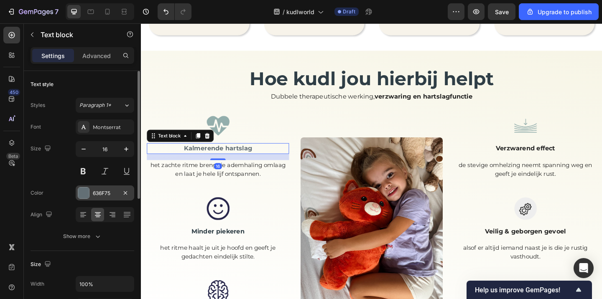
click at [106, 188] on div "636F75" at bounding box center [105, 193] width 59 height 15
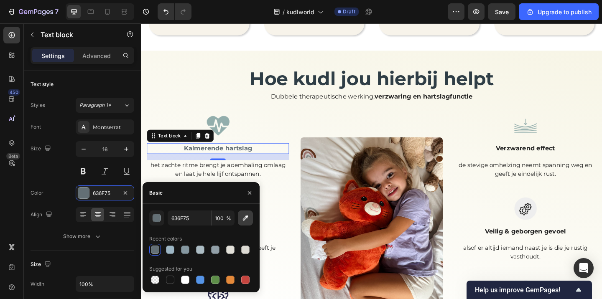
click at [245, 215] on icon "button" at bounding box center [245, 218] width 8 height 8
type input "242424"
click at [251, 190] on icon "button" at bounding box center [249, 193] width 7 height 7
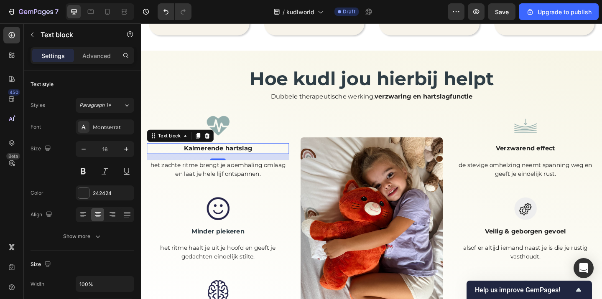
click at [282, 134] on div at bounding box center [224, 134] width 155 height 25
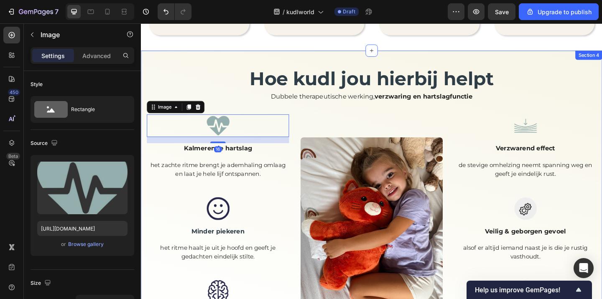
click at [201, 70] on div "Hoe kudl jou hierbij helpt Heading Dubbele therapeutische werking, verzwaring e…" at bounding box center [391, 245] width 489 height 351
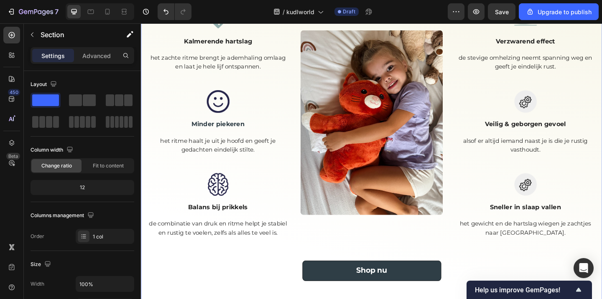
scroll to position [497, 0]
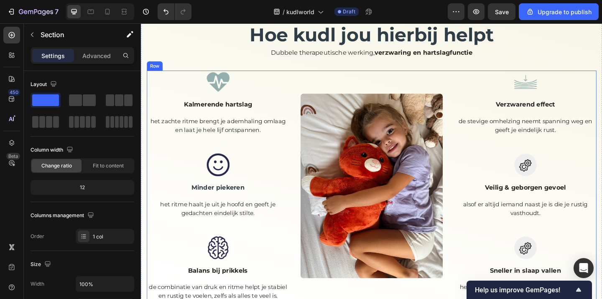
click at [153, 253] on div "Image Kalmerende hartslag Text block het zachte ritme brengt je ademhaling omla…" at bounding box center [224, 200] width 155 height 251
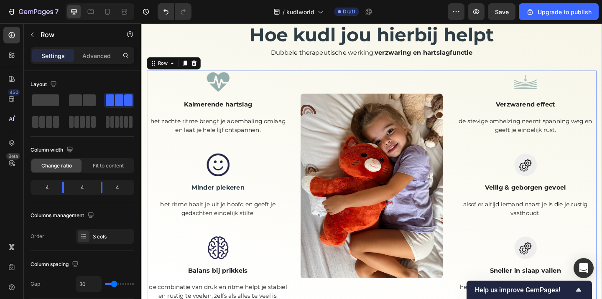
click at [169, 44] on div "Hoe kudl jou hierbij helpt Heading Dubbele therapeutische werking, verzwaring e…" at bounding box center [391, 197] width 489 height 351
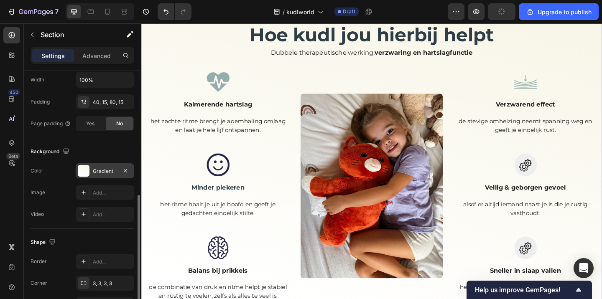
scroll to position [220, 0]
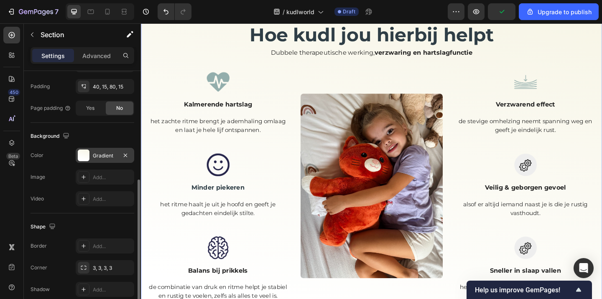
click at [101, 160] on div "Gradient" at bounding box center [105, 155] width 59 height 15
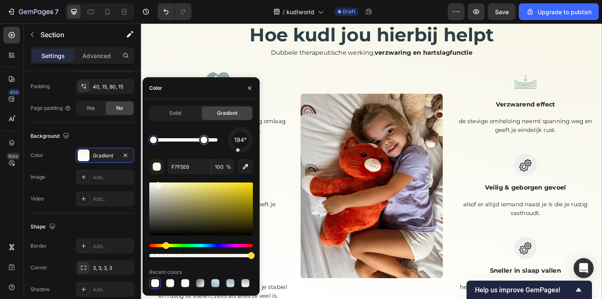
click at [154, 141] on div at bounding box center [153, 140] width 7 height 7
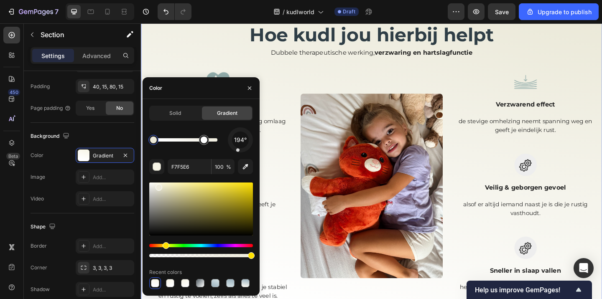
click at [158, 186] on div at bounding box center [159, 187] width 7 height 7
drag, startPoint x: 205, startPoint y: 143, endPoint x: 222, endPoint y: 145, distance: 17.3
click at [210, 141] on div at bounding box center [210, 140] width 7 height 7
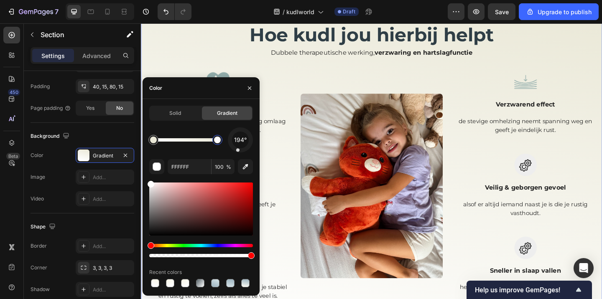
drag, startPoint x: 210, startPoint y: 141, endPoint x: 222, endPoint y: 140, distance: 11.7
click at [221, 141] on div at bounding box center [217, 140] width 7 height 7
type input "EAE8D7"
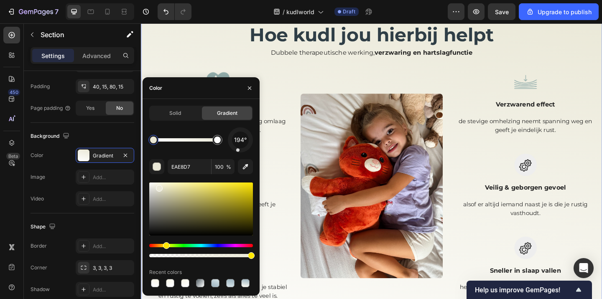
click at [247, 97] on div at bounding box center [250, 87] width 20 height 21
click at [248, 93] on button "button" at bounding box center [249, 88] width 13 height 13
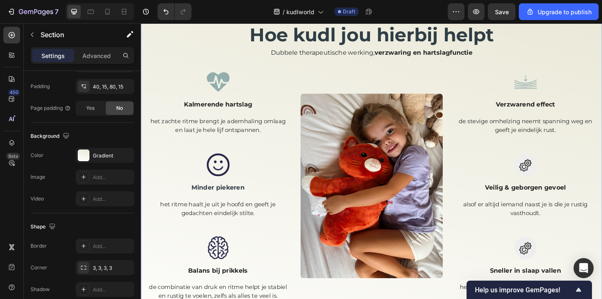
scroll to position [409, 0]
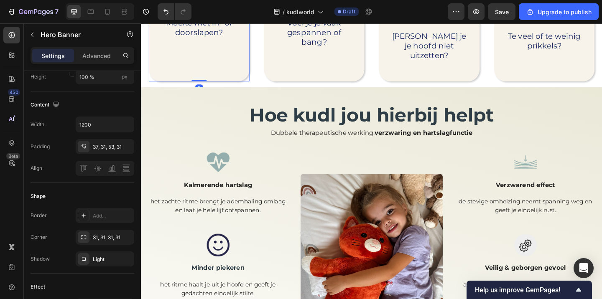
scroll to position [0, 0]
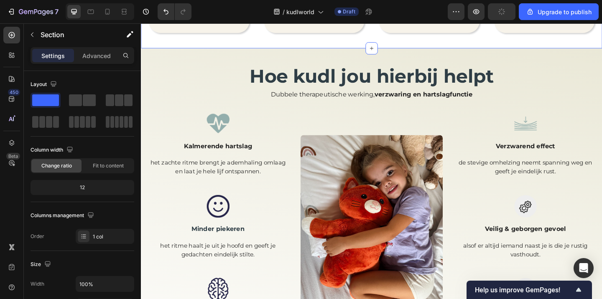
scroll to position [465, 0]
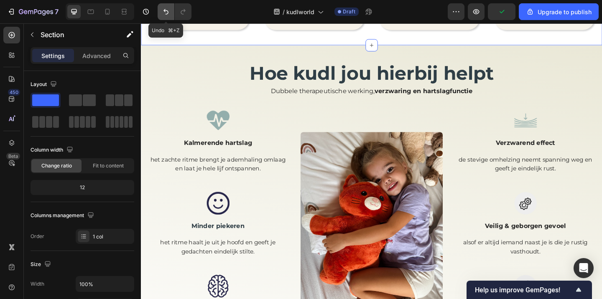
click at [167, 13] on icon "Undo/Redo" at bounding box center [166, 12] width 8 height 8
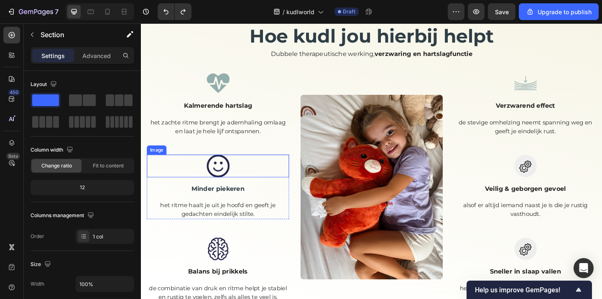
click at [229, 177] on img at bounding box center [224, 178] width 25 height 25
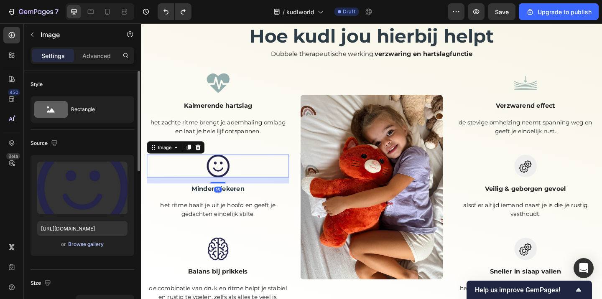
click at [81, 241] on div "Browse gallery" at bounding box center [86, 245] width 36 height 8
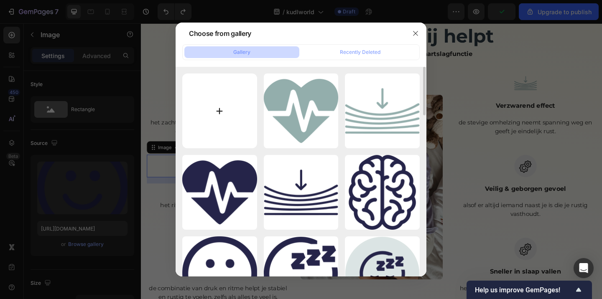
click at [225, 104] on input "file" at bounding box center [219, 111] width 75 height 75
type input "C:\fakepath\Tekengebied 16 kopie 2.png"
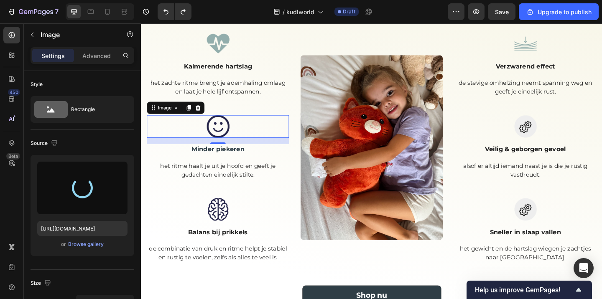
scroll to position [546, 0]
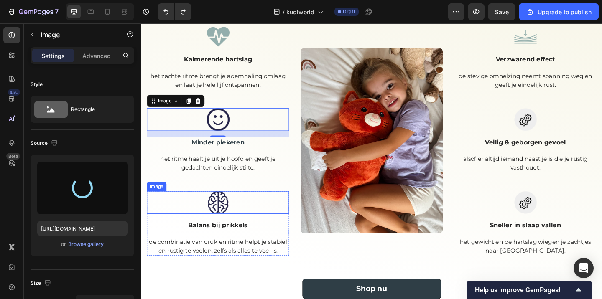
click at [229, 217] on img at bounding box center [224, 218] width 25 height 25
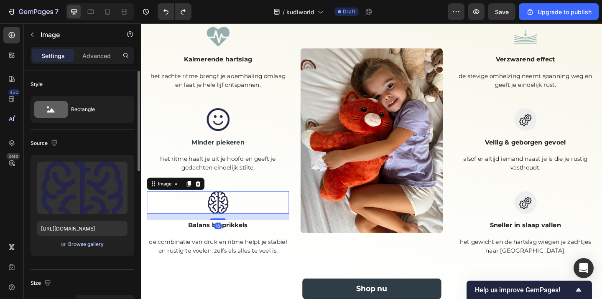
click at [94, 245] on div "Browse gallery" at bounding box center [86, 245] width 36 height 8
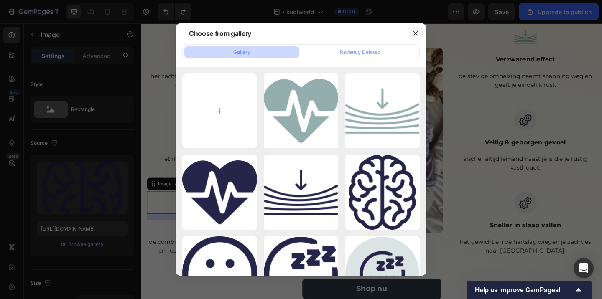
click at [421, 28] on div at bounding box center [416, 34] width 22 height 22
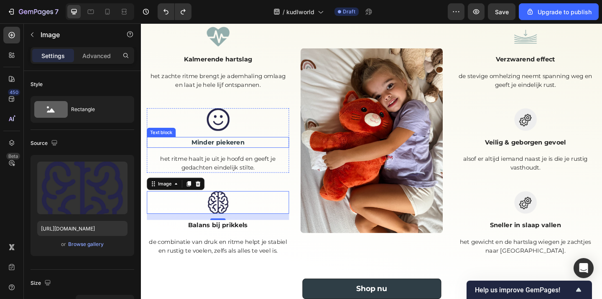
click at [228, 133] on img at bounding box center [224, 128] width 25 height 25
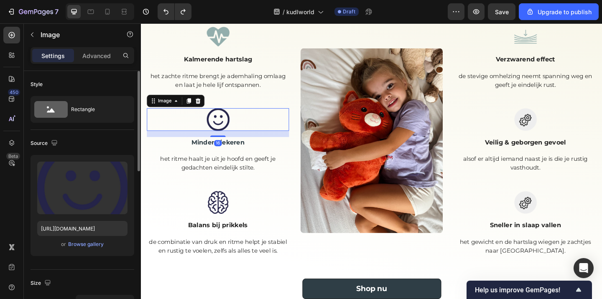
click at [70, 249] on div "or Browse gallery" at bounding box center [82, 245] width 90 height 10
click at [88, 242] on div "Browse gallery" at bounding box center [86, 245] width 36 height 8
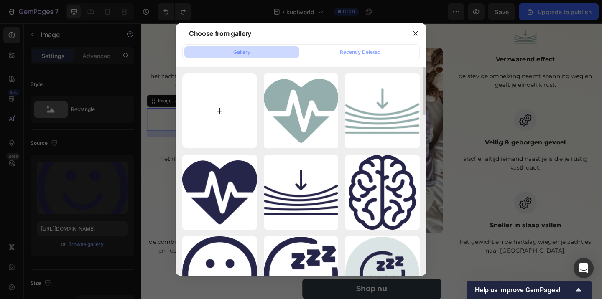
click at [246, 127] on input "file" at bounding box center [219, 111] width 75 height 75
type input "C:\fakepath\Tekengebied 16 kopie 2.png"
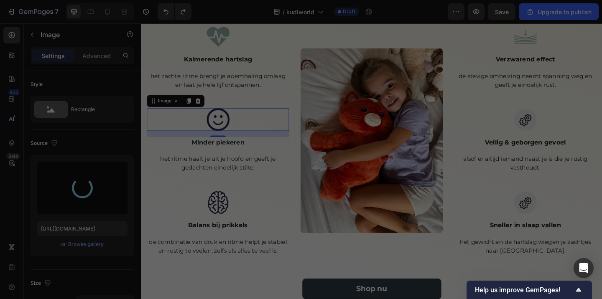
type input "https://cdn.shopify.com/s/files/1/0860/1976/8663/files/gempages_581040431320531…"
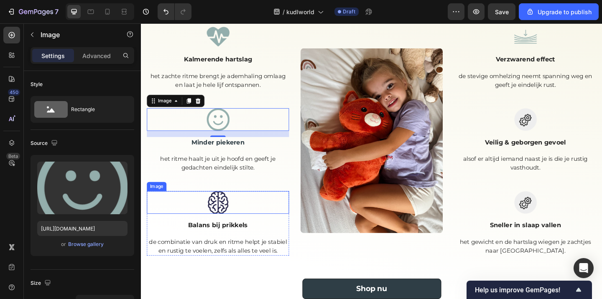
click at [226, 212] on img at bounding box center [224, 218] width 25 height 25
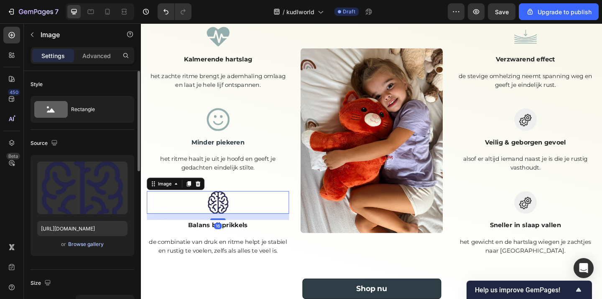
click at [88, 242] on div "Browse gallery" at bounding box center [86, 245] width 36 height 8
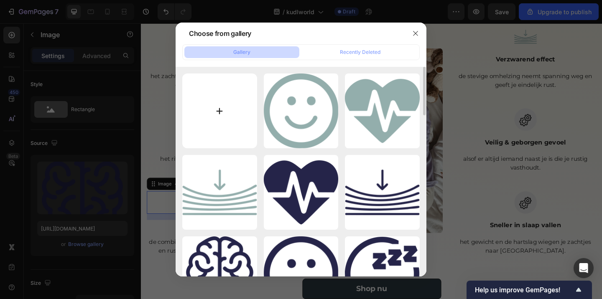
click at [225, 122] on input "file" at bounding box center [219, 111] width 75 height 75
type input "C:\fakepath\Tekengebied 16 kopie.png"
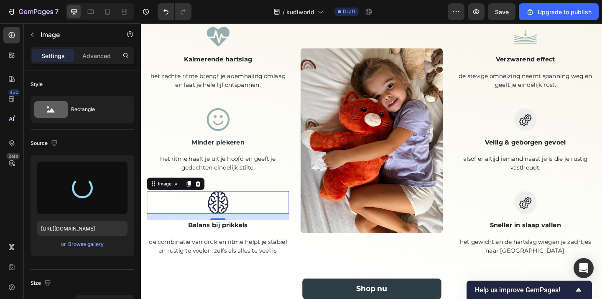
type input "https://cdn.shopify.com/s/files/1/0860/1976/8663/files/gempages_581040431320531…"
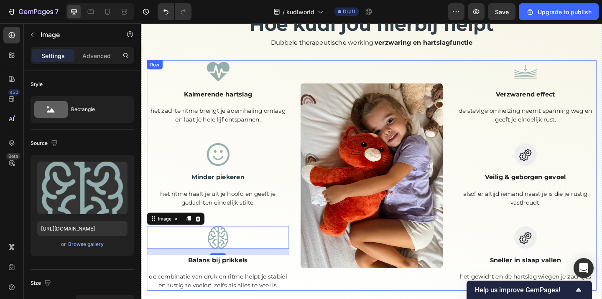
scroll to position [495, 0]
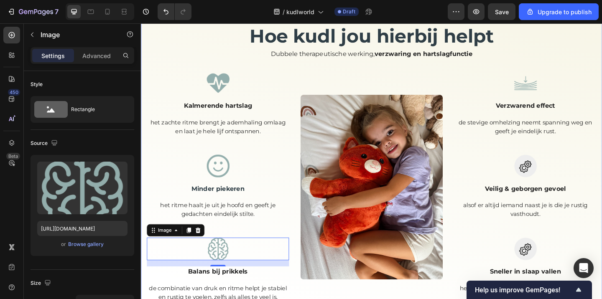
click at [225, 63] on div "Hoe kudl jou hierbij helpt Heading Dubbele therapeutische werking, verzwaring e…" at bounding box center [391, 198] width 489 height 351
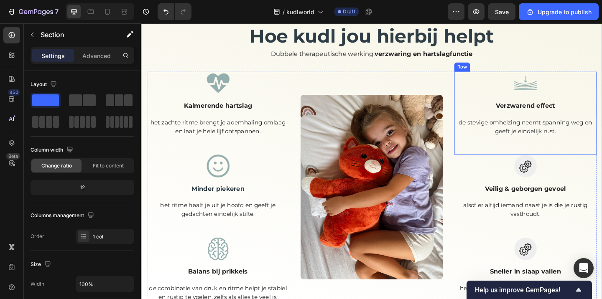
click at [555, 174] on img at bounding box center [559, 178] width 25 height 25
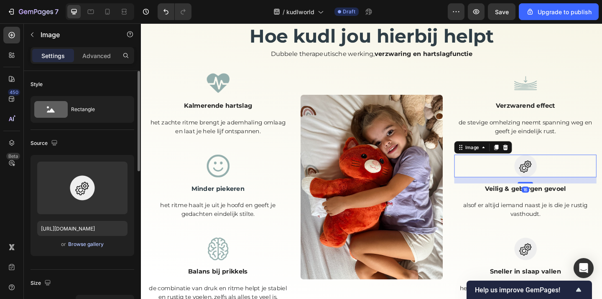
click at [87, 246] on div "Browse gallery" at bounding box center [86, 245] width 36 height 8
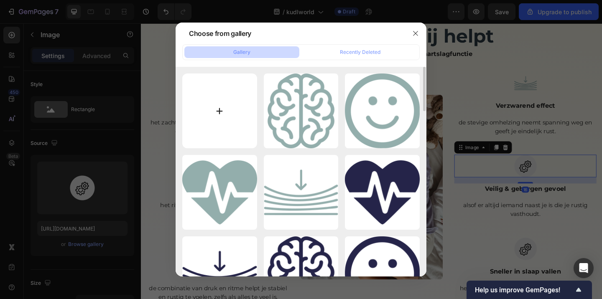
click at [248, 116] on input "file" at bounding box center [219, 111] width 75 height 75
type input "C:\fakepath\Tekengebied 19 kopie.png"
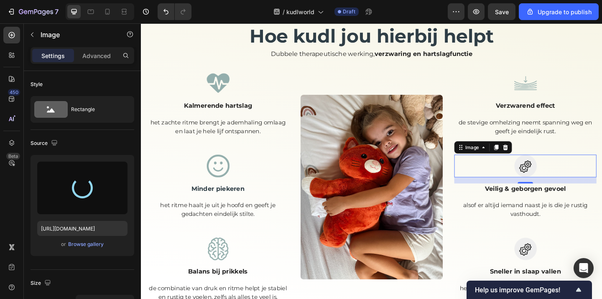
scroll to position [525, 0]
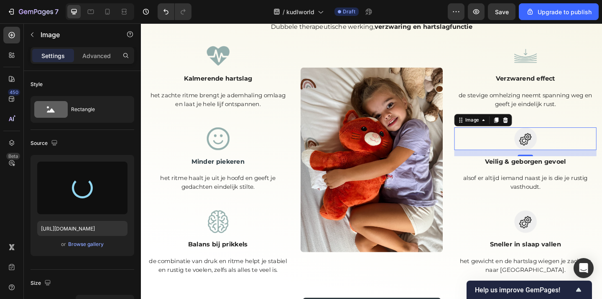
type input "https://cdn.shopify.com/s/files/1/0860/1976/8663/files/gempages_581040431320531…"
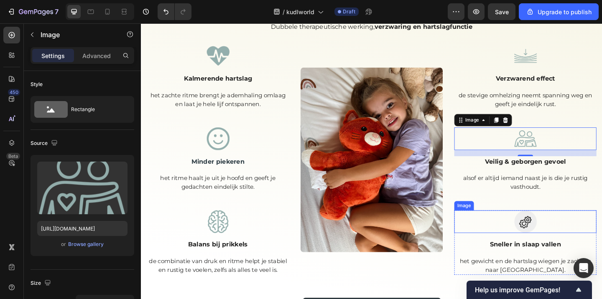
click at [555, 237] on img at bounding box center [559, 239] width 25 height 25
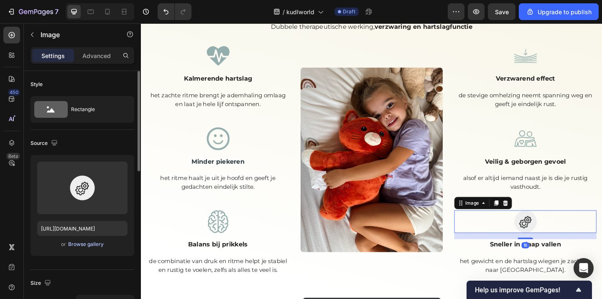
click at [83, 247] on div "Browse gallery" at bounding box center [86, 245] width 36 height 8
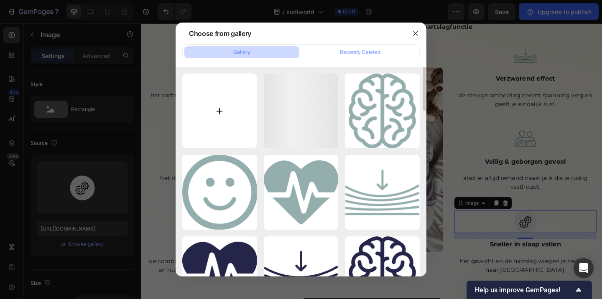
click at [223, 117] on input "file" at bounding box center [219, 111] width 75 height 75
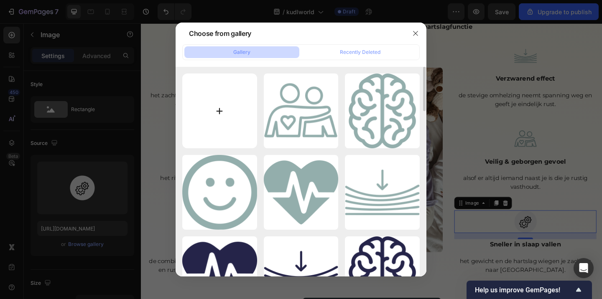
type input "C:\fakepath\Tekengebied 16 kopie 3.png"
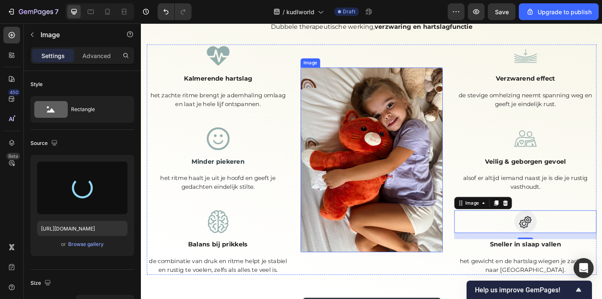
type input "https://cdn.shopify.com/s/files/1/0860/1976/8663/files/gempages_581040431320531…"
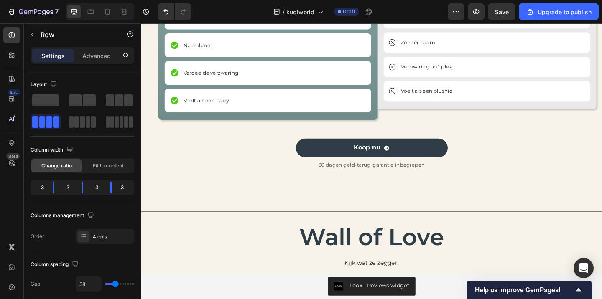
scroll to position [1492, 0]
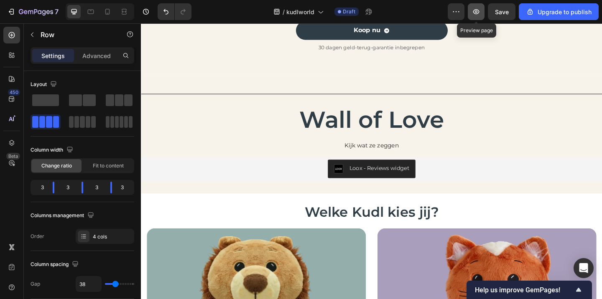
click at [478, 11] on icon "button" at bounding box center [476, 12] width 8 height 8
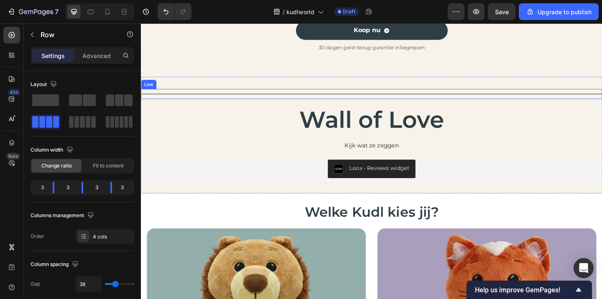
click at [242, 101] on div "Title Line" at bounding box center [392, 100] width 502 height 11
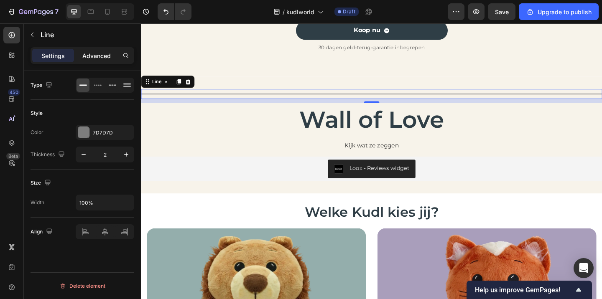
click at [87, 58] on p "Advanced" at bounding box center [96, 55] width 28 height 9
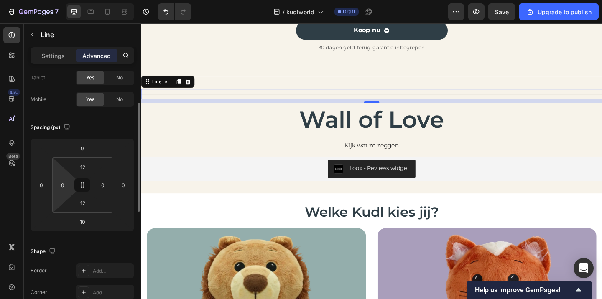
scroll to position [56, 0]
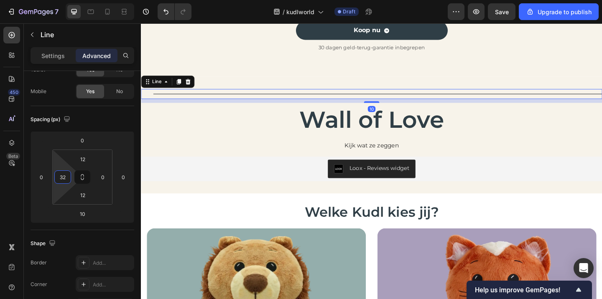
type input "50"
drag, startPoint x: 72, startPoint y: 176, endPoint x: 73, endPoint y: 166, distance: 10.5
click at [73, 0] on html "7 / kudlworld Draft Preview Save Upgrade to publish 450 Beta Sections(18) Eleme…" at bounding box center [301, 0] width 602 height 0
type input "50"
drag, startPoint x: 112, startPoint y: 179, endPoint x: 112, endPoint y: 168, distance: 10.5
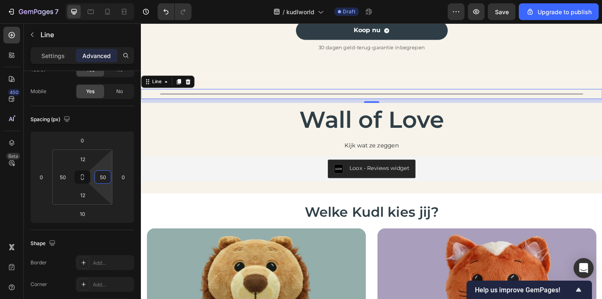
click at [112, 0] on html "7 / kudlworld Draft Preview Save Upgrade to publish 450 Beta Sections(18) Eleme…" at bounding box center [301, 0] width 602 height 0
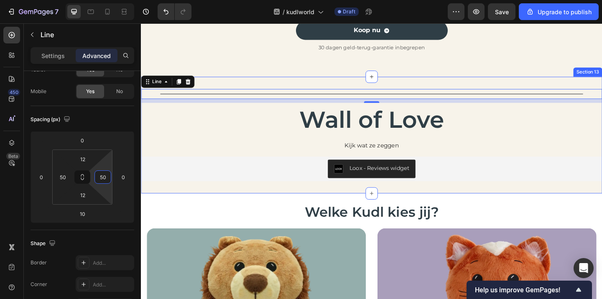
scroll to position [1464, 0]
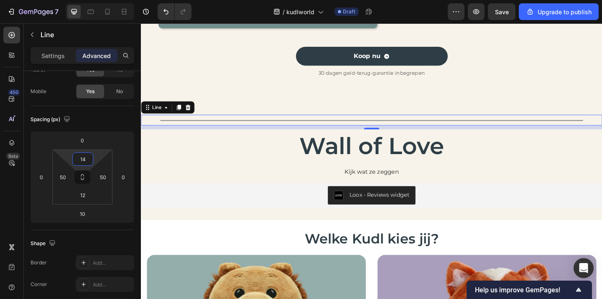
type input "12"
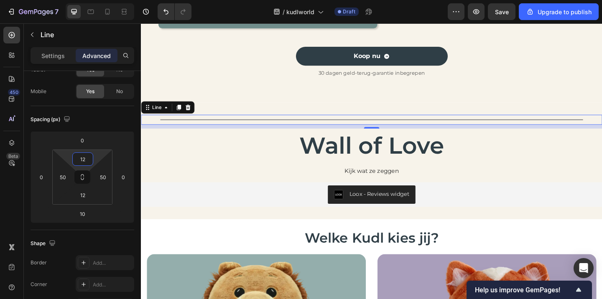
click at [100, 0] on html "7 / kudlworld Draft Preview Save Upgrade to publish 450 Beta Sections(18) Eleme…" at bounding box center [301, 0] width 602 height 0
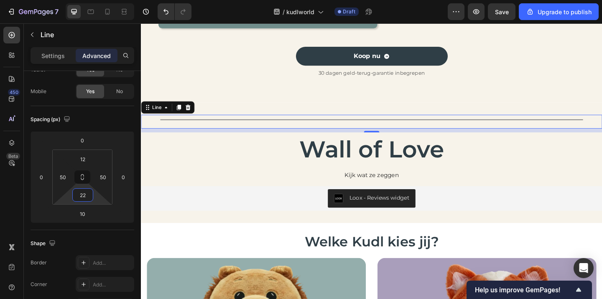
type input "24"
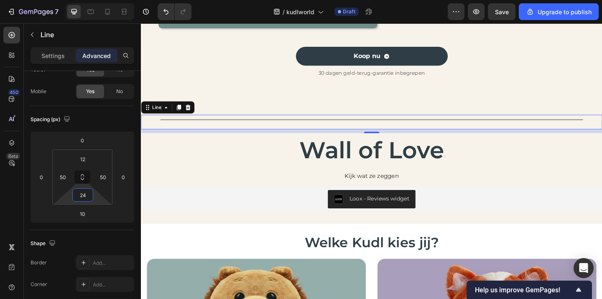
click at [95, 0] on html "7 / kudlworld Draft Preview Save Upgrade to publish 450 Beta Sections(18) Eleme…" at bounding box center [301, 0] width 602 height 0
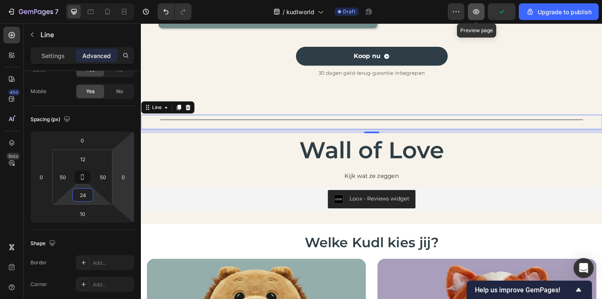
click at [476, 8] on icon "button" at bounding box center [476, 12] width 8 height 8
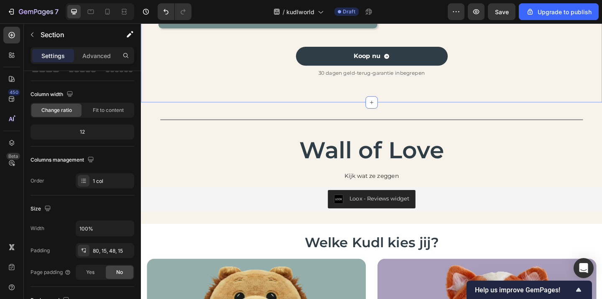
scroll to position [0, 0]
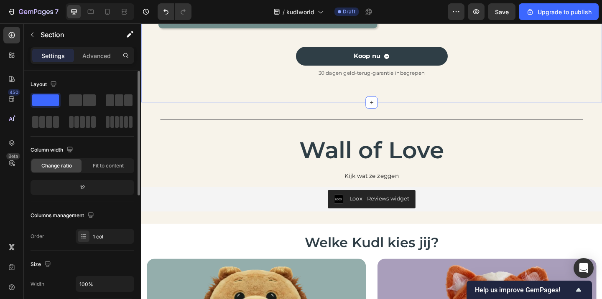
click at [224, 87] on div "Koop nu Button 30 dagen geld-terug-garantie inbegrepen Text Block" at bounding box center [391, 69] width 489 height 40
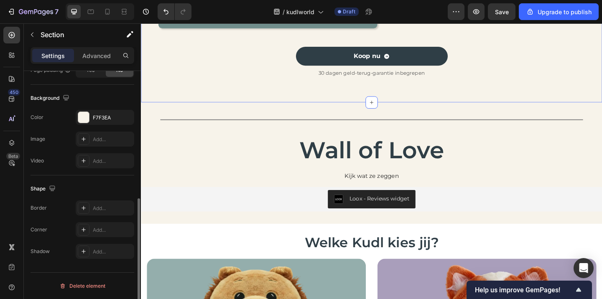
scroll to position [257, 0]
click at [101, 120] on div "F7F3EA" at bounding box center [105, 119] width 24 height 8
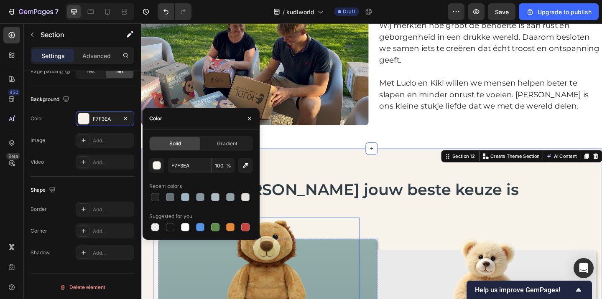
scroll to position [954, 0]
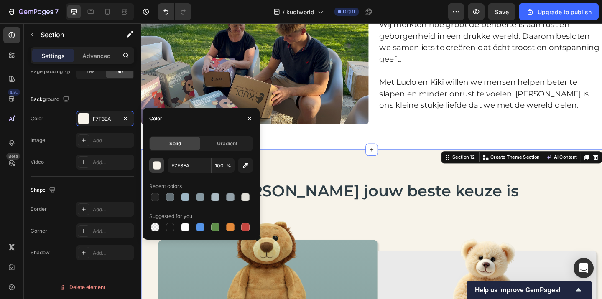
click at [159, 168] on div "button" at bounding box center [157, 166] width 8 height 8
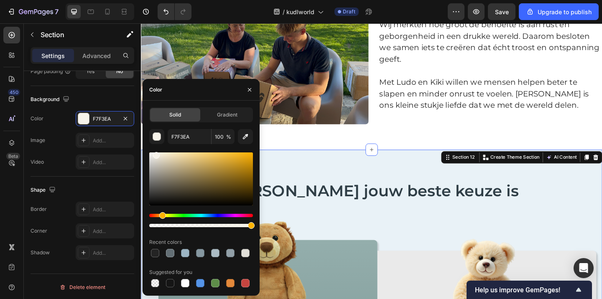
click at [207, 217] on div "Hue" at bounding box center [201, 215] width 104 height 3
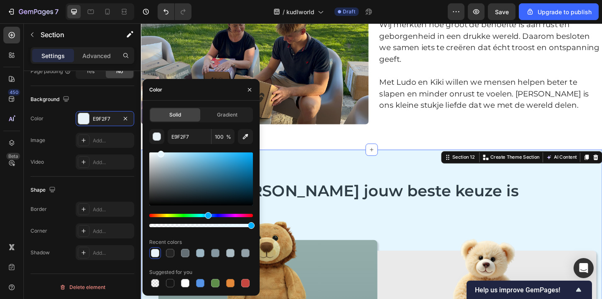
drag, startPoint x: 185, startPoint y: 179, endPoint x: 160, endPoint y: 152, distance: 37.3
click at [160, 153] on div at bounding box center [201, 179] width 104 height 53
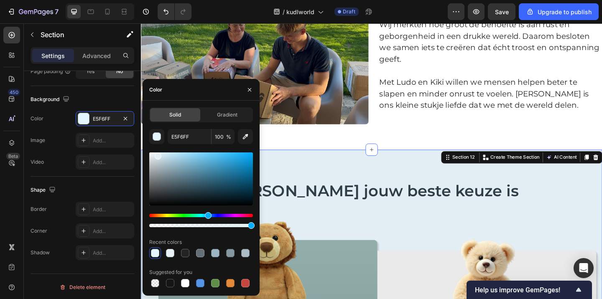
click at [157, 154] on div at bounding box center [158, 156] width 7 height 7
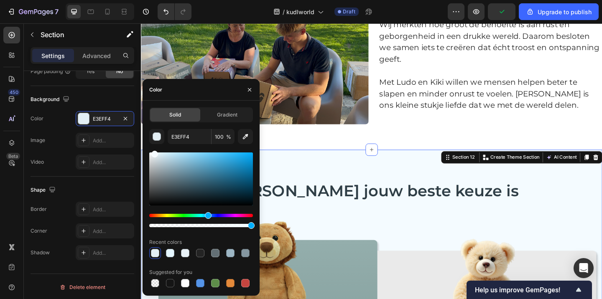
drag, startPoint x: 156, startPoint y: 156, endPoint x: 154, endPoint y: 152, distance: 4.5
click at [154, 152] on div at bounding box center [154, 154] width 7 height 7
type input "F4FBFF"
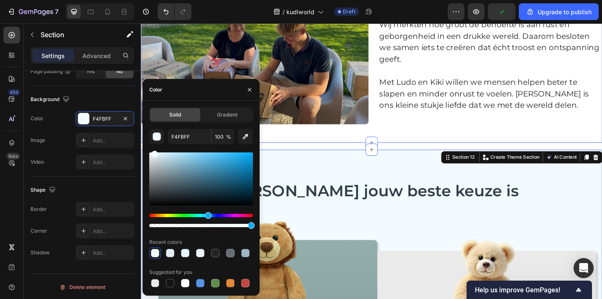
click at [323, 145] on div "Gemaakt door Moeder en Zoon Heading Image Gemaakt door Moeder en Zoon Heading W…" at bounding box center [392, 67] width 502 height 173
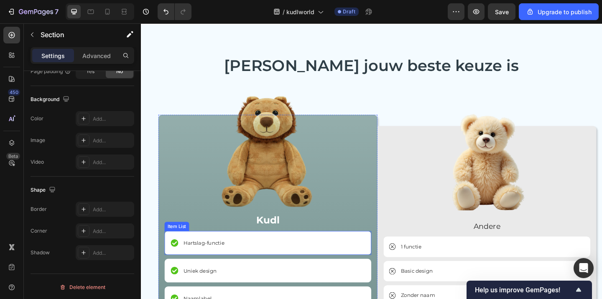
scroll to position [1063, 0]
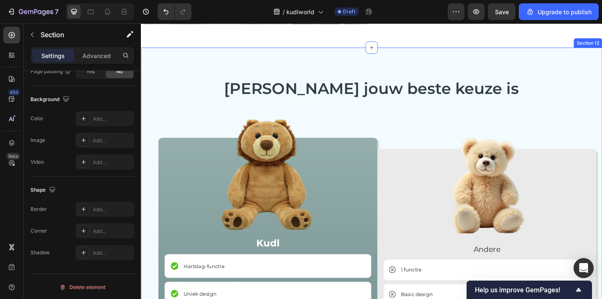
click at [177, 70] on div "Waarom Kudl jouw beste keuze is Heading Waarom Kudl jouw beste keuze is Heading…" at bounding box center [392, 280] width 502 height 460
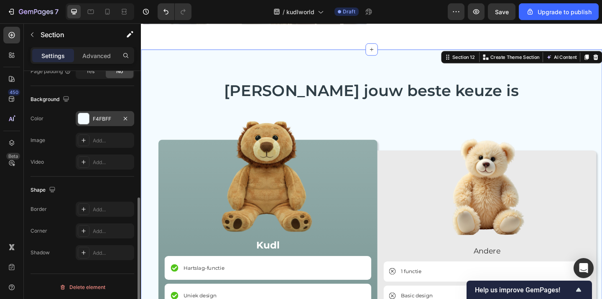
click at [105, 111] on div "F4FBFF" at bounding box center [105, 118] width 59 height 15
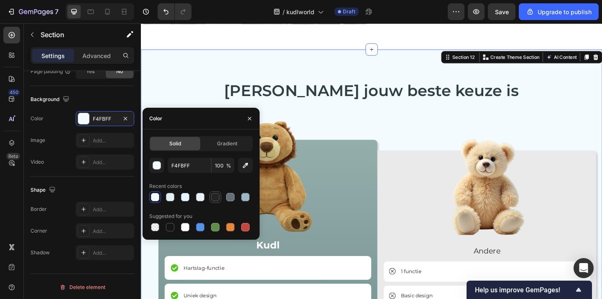
click at [220, 199] on div at bounding box center [215, 197] width 12 height 12
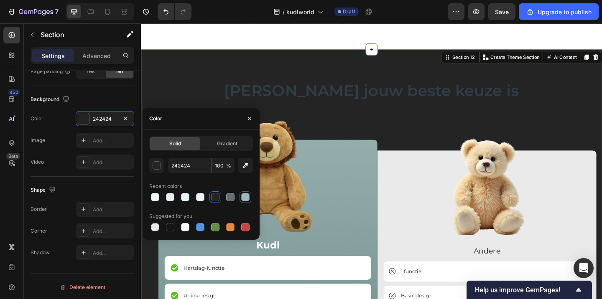
click at [243, 198] on div at bounding box center [245, 197] width 8 height 8
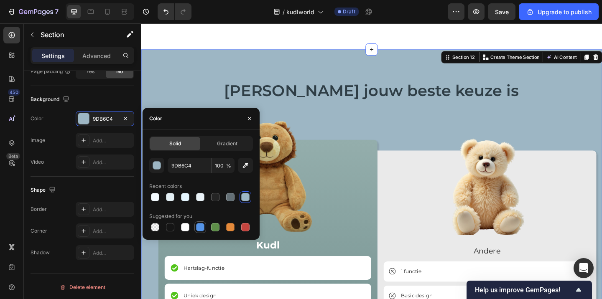
click at [200, 230] on div at bounding box center [200, 227] width 8 height 8
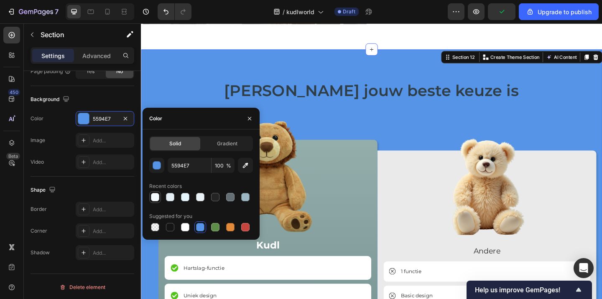
click at [155, 194] on div at bounding box center [155, 197] width 8 height 8
type input "F4FBFF"
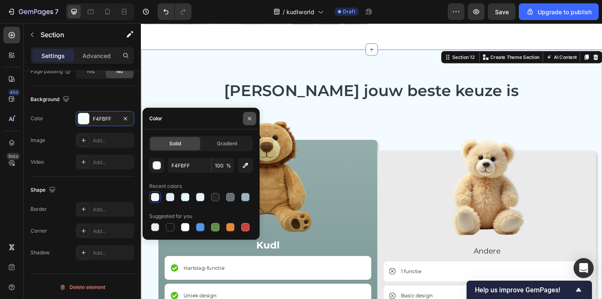
click at [244, 121] on button "button" at bounding box center [249, 118] width 13 height 13
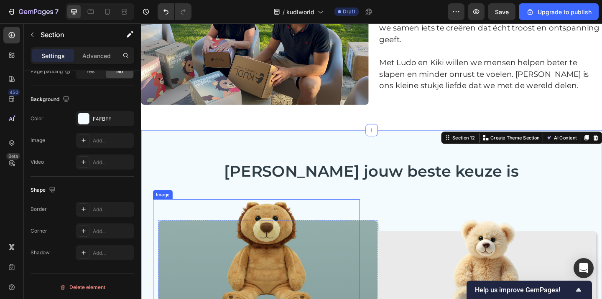
scroll to position [975, 0]
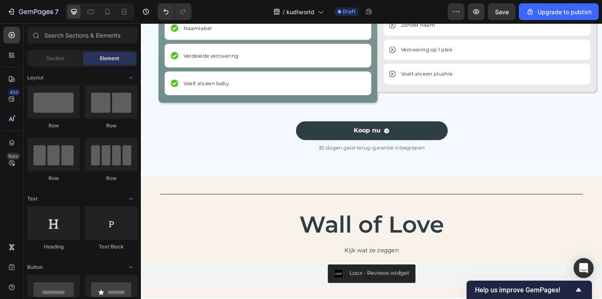
scroll to position [1446, 0]
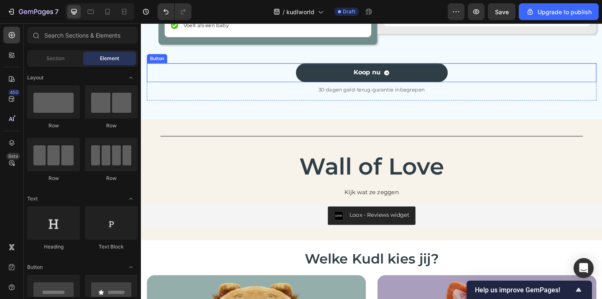
click at [183, 80] on div "Koop nu Button" at bounding box center [391, 77] width 489 height 20
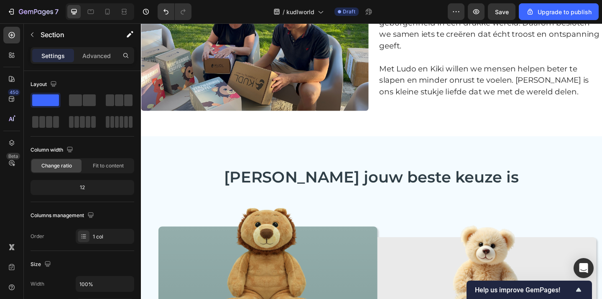
scroll to position [987, 0]
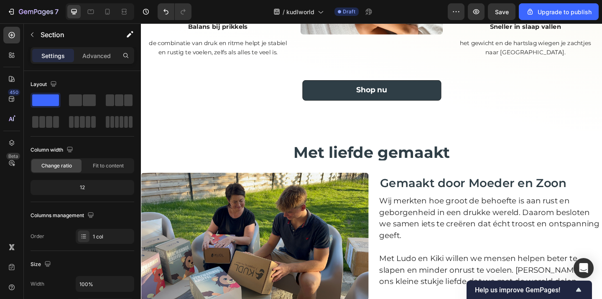
scroll to position [955, 0]
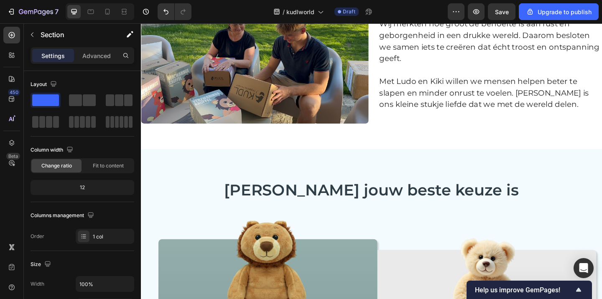
click at [171, 115] on img at bounding box center [264, 62] width 247 height 139
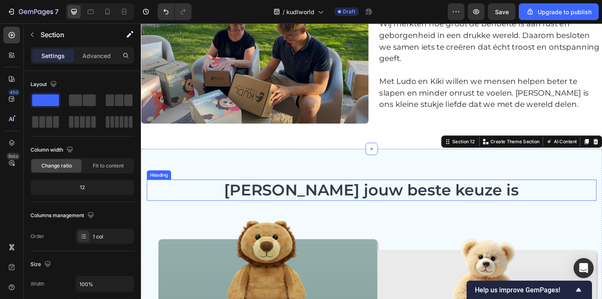
scroll to position [997, 0]
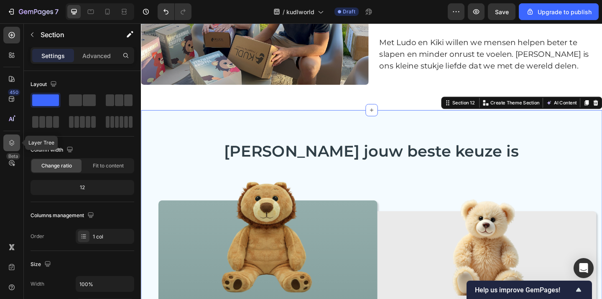
click at [17, 141] on div at bounding box center [11, 143] width 17 height 17
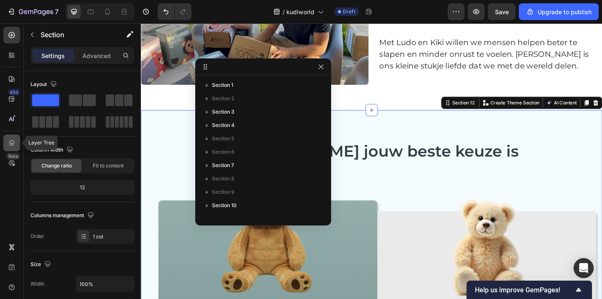
scroll to position [91, 0]
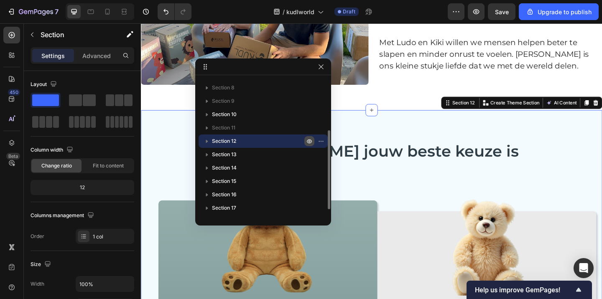
click at [311, 138] on icon "button" at bounding box center [309, 141] width 7 height 7
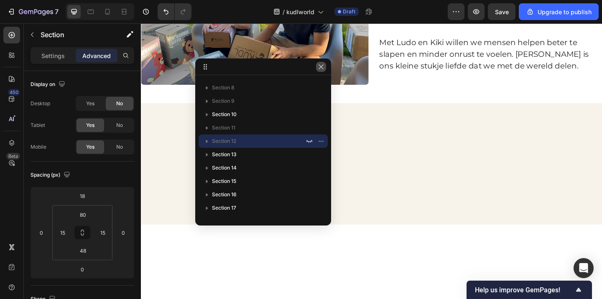
click at [322, 70] on icon "button" at bounding box center [321, 67] width 7 height 7
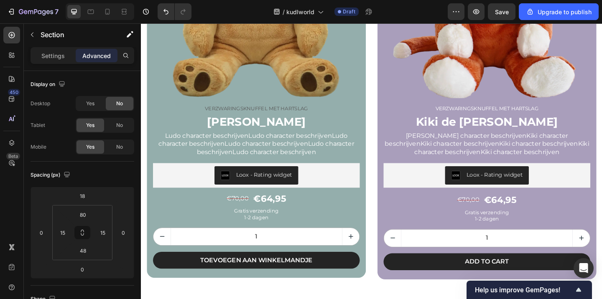
scroll to position [1018, 0]
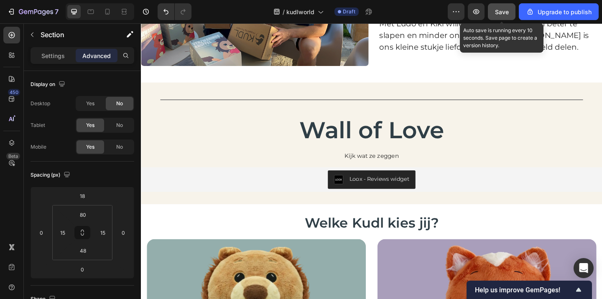
click at [499, 9] on span "Save" at bounding box center [502, 11] width 14 height 7
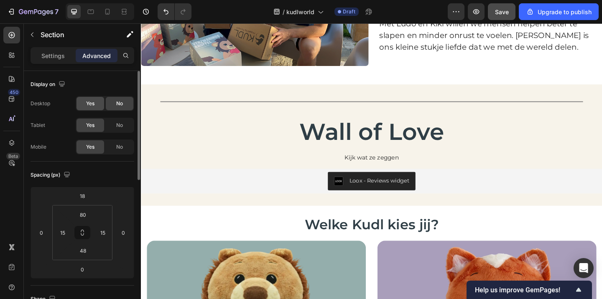
click at [84, 106] on div "Yes" at bounding box center [91, 103] width 28 height 13
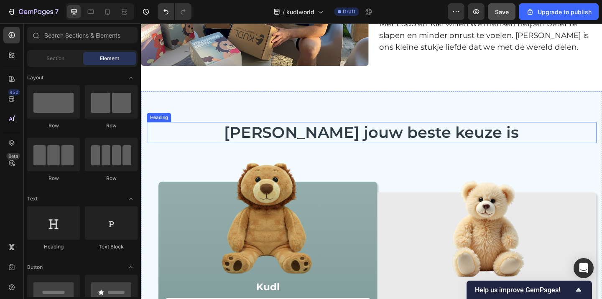
click at [185, 131] on h2 "Waarom Kudl jouw beste keuze is" at bounding box center [391, 142] width 489 height 23
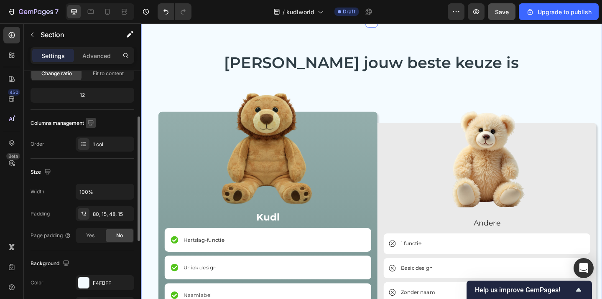
scroll to position [176, 0]
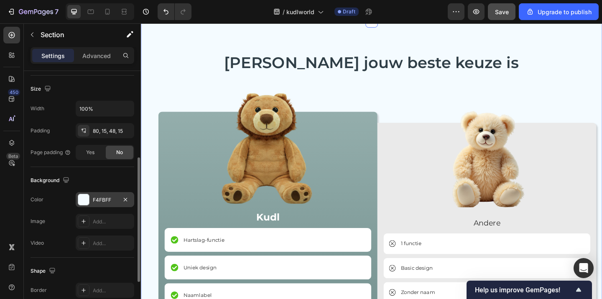
click at [97, 200] on div "F4FBFF" at bounding box center [105, 200] width 24 height 8
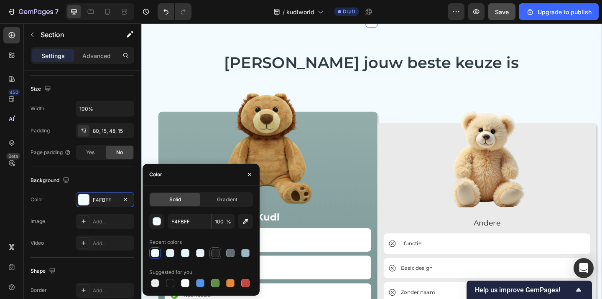
click at [214, 253] on div at bounding box center [215, 253] width 8 height 8
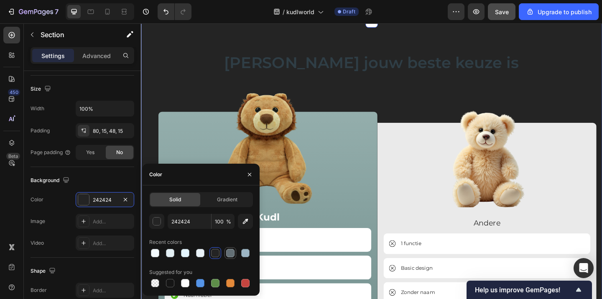
click at [230, 251] on div at bounding box center [230, 253] width 8 height 8
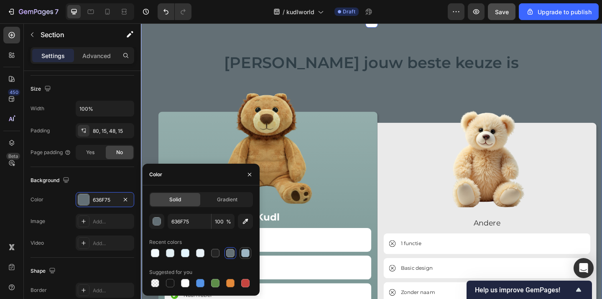
click at [251, 252] on div at bounding box center [246, 253] width 12 height 12
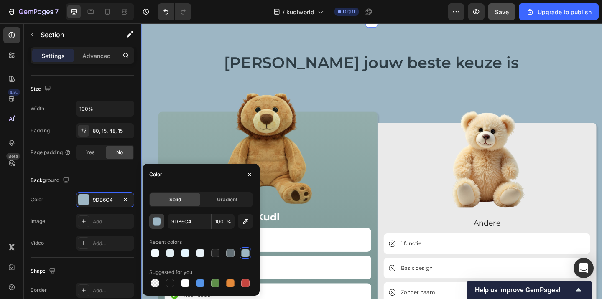
click at [159, 221] on div "button" at bounding box center [157, 222] width 8 height 8
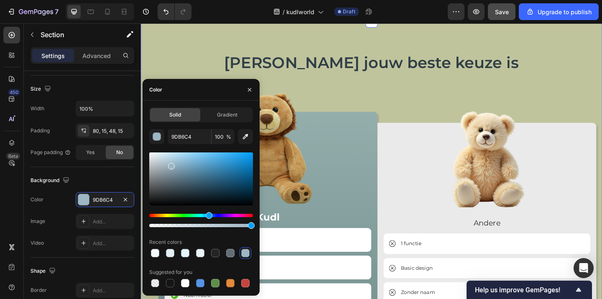
click at [168, 217] on div "Hue" at bounding box center [201, 215] width 104 height 3
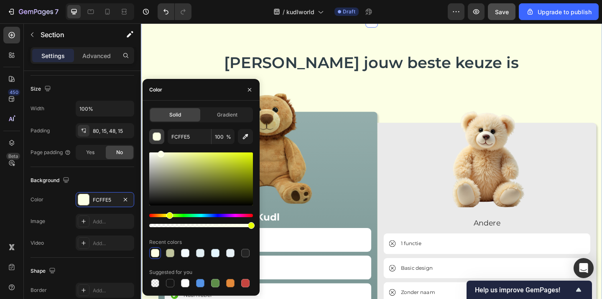
drag, startPoint x: 173, startPoint y: 180, endPoint x: 160, endPoint y: 140, distance: 41.6
click at [160, 140] on div "FCFFE5 100 % Recent colors Suggested for you" at bounding box center [201, 209] width 104 height 160
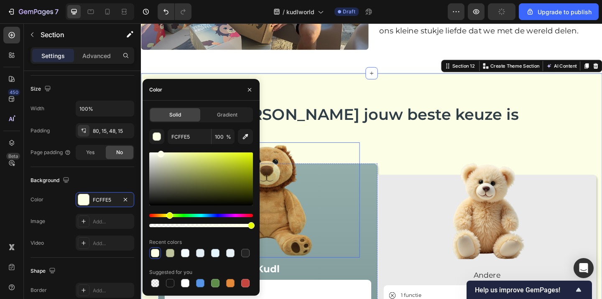
scroll to position [1034, 0]
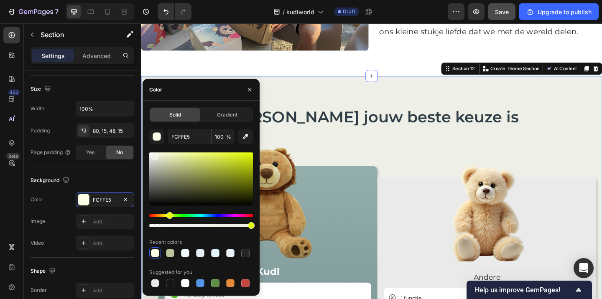
drag, startPoint x: 159, startPoint y: 156, endPoint x: 154, endPoint y: 156, distance: 5.0
click at [154, 156] on div at bounding box center [154, 157] width 7 height 7
type input "EEEFE6"
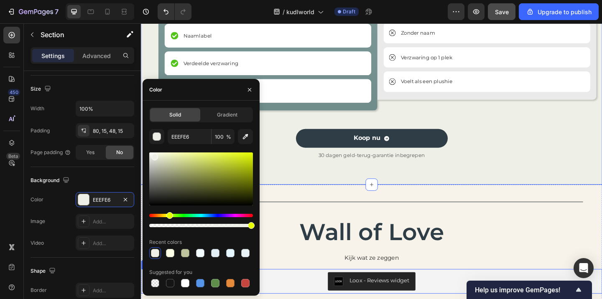
scroll to position [1520, 0]
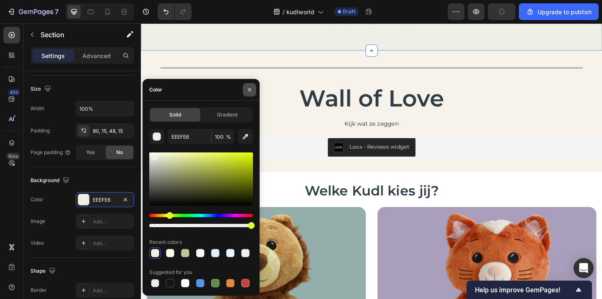
click at [247, 94] on button "button" at bounding box center [249, 89] width 13 height 13
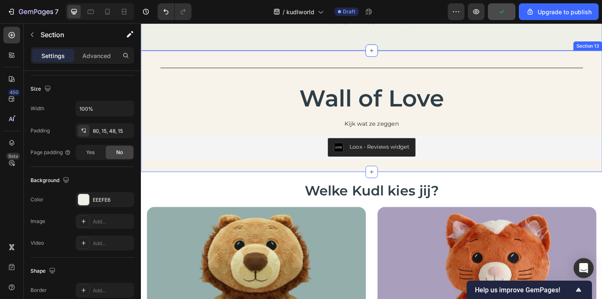
click at [154, 180] on div "Title Line Wall of Love Heading Kijk wat ze zeggen Text Block Loox - Reviews wi…" at bounding box center [392, 119] width 502 height 133
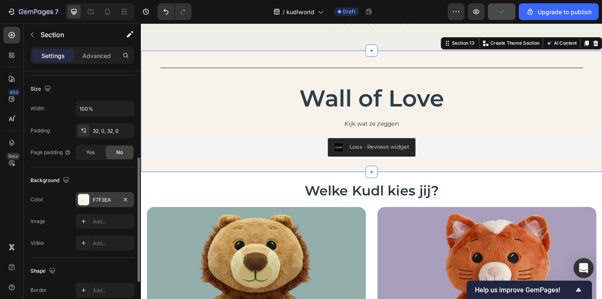
click at [102, 195] on div "F7F3EA" at bounding box center [105, 199] width 59 height 15
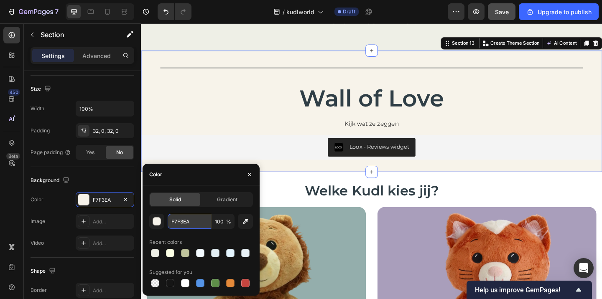
click at [184, 221] on input "F7F3EA" at bounding box center [189, 221] width 43 height 15
click at [246, 173] on button "button" at bounding box center [249, 174] width 13 height 13
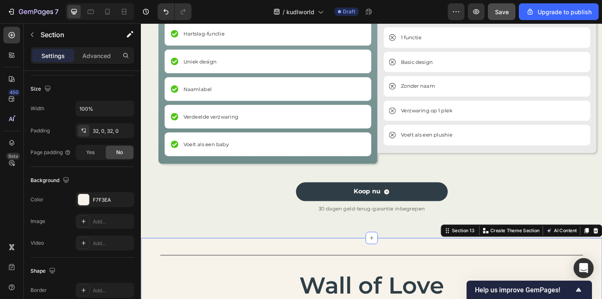
scroll to position [1307, 0]
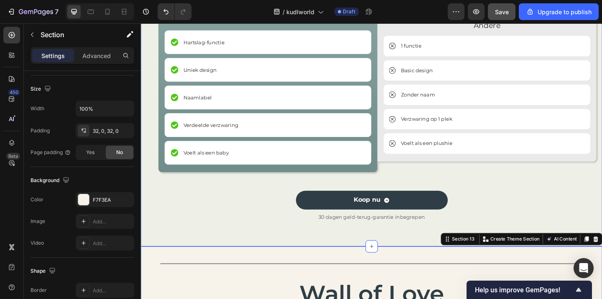
click at [193, 255] on div "Waarom Kudl jouw beste keuze is Heading Waarom Kudl jouw beste keuze is Heading…" at bounding box center [392, 36] width 502 height 460
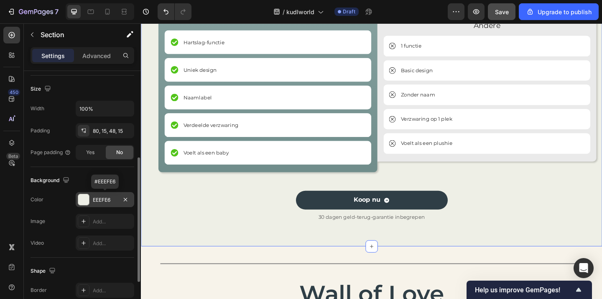
click at [106, 199] on div "EEEFE6" at bounding box center [105, 200] width 24 height 8
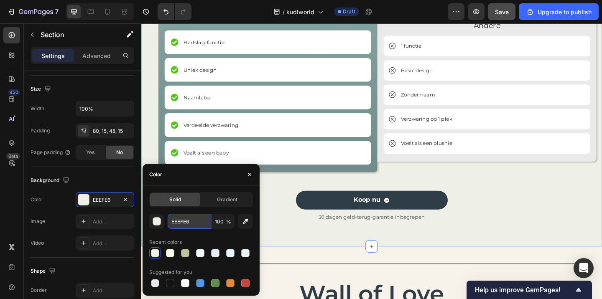
click at [182, 224] on input "EEEFE6" at bounding box center [189, 221] width 43 height 15
paste input "F7F3"
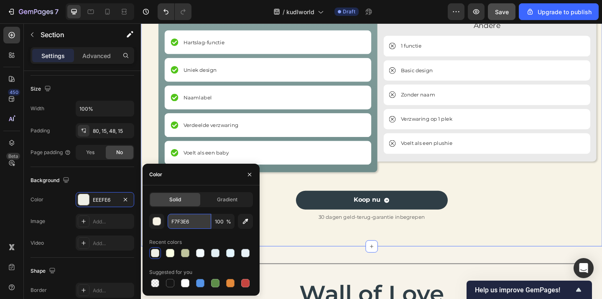
click at [198, 222] on input "F7F3E6" at bounding box center [189, 221] width 43 height 15
paste input "text"
type input "F7F3"
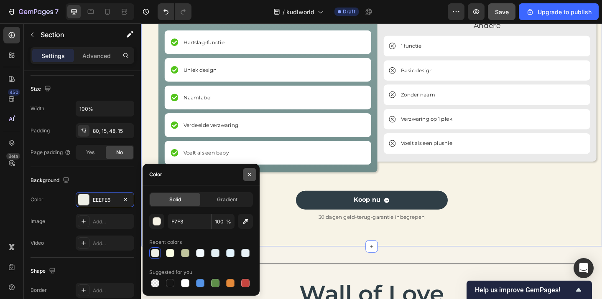
click at [249, 177] on icon "button" at bounding box center [249, 174] width 7 height 7
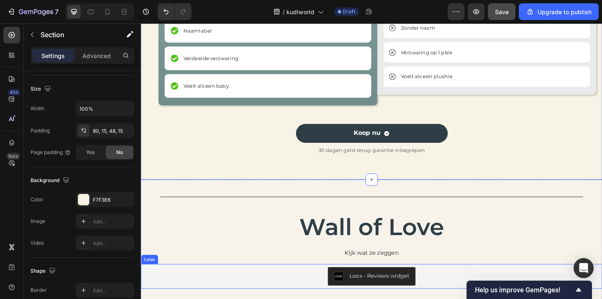
scroll to position [1446, 0]
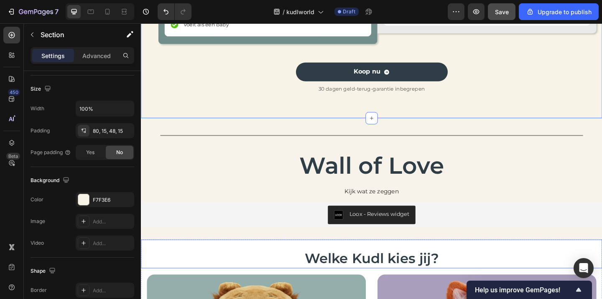
click at [167, 256] on div "Title Line Wall of Love Heading Kijk wat ze zeggen Text Block Loox - Reviews wi…" at bounding box center [392, 193] width 502 height 133
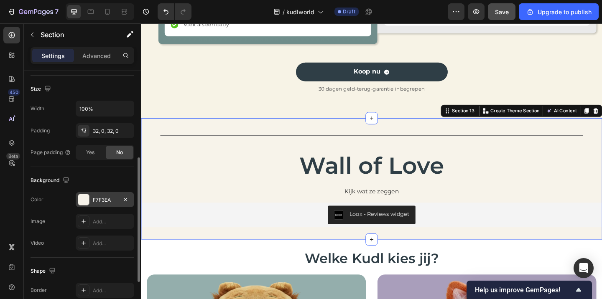
click at [98, 200] on div "F7F3EA" at bounding box center [105, 200] width 24 height 8
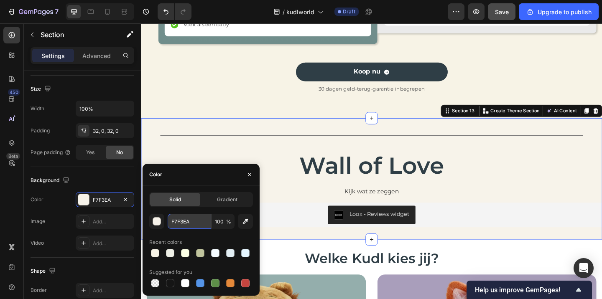
click at [185, 216] on input "F7F3EA" at bounding box center [189, 221] width 43 height 15
click at [251, 177] on icon "button" at bounding box center [249, 174] width 7 height 7
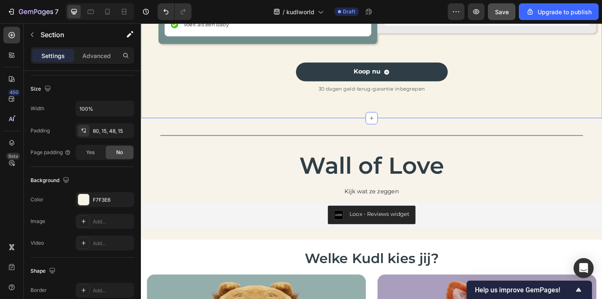
click at [98, 199] on div "F7F3E6" at bounding box center [105, 200] width 24 height 8
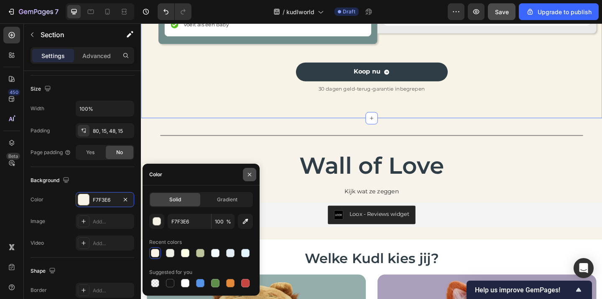
click at [246, 173] on icon "button" at bounding box center [249, 174] width 7 height 7
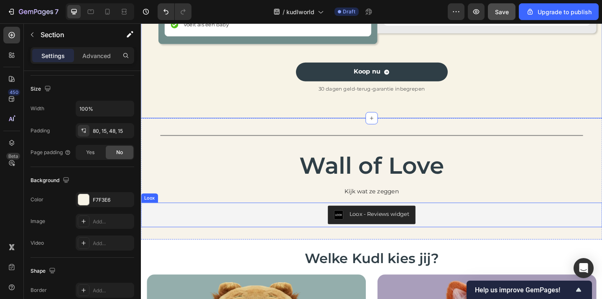
click at [176, 243] on div "Loox - Reviews widget" at bounding box center [392, 232] width 502 height 27
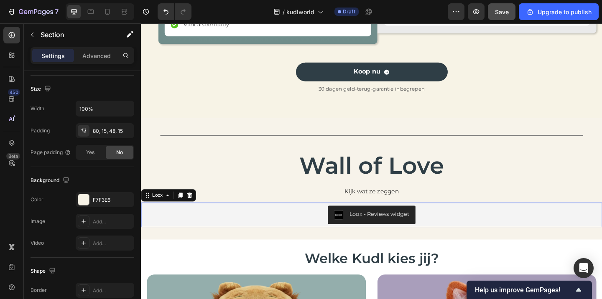
scroll to position [0, 0]
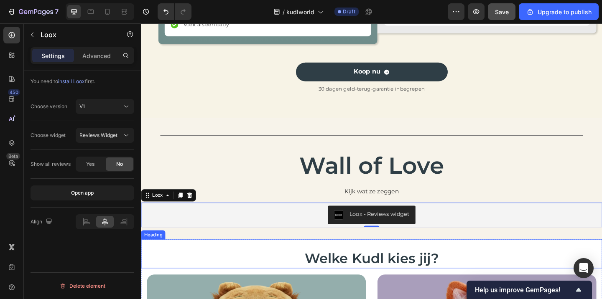
click at [165, 259] on div "Welke Kudl kies jij? Heading" at bounding box center [392, 274] width 502 height 31
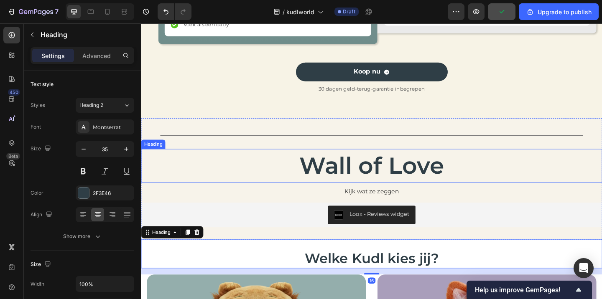
click at [171, 174] on h2 "Wall of Love" at bounding box center [392, 178] width 502 height 37
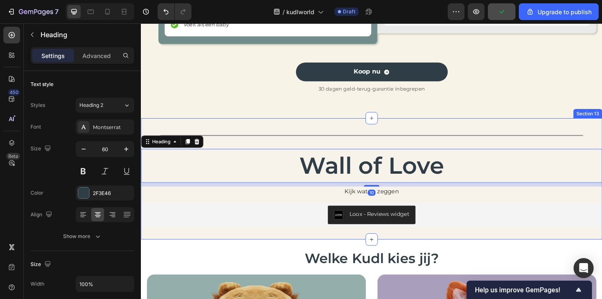
click at [198, 254] on div "Title Line Wall of Love Heading 10 Kijk wat ze zeggen Text Block Loox - Reviews…" at bounding box center [392, 193] width 502 height 133
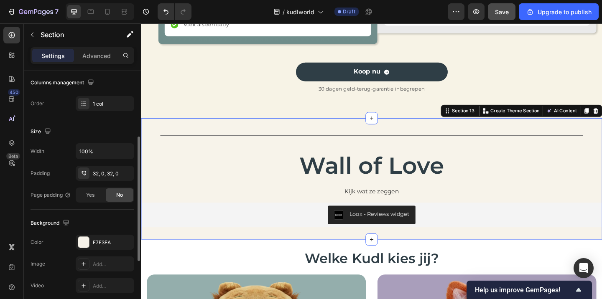
scroll to position [155, 0]
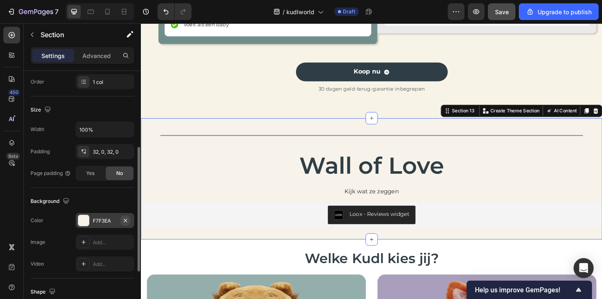
click at [125, 223] on icon "button" at bounding box center [125, 220] width 7 height 7
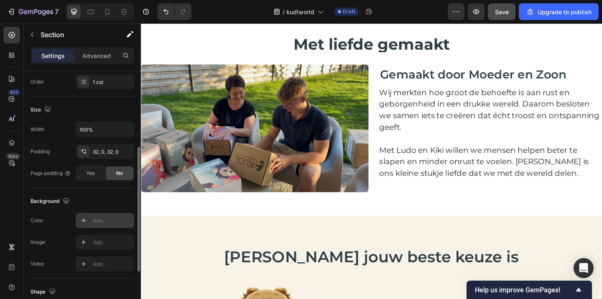
scroll to position [878, 0]
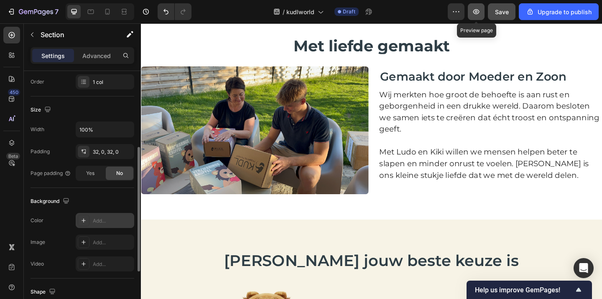
click at [479, 14] on icon "button" at bounding box center [476, 12] width 8 height 8
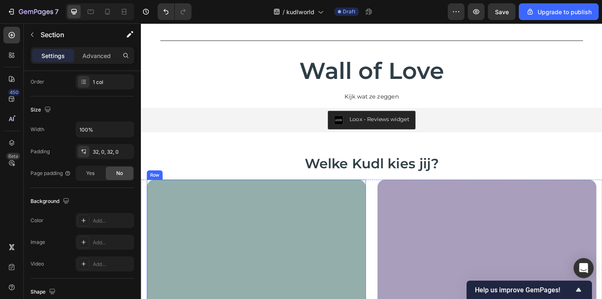
scroll to position [1449, 0]
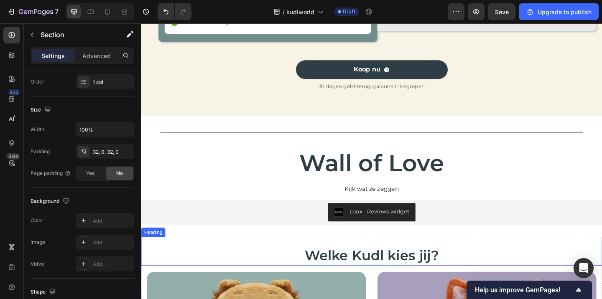
click at [377, 273] on h2 "Welke Kudl kies jij?" at bounding box center [392, 276] width 502 height 22
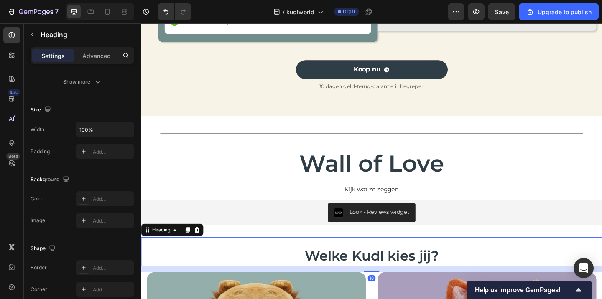
scroll to position [0, 0]
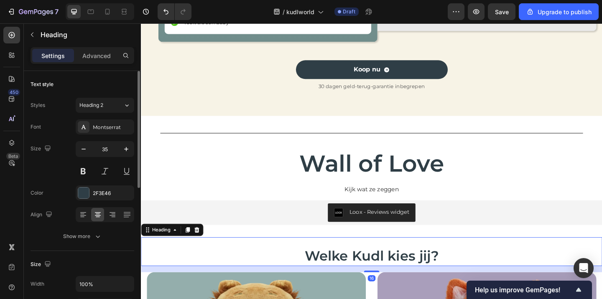
click at [377, 273] on h2 "Welke Kudl kies jij?" at bounding box center [392, 276] width 502 height 22
click at [377, 273] on p "Welke Kudl kies jij?" at bounding box center [392, 276] width 500 height 20
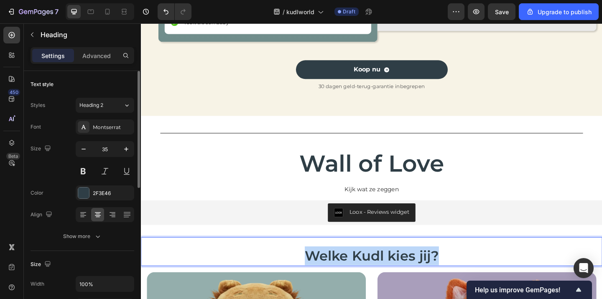
click at [377, 273] on p "Welke Kudl kies jij?" at bounding box center [392, 276] width 500 height 20
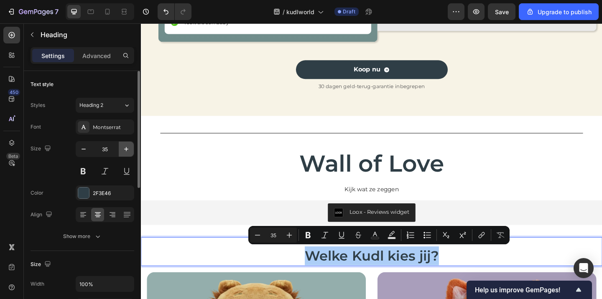
click at [126, 147] on icon "button" at bounding box center [126, 149] width 8 height 8
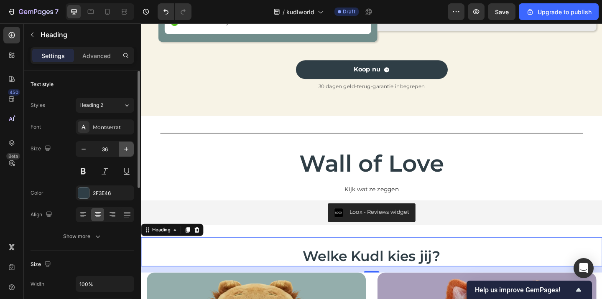
click at [126, 147] on icon "button" at bounding box center [126, 149] width 8 height 8
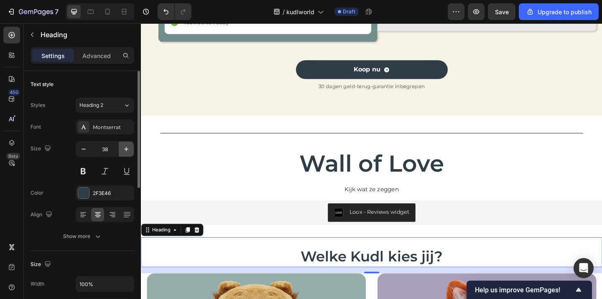
click at [126, 147] on icon "button" at bounding box center [126, 149] width 8 height 8
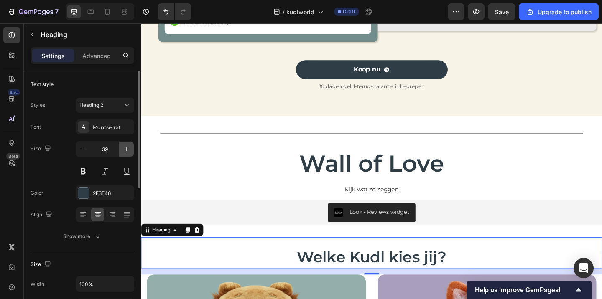
click at [126, 147] on icon "button" at bounding box center [126, 149] width 8 height 8
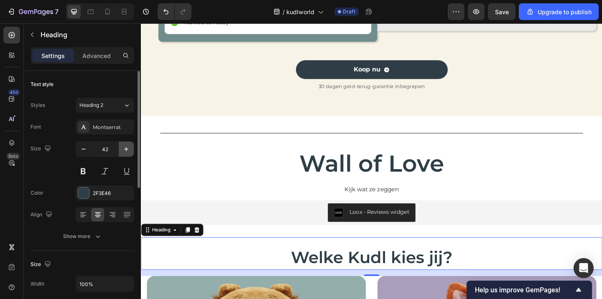
click at [126, 147] on icon "button" at bounding box center [126, 149] width 8 height 8
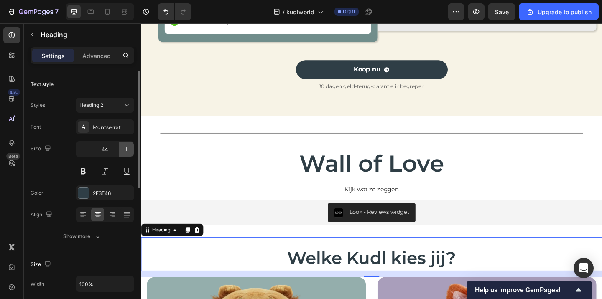
click at [126, 147] on icon "button" at bounding box center [126, 149] width 8 height 8
type input "45"
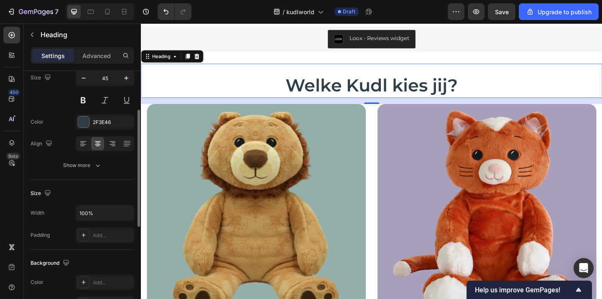
scroll to position [76, 0]
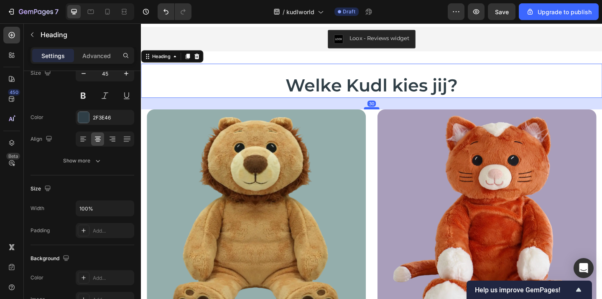
drag, startPoint x: 387, startPoint y: 110, endPoint x: 387, endPoint y: 116, distance: 5.9
click at [387, 116] on div at bounding box center [391, 116] width 17 height 3
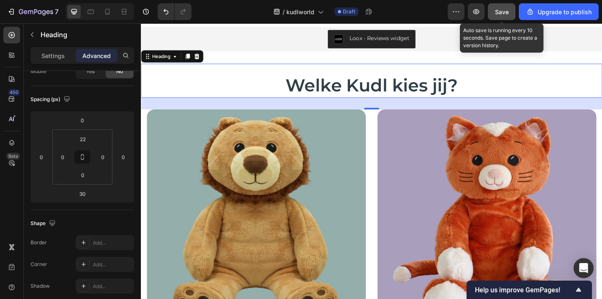
click at [502, 13] on span "Save" at bounding box center [502, 11] width 14 height 7
